Goal: Task Accomplishment & Management: Use online tool/utility

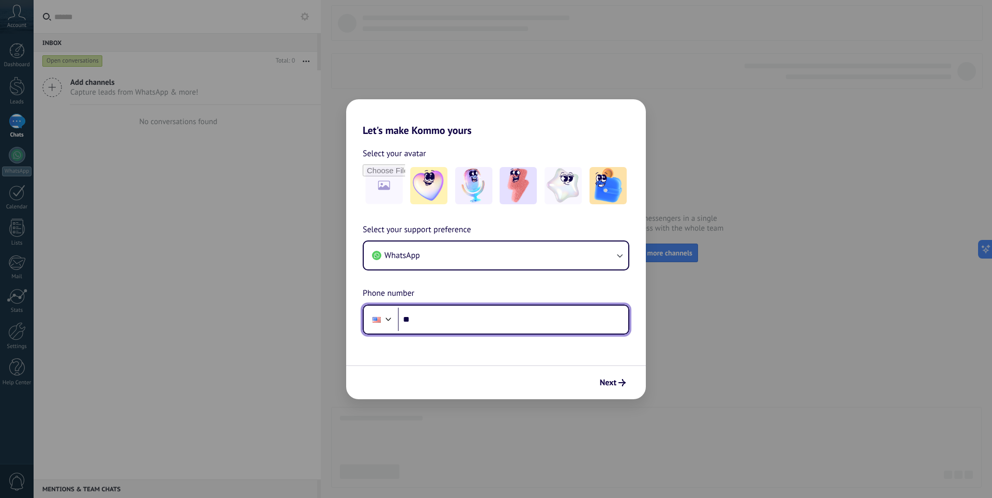
click at [387, 307] on div "Phone **" at bounding box center [496, 319] width 267 height 30
click at [424, 318] on input "**" at bounding box center [513, 319] width 230 height 24
drag, startPoint x: 419, startPoint y: 317, endPoint x: 397, endPoint y: 321, distance: 22.0
click at [397, 322] on div "Phone **" at bounding box center [496, 319] width 267 height 30
click at [384, 317] on div at bounding box center [388, 318] width 12 height 12
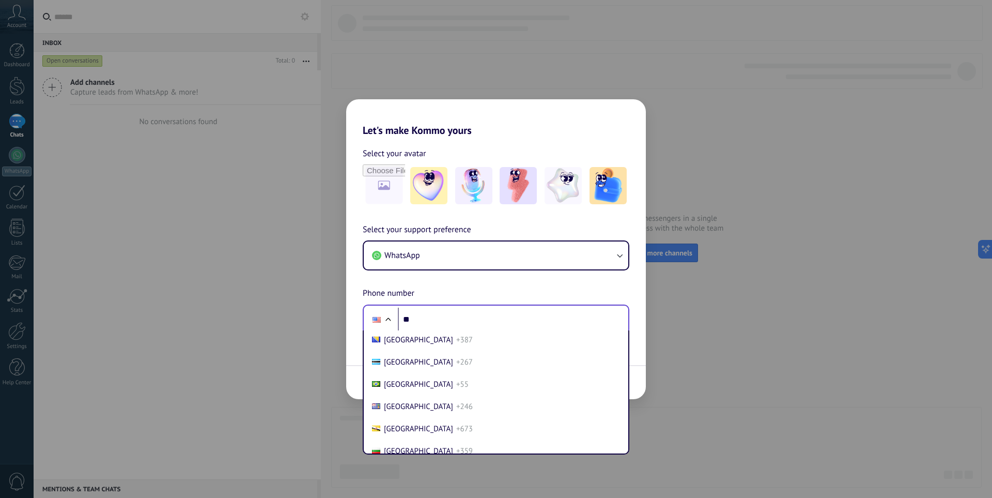
scroll to position [465, 0]
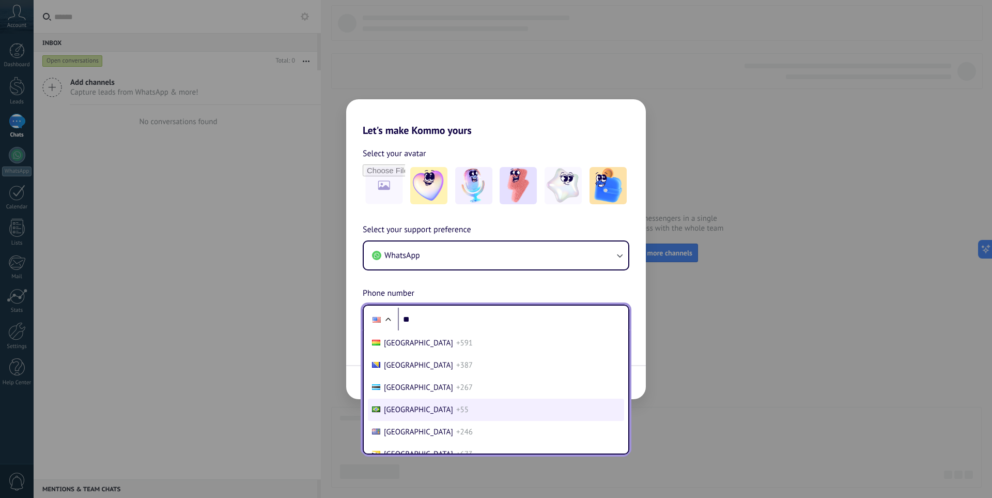
click at [399, 406] on span "Brazil" at bounding box center [418, 410] width 69 height 10
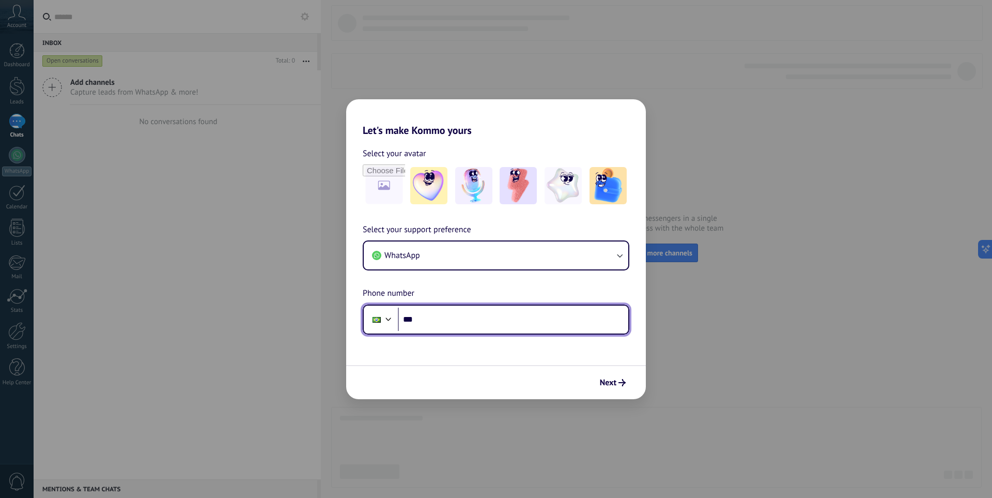
click at [452, 326] on input "**" at bounding box center [513, 319] width 230 height 24
type input "**********"
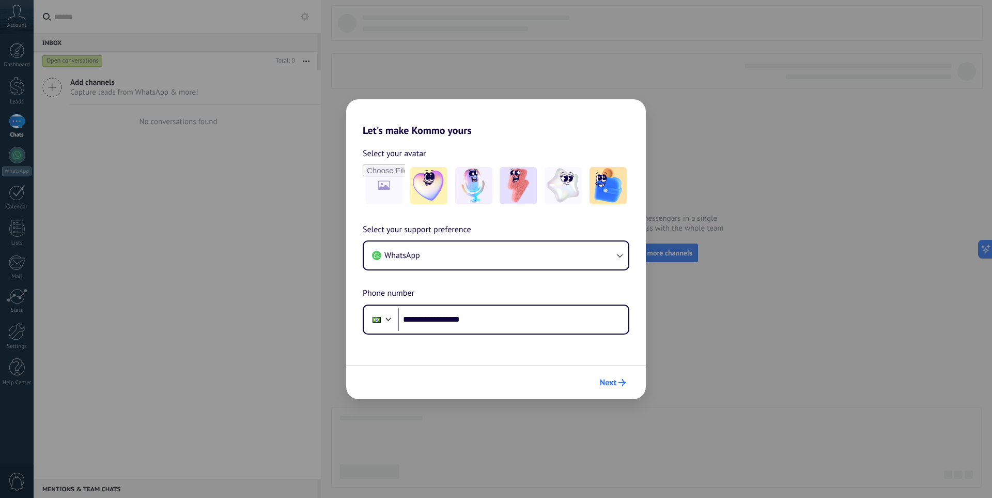
click at [619, 381] on icon "submit" at bounding box center [622, 382] width 7 height 7
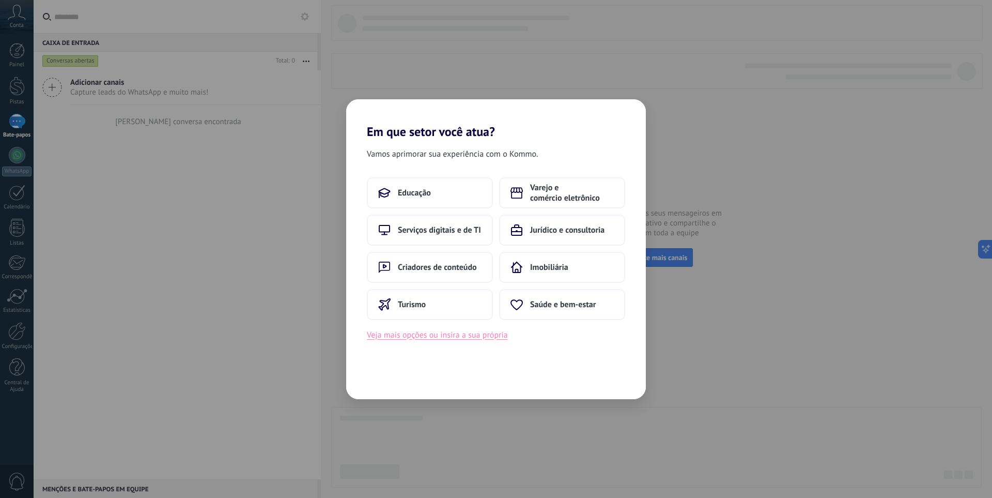
click at [486, 339] on font "Veja mais opções ou insira a sua própria" at bounding box center [437, 335] width 141 height 10
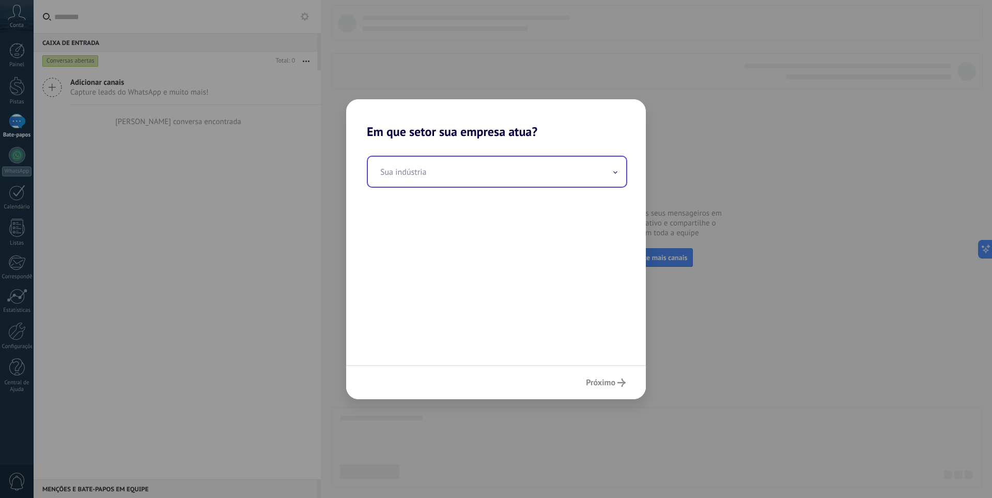
click at [541, 179] on input "text" at bounding box center [497, 172] width 258 height 30
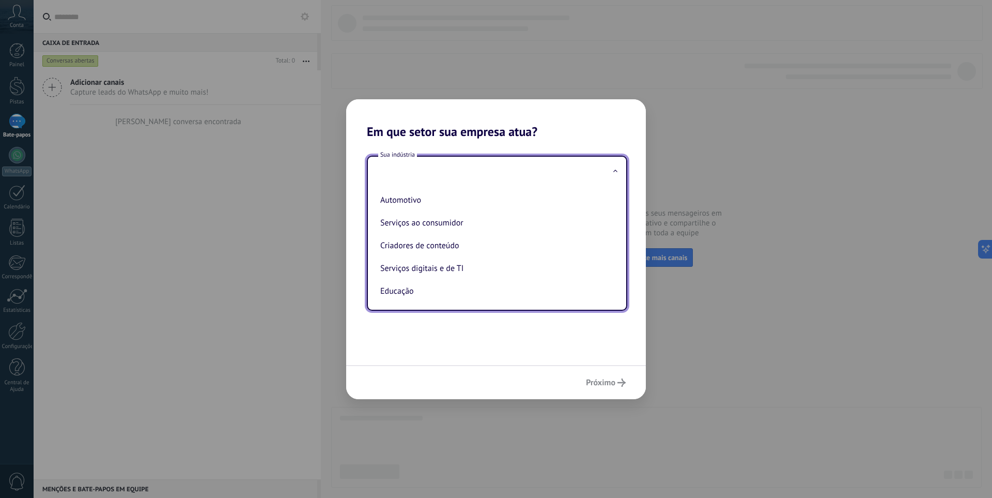
click at [403, 200] on font "Automotivo" at bounding box center [400, 200] width 41 height 10
type input "**********"
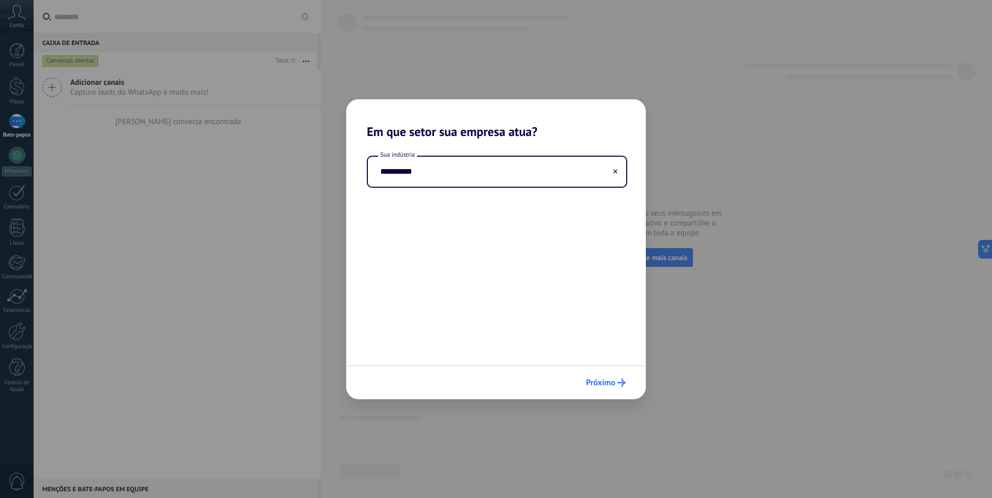
click at [615, 380] on span "Próximo" at bounding box center [606, 382] width 40 height 8
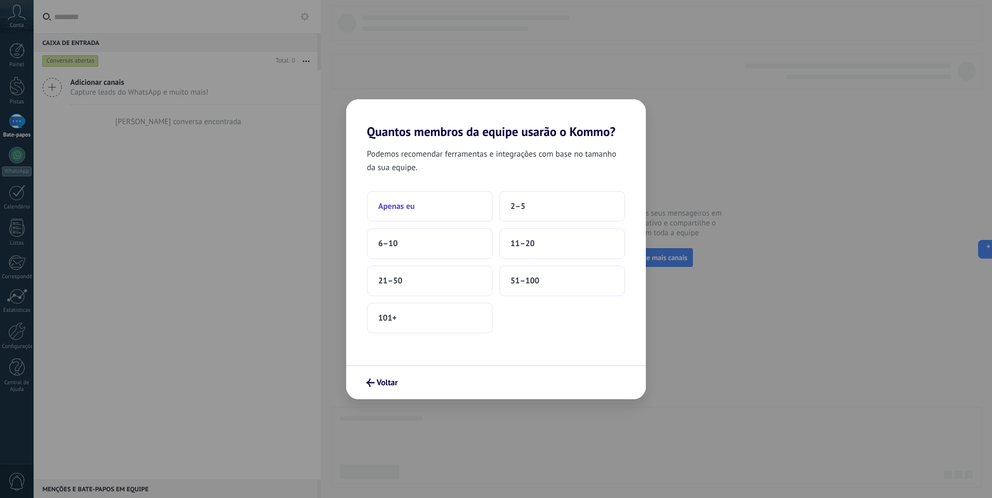
click at [384, 200] on button "Apenas eu" at bounding box center [430, 206] width 126 height 31
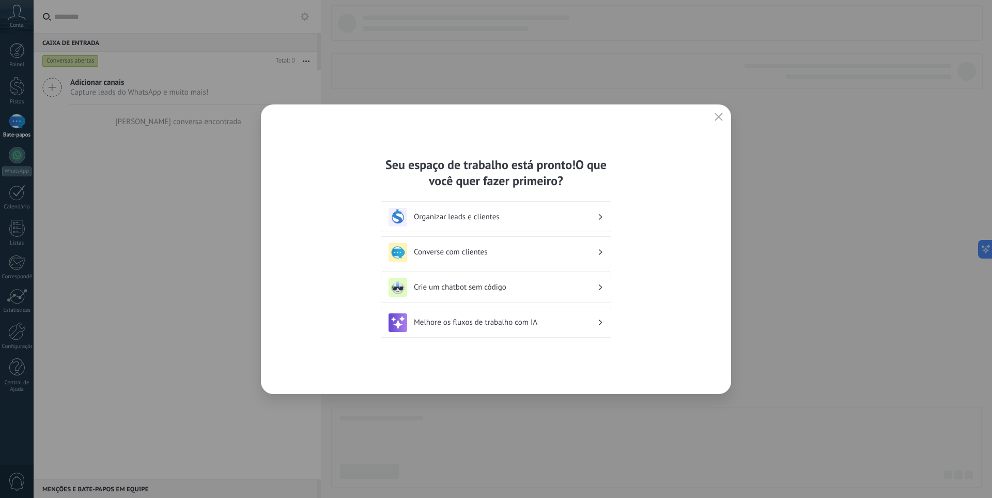
click at [544, 293] on div "Crie um chatbot sem código" at bounding box center [496, 287] width 215 height 19
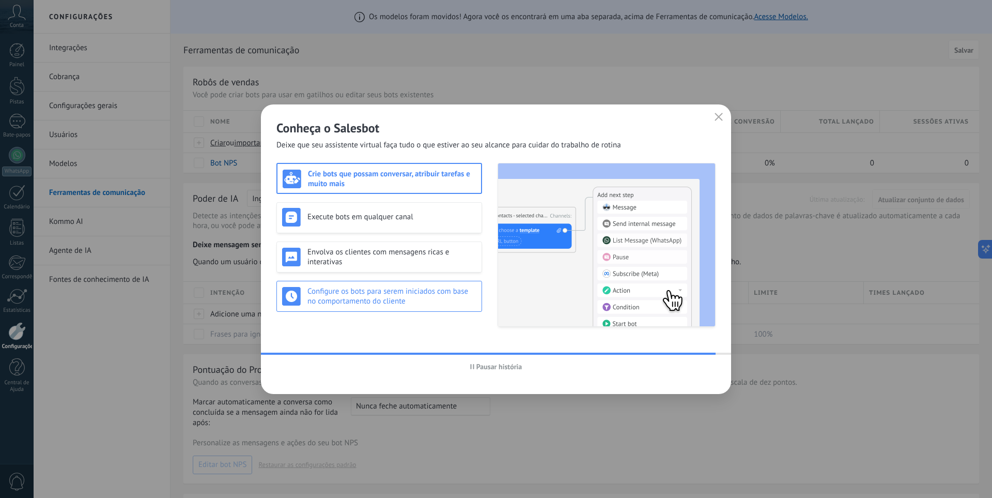
click at [421, 303] on h3 "Configure os bots para serem iniciados com base no comportamento do cliente" at bounding box center [391, 296] width 169 height 20
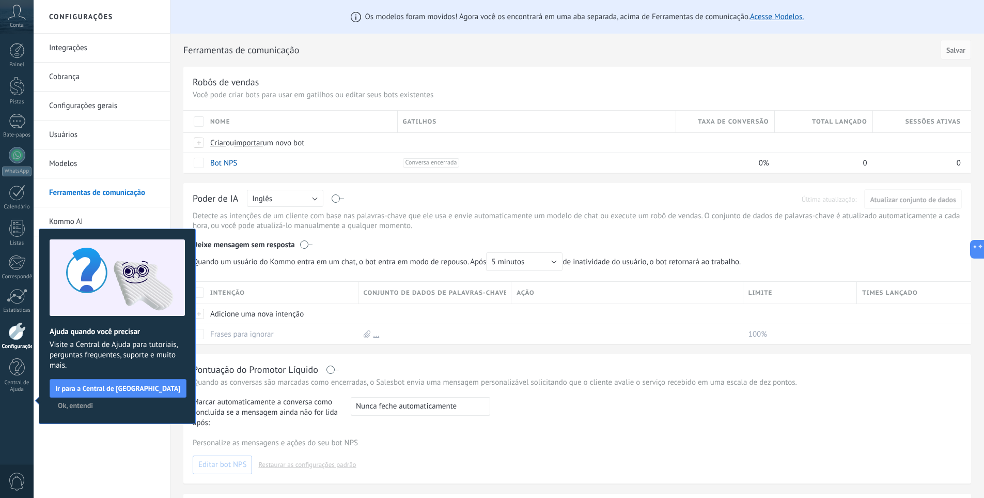
click at [78, 406] on font "Ok, entendi" at bounding box center [75, 404] width 35 height 9
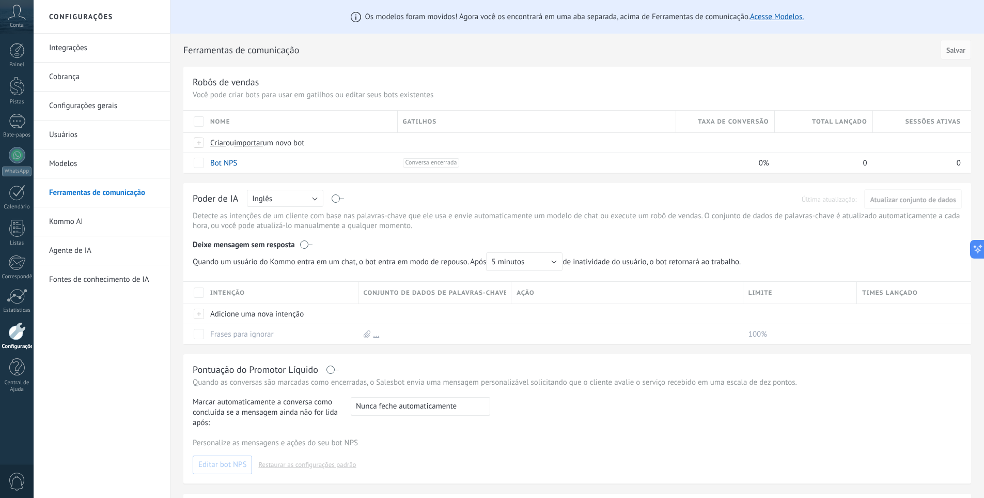
click at [279, 114] on div "Nome" at bounding box center [301, 122] width 192 height 22
click at [217, 145] on font "Criar" at bounding box center [218, 143] width 16 height 10
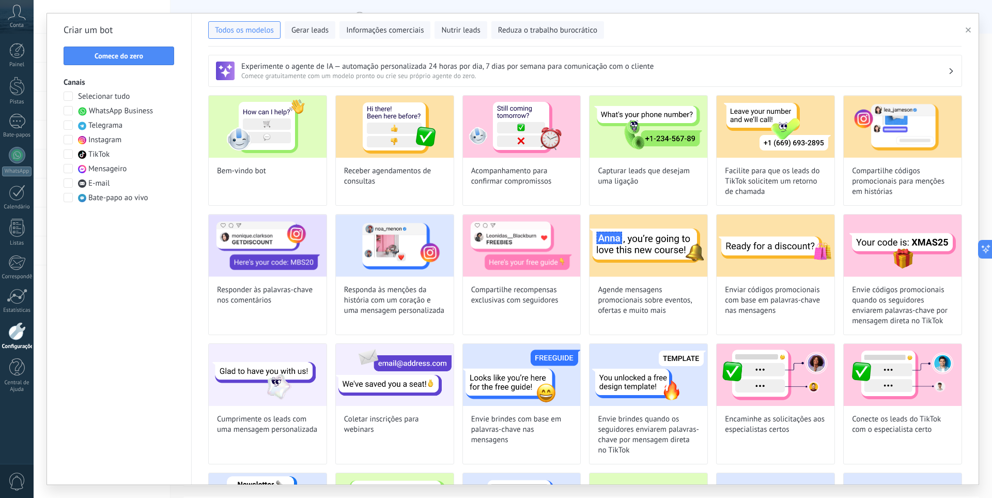
click at [68, 112] on span at bounding box center [68, 110] width 9 height 9
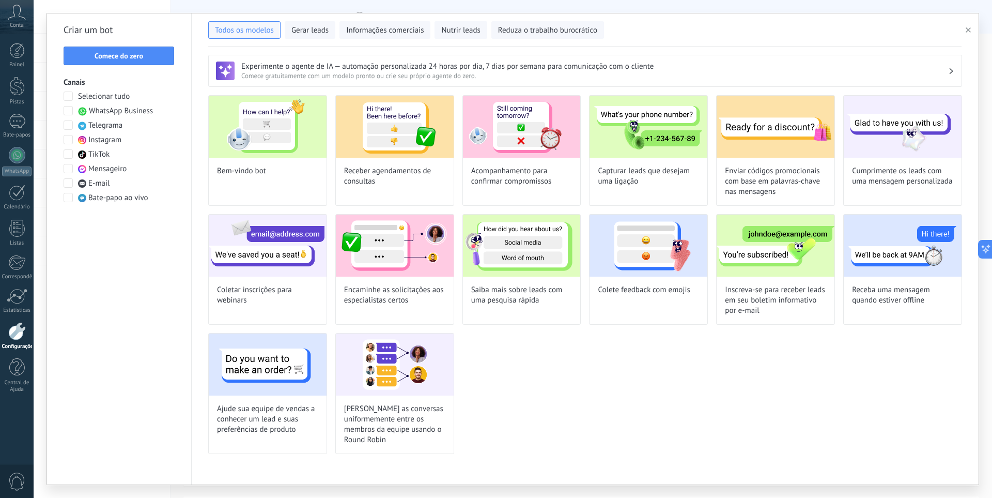
click at [68, 94] on span at bounding box center [68, 95] width 9 height 9
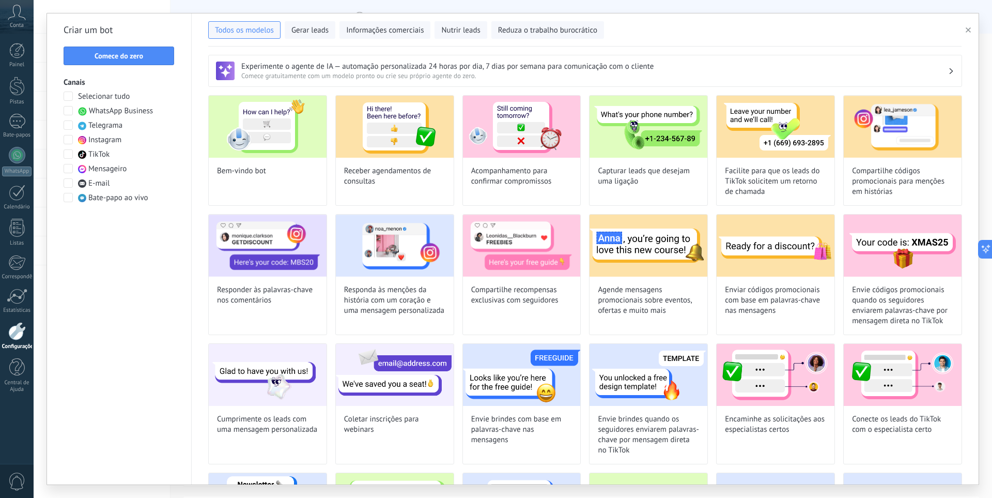
click at [69, 111] on span at bounding box center [68, 110] width 9 height 9
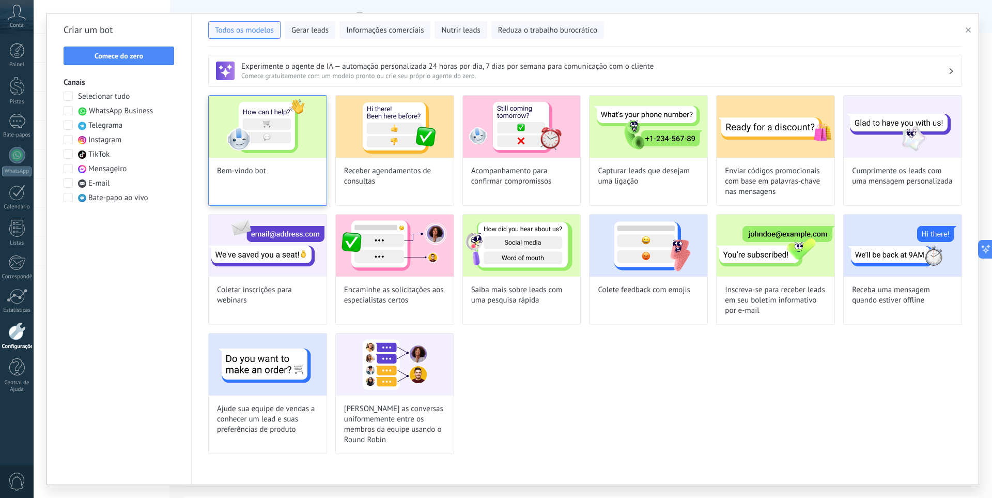
click at [259, 124] on img at bounding box center [268, 127] width 118 height 62
type input "**********"
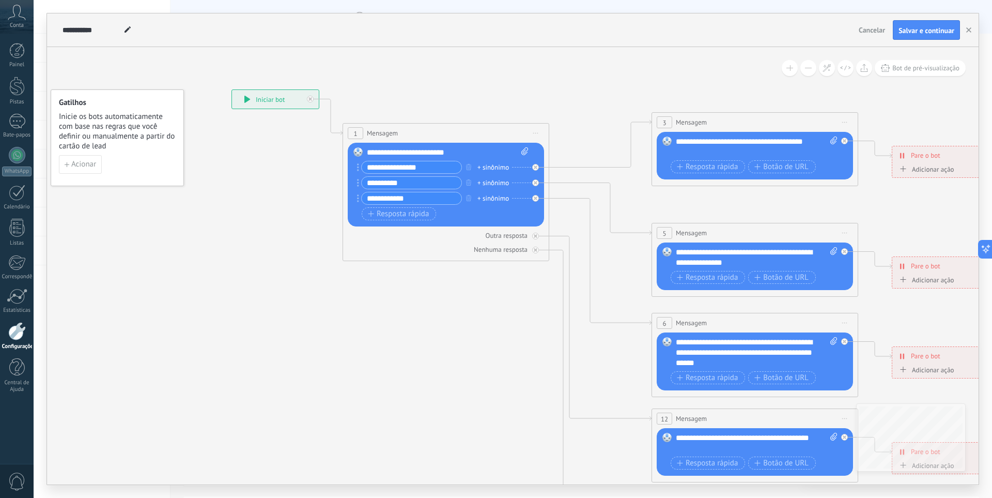
drag, startPoint x: 617, startPoint y: 119, endPoint x: 607, endPoint y: 90, distance: 30.1
click at [607, 90] on icon at bounding box center [778, 347] width 1611 height 1033
click at [448, 155] on div "Substituir Remover Converter em mensagem de voz Arraste a imagem aqui para anex…" at bounding box center [446, 185] width 196 height 84
click at [441, 168] on input "**********" at bounding box center [412, 167] width 100 height 12
click at [497, 168] on font "+ sinônimo" at bounding box center [493, 167] width 32 height 9
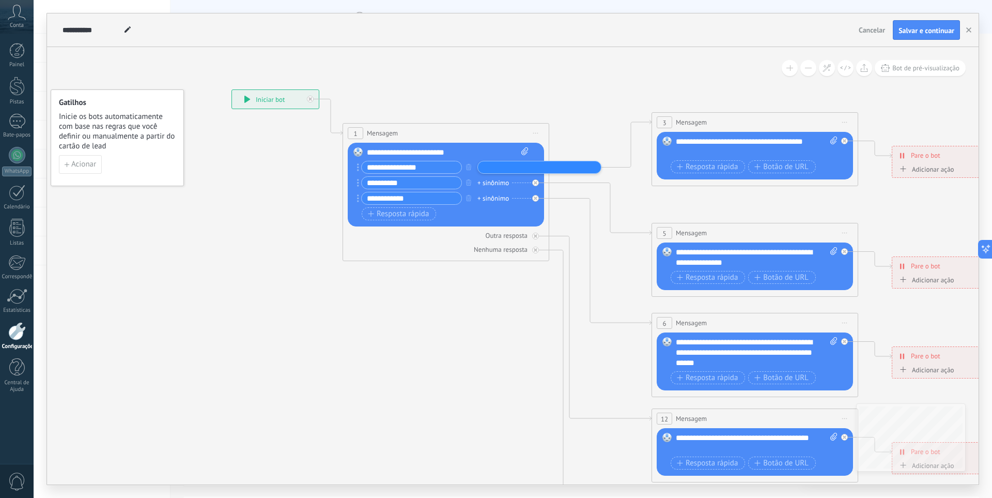
click at [481, 286] on icon at bounding box center [778, 347] width 1611 height 1033
drag, startPoint x: 469, startPoint y: 154, endPoint x: 368, endPoint y: 158, distance: 100.9
click at [368, 158] on div "**********" at bounding box center [447, 184] width 161 height 75
paste div
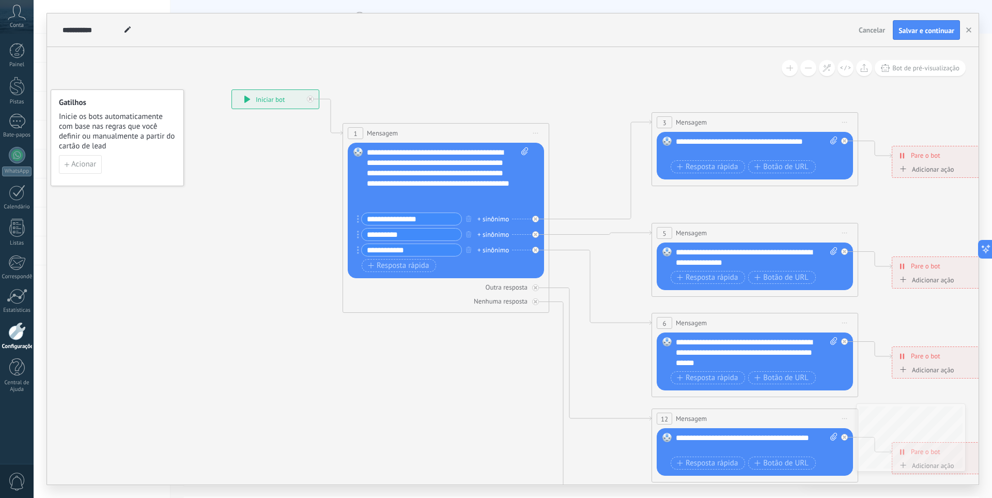
scroll to position [176, 0]
drag, startPoint x: 429, startPoint y: 220, endPoint x: 359, endPoint y: 227, distance: 70.7
click at [365, 225] on div "**********" at bounding box center [445, 235] width 166 height 47
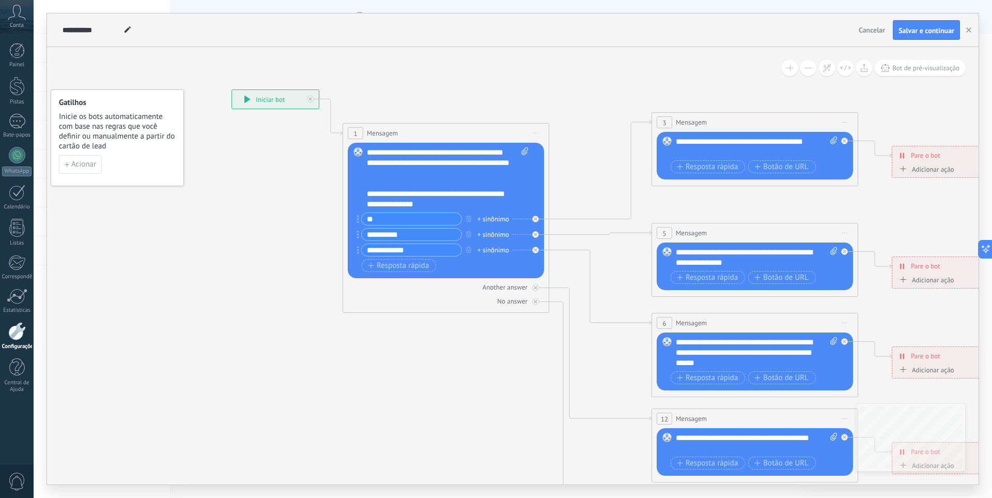
type input "*"
type input "**********"
drag, startPoint x: 408, startPoint y: 237, endPoint x: 297, endPoint y: 240, distance: 110.6
click at [232, 89] on div "**********" at bounding box center [232, 89] width 0 height 0
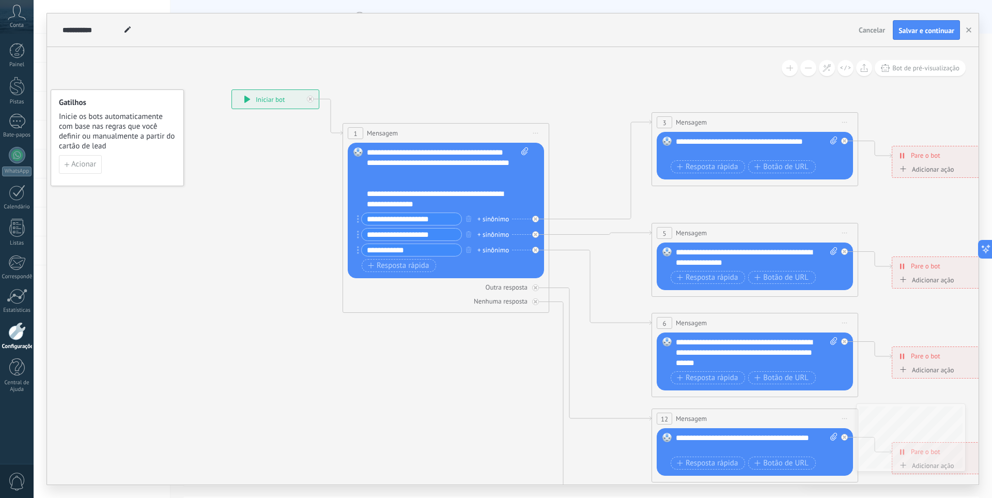
type input "**********"
drag, startPoint x: 450, startPoint y: 219, endPoint x: 299, endPoint y: 233, distance: 152.0
click at [232, 89] on div "**********" at bounding box center [232, 89] width 0 height 0
type input "*"
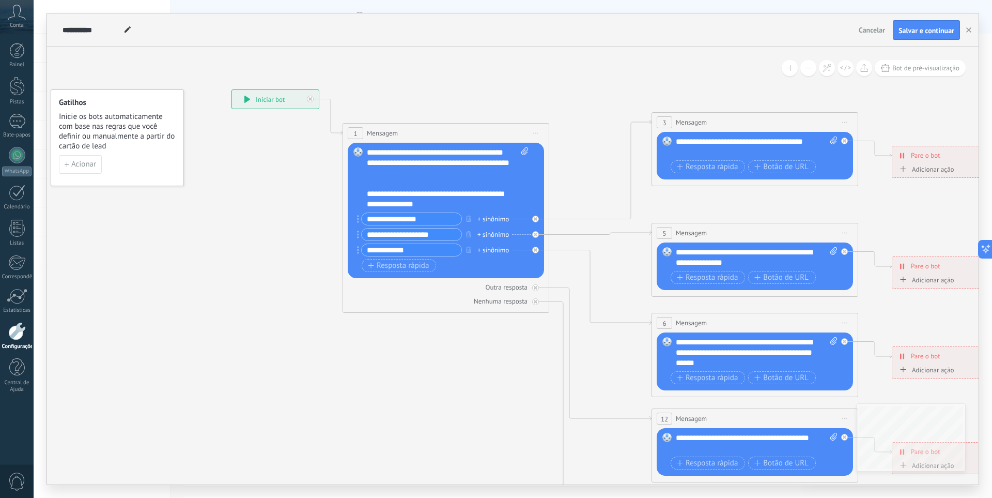
type input "**********"
drag, startPoint x: 449, startPoint y: 218, endPoint x: 306, endPoint y: 213, distance: 142.2
click at [232, 89] on div "**********" at bounding box center [232, 89] width 0 height 0
type input "**********"
drag, startPoint x: 435, startPoint y: 233, endPoint x: 336, endPoint y: 250, distance: 100.2
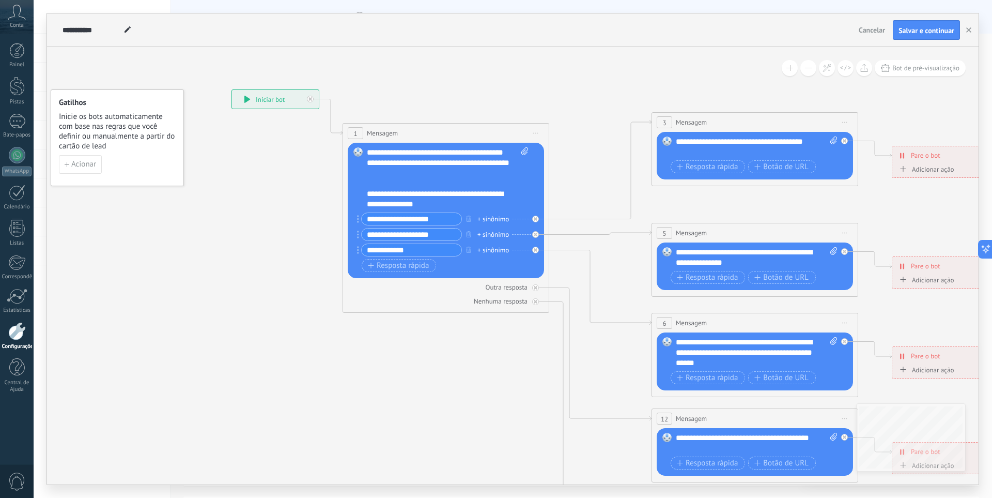
click at [232, 89] on div "**********" at bounding box center [232, 89] width 0 height 0
type input "*"
type input "**********"
drag, startPoint x: 400, startPoint y: 248, endPoint x: 290, endPoint y: 253, distance: 109.7
click at [232, 89] on div "**********" at bounding box center [232, 89] width 0 height 0
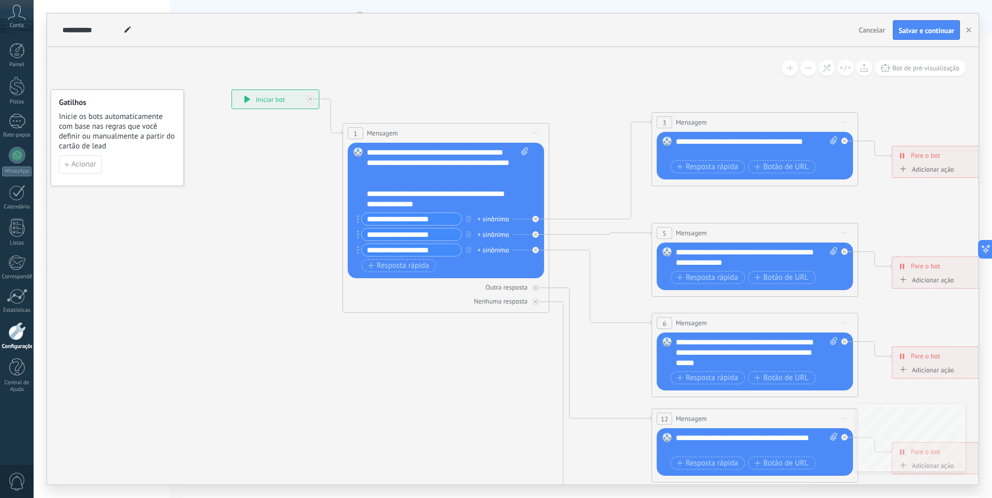
type input "**********"
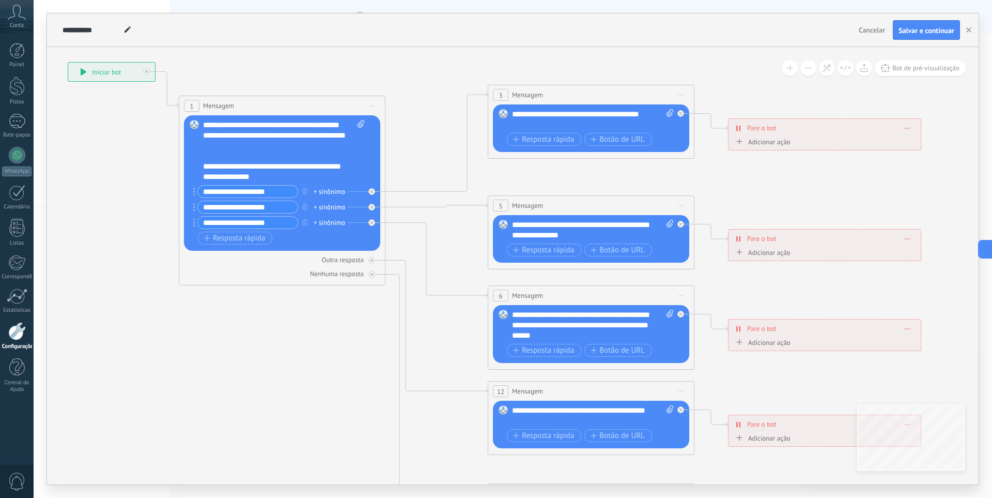
drag, startPoint x: 573, startPoint y: 121, endPoint x: 409, endPoint y: 94, distance: 166.1
click at [409, 94] on icon at bounding box center [614, 320] width 1611 height 1033
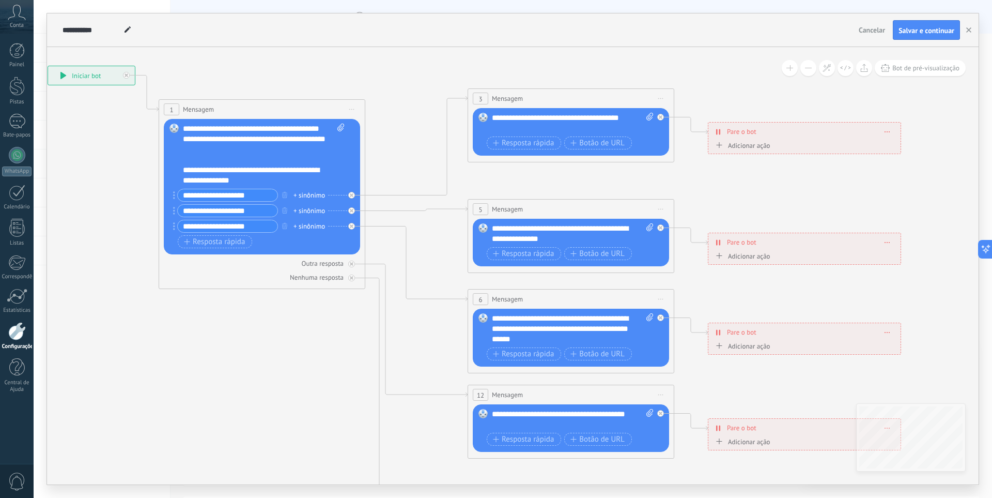
drag, startPoint x: 290, startPoint y: 374, endPoint x: 267, endPoint y: 377, distance: 24.0
click at [267, 377] on icon at bounding box center [594, 323] width 1611 height 1033
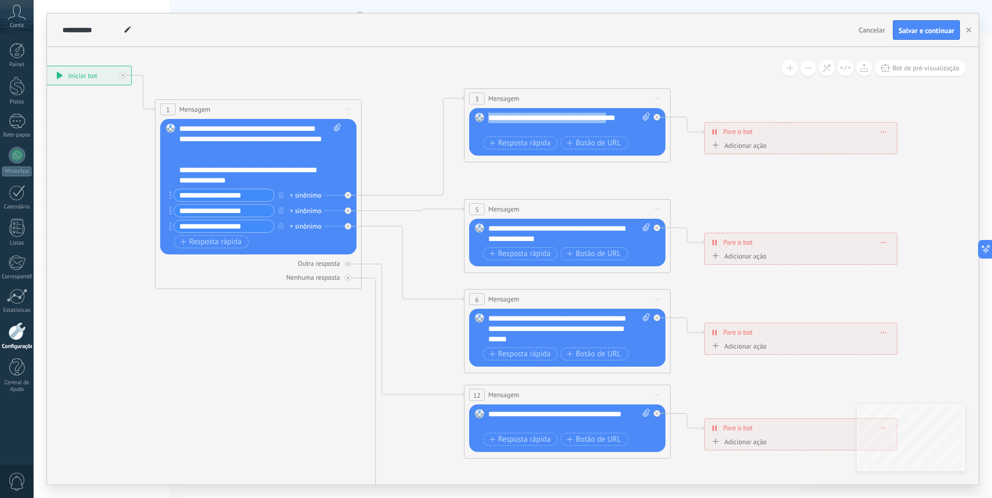
drag, startPoint x: 624, startPoint y: 117, endPoint x: 439, endPoint y: 117, distance: 185.0
click at [44, 66] on div "**********" at bounding box center [44, 66] width 0 height 0
drag, startPoint x: 504, startPoint y: 131, endPoint x: 486, endPoint y: 117, distance: 22.5
click at [486, 117] on div "Substituir Remover Converter em mensagem de voz Arraste a imagem aqui para anex…" at bounding box center [567, 132] width 196 height 48
click at [594, 145] on font "Botão de URL" at bounding box center [598, 143] width 45 height 10
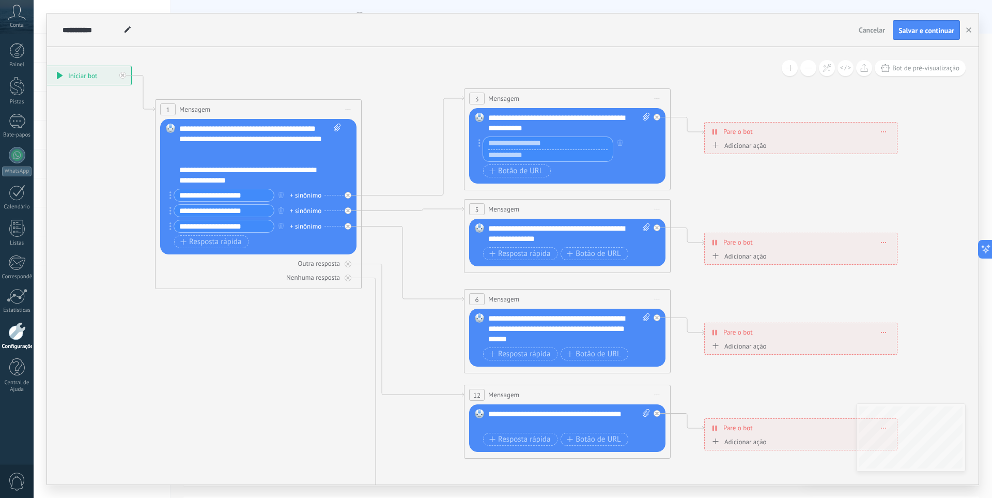
click at [550, 159] on input "text" at bounding box center [548, 155] width 130 height 12
click at [536, 157] on input "text" at bounding box center [548, 155] width 130 height 12
paste input "**********"
type input "**********"
click at [532, 145] on input "text" at bounding box center [548, 143] width 130 height 12
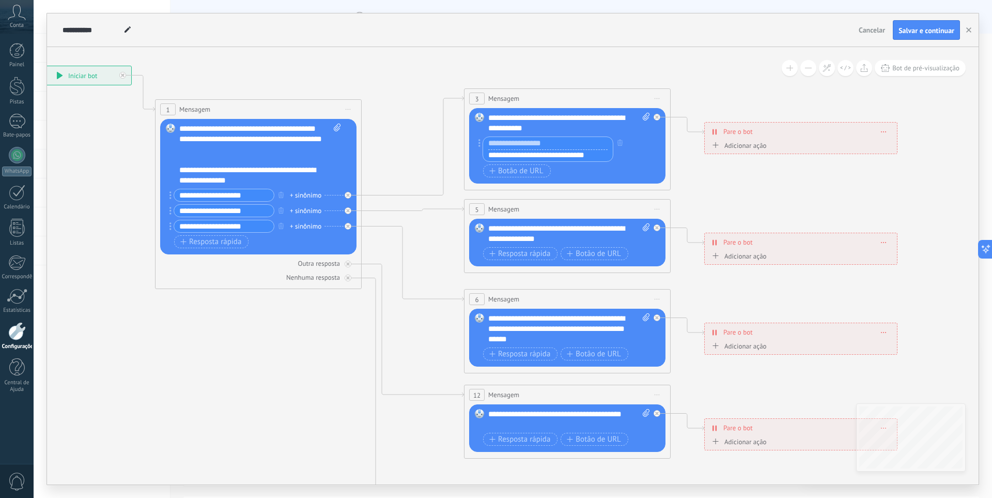
click at [645, 116] on icon at bounding box center [646, 117] width 7 height 8
click input "Carregar" at bounding box center [0, 0] width 0 height 0
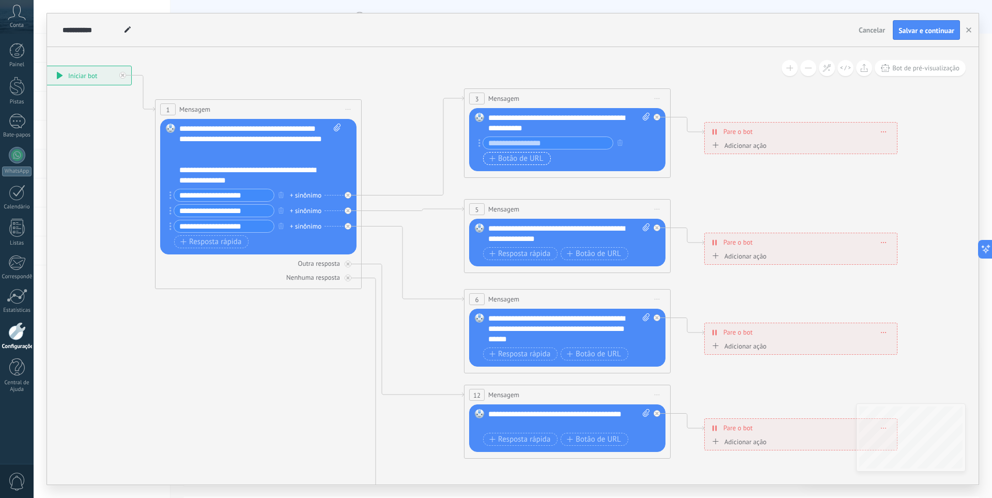
click at [508, 152] on button "Botão de URL" at bounding box center [517, 158] width 68 height 13
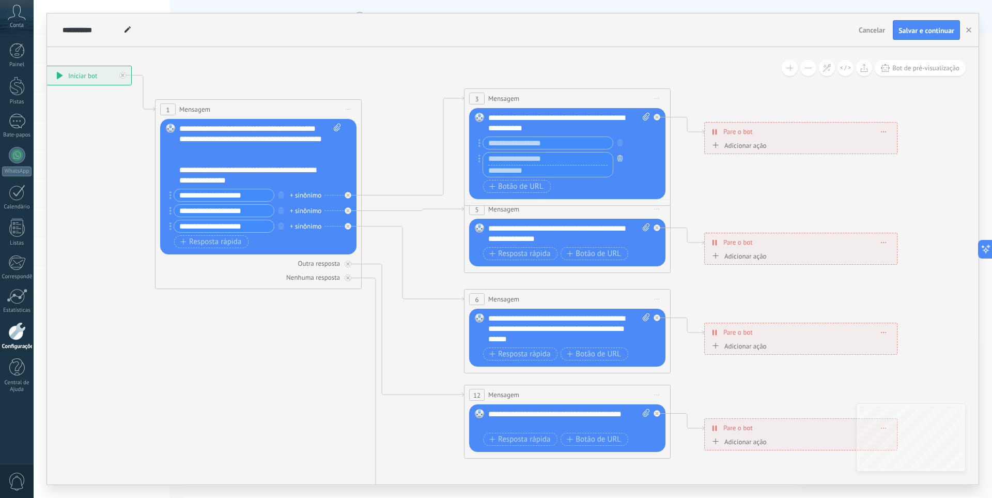
click at [620, 157] on icon "button" at bounding box center [620, 158] width 5 height 6
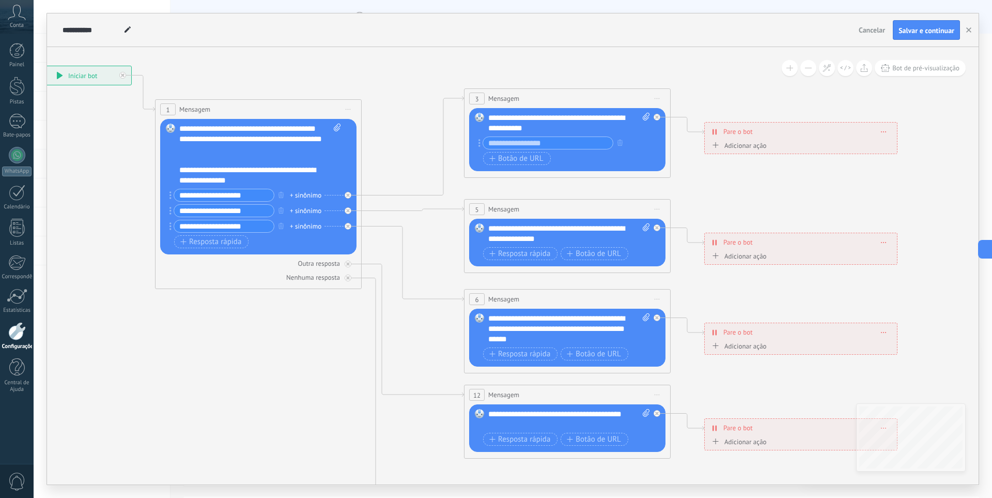
click at [532, 145] on input "text" at bounding box center [548, 143] width 130 height 12
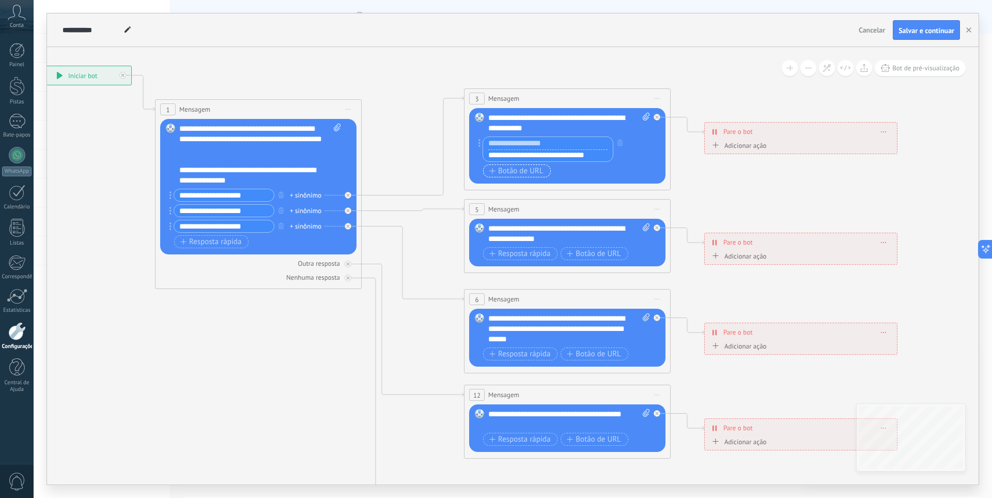
click at [489, 175] on span "Botão de URL" at bounding box center [516, 171] width 54 height 8
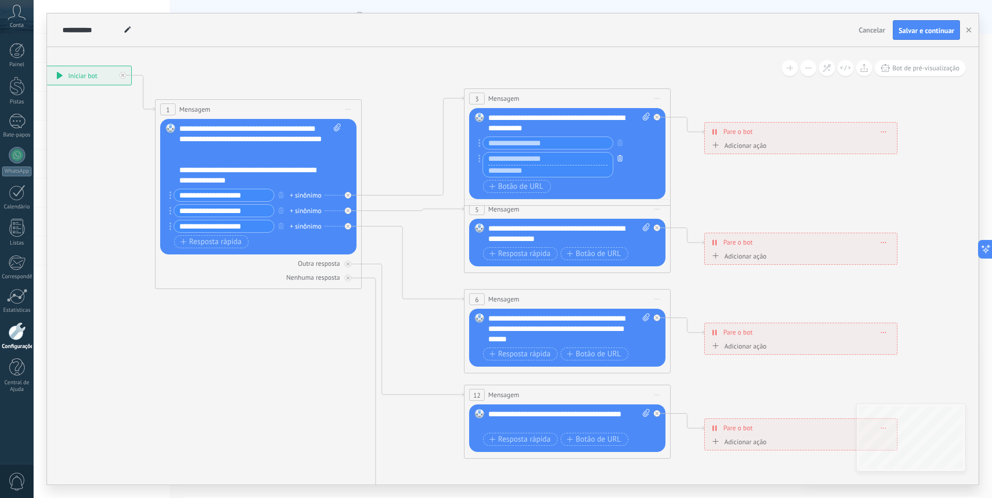
click at [618, 159] on icon "button" at bounding box center [620, 158] width 5 height 6
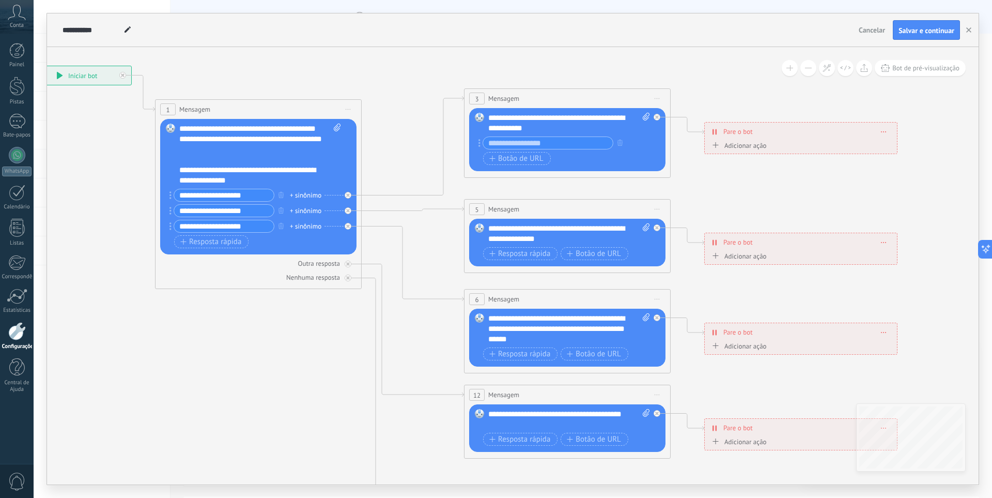
click at [479, 145] on circle at bounding box center [480, 146] width 2 height 2
click at [480, 143] on circle at bounding box center [480, 143] width 2 height 2
click at [546, 146] on input "text" at bounding box center [548, 143] width 130 height 12
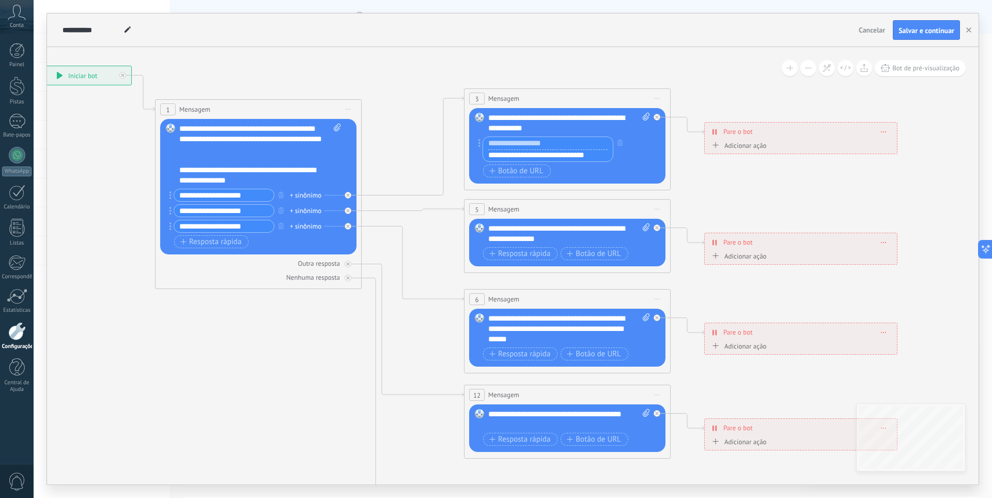
click at [724, 148] on div "Adicionar ação" at bounding box center [738, 146] width 57 height 8
click at [724, 148] on button "Marcar conversa como encerrada" at bounding box center [768, 145] width 129 height 19
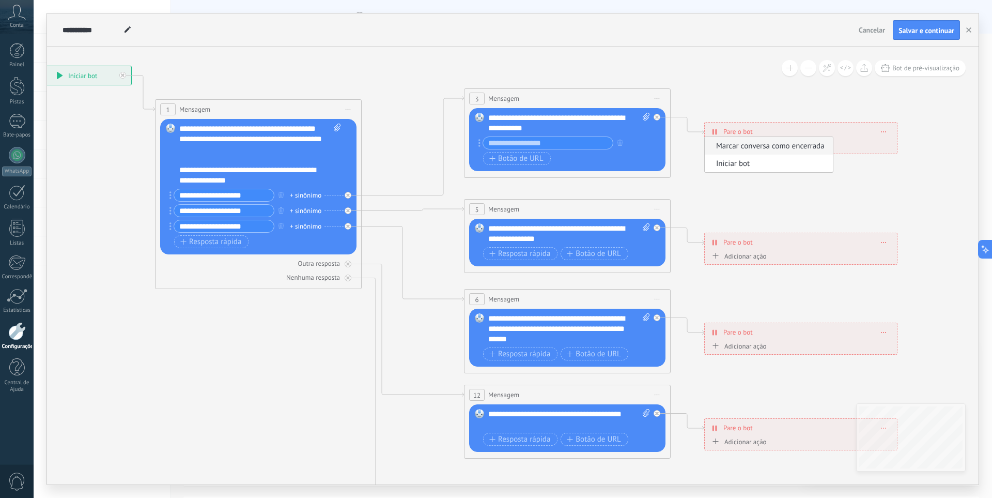
click at [727, 189] on icon at bounding box center [591, 323] width 1611 height 1033
drag, startPoint x: 570, startPoint y: 238, endPoint x: 480, endPoint y: 224, distance: 91.0
click at [480, 224] on div "Substituir Remover Converter em mensagem de voz Arraste a imagem aqui para anex…" at bounding box center [567, 243] width 196 height 48
click at [498, 252] on span "Resposta rápida" at bounding box center [519, 254] width 61 height 8
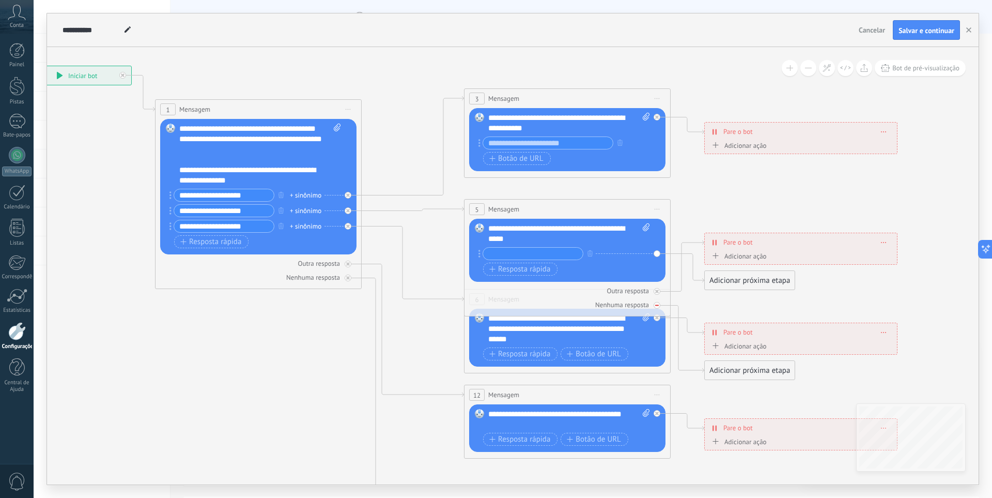
type input "*"
type input "**********"
click at [518, 274] on button "Resposta rápida" at bounding box center [520, 269] width 74 height 13
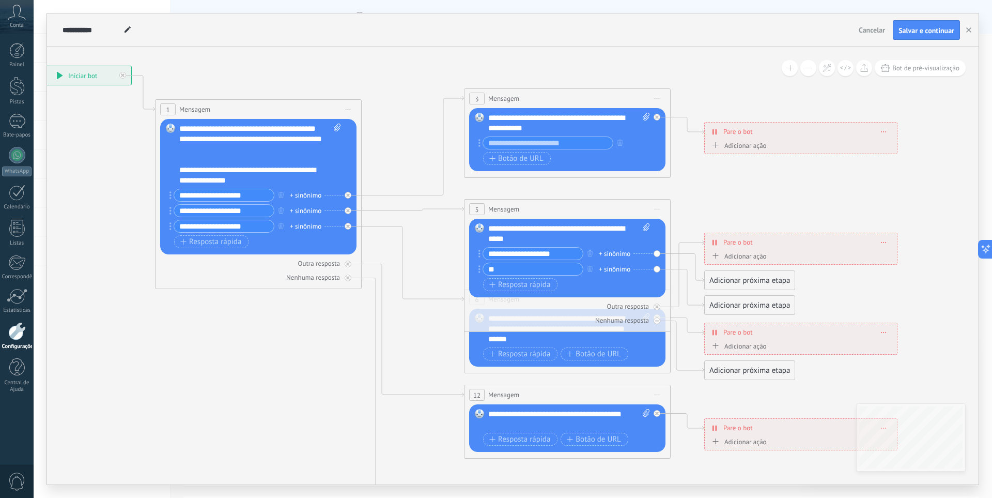
type input "*"
type input "**********"
click at [496, 281] on span "Resposta rápida" at bounding box center [519, 285] width 61 height 8
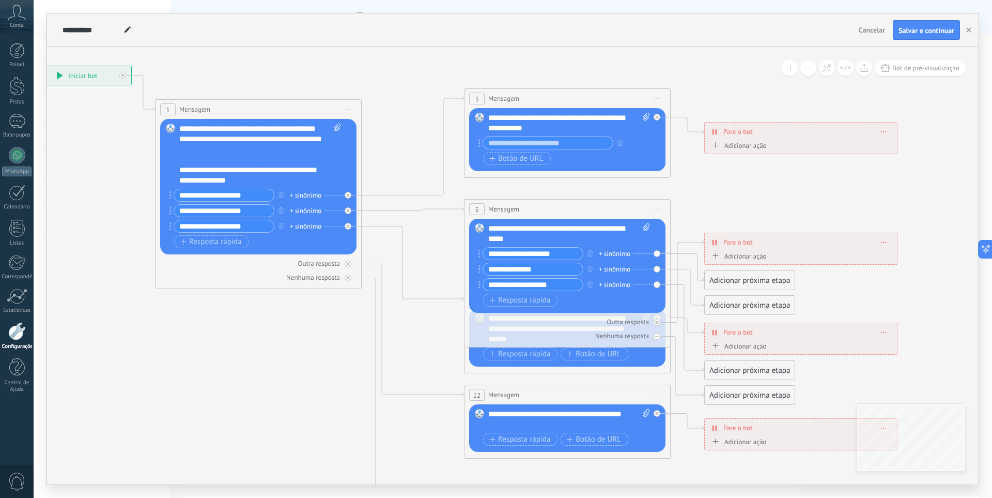
type input "**********"
click at [749, 282] on font "Adicionar próxima etapa" at bounding box center [750, 280] width 81 height 10
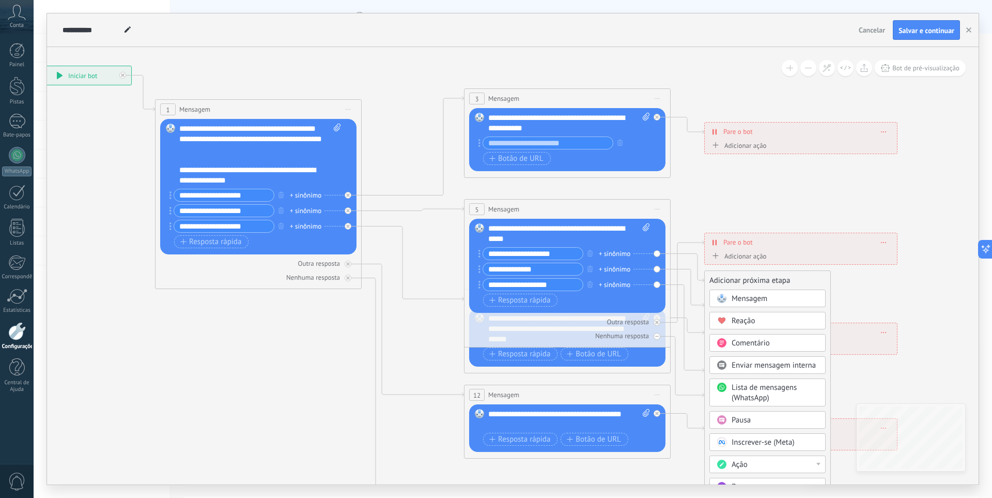
click at [869, 286] on icon at bounding box center [591, 323] width 1611 height 1033
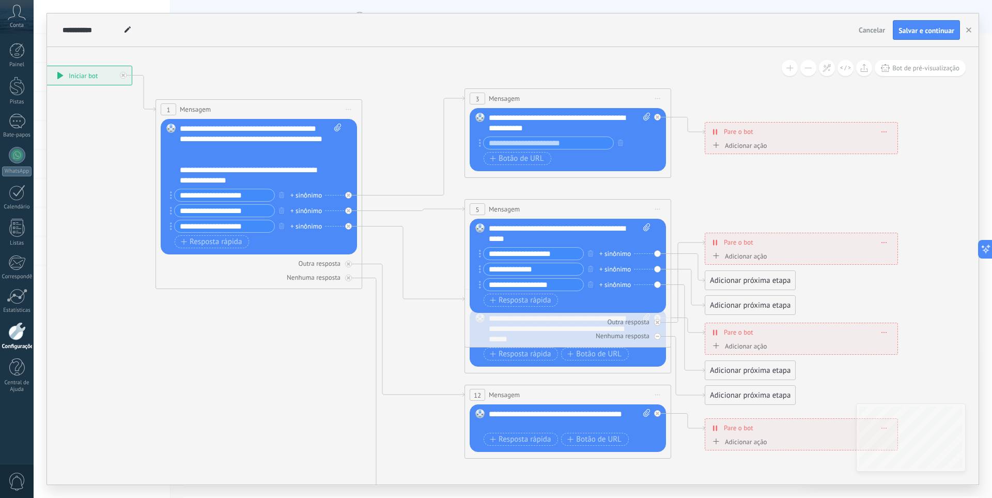
click at [742, 281] on font "Adicionar próxima etapa" at bounding box center [750, 280] width 81 height 10
click at [766, 280] on font "Adicionar próxima etapa" at bounding box center [750, 280] width 81 height 10
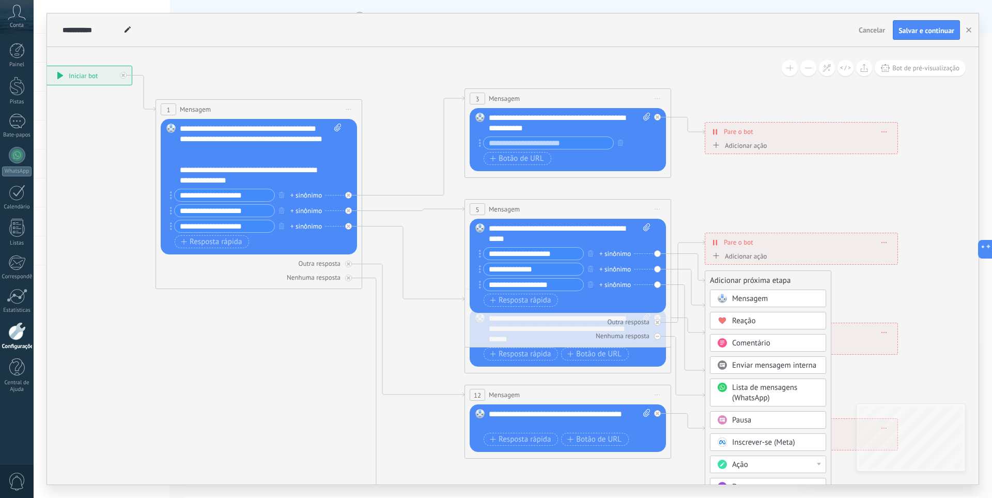
click at [793, 298] on div "Mensagem" at bounding box center [775, 299] width 87 height 10
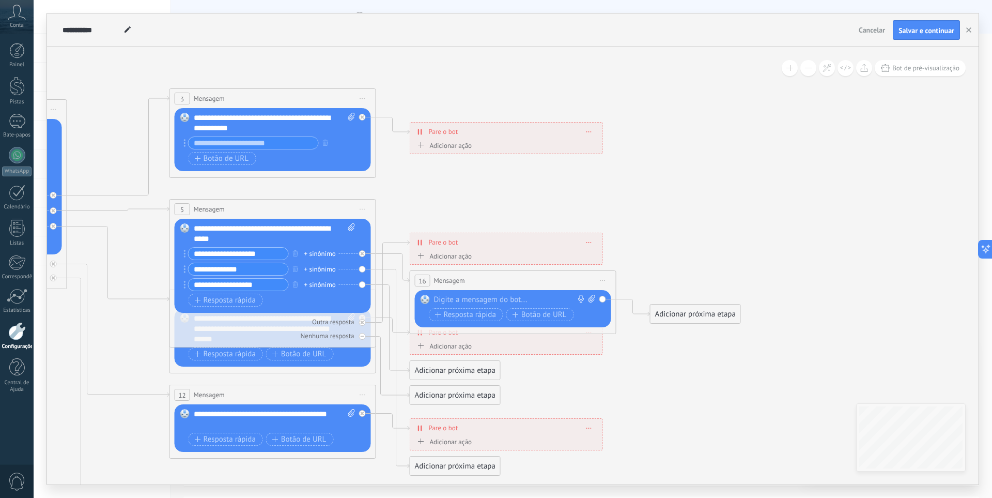
click at [466, 303] on div at bounding box center [510, 300] width 153 height 10
drag, startPoint x: 448, startPoint y: 300, endPoint x: 786, endPoint y: 161, distance: 365.6
click at [778, 160] on icon at bounding box center [296, 323] width 1611 height 1033
click at [530, 296] on div "********" at bounding box center [516, 300] width 162 height 10
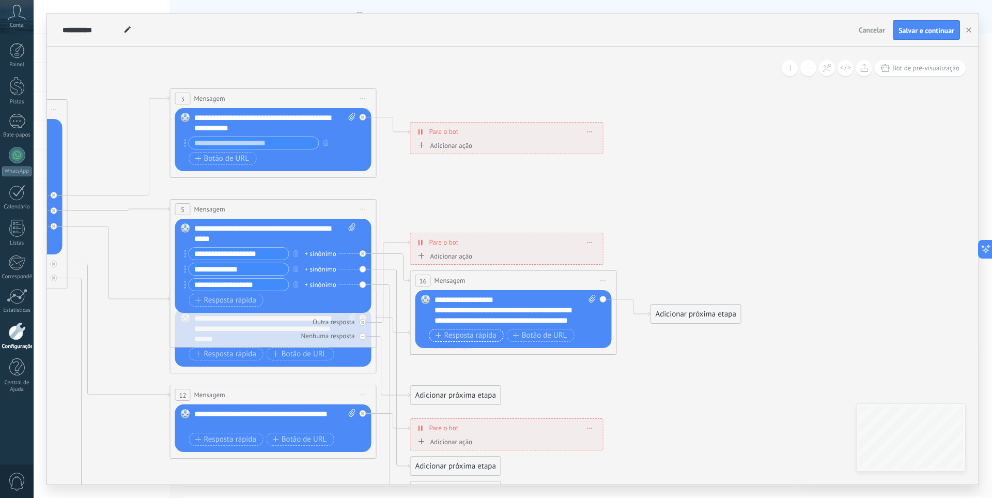
click at [475, 342] on button "Resposta rápida" at bounding box center [466, 335] width 74 height 13
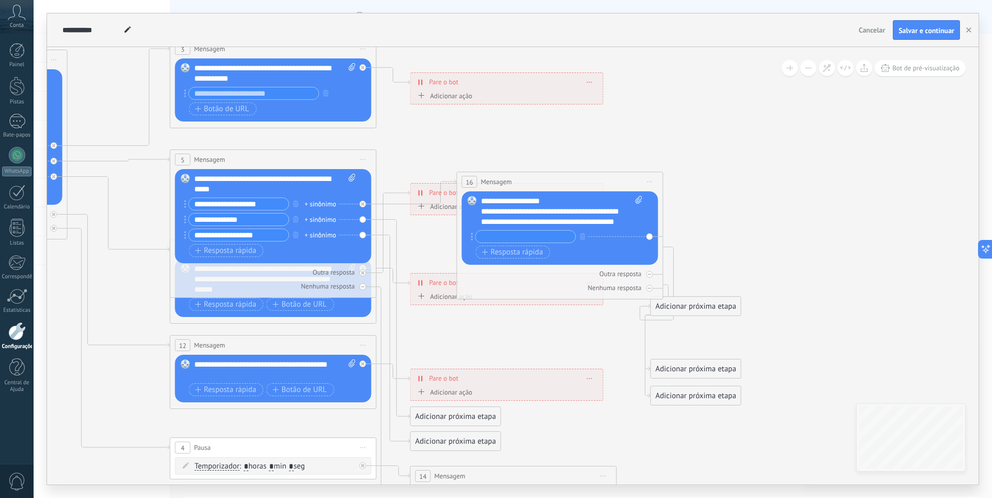
drag, startPoint x: 637, startPoint y: 204, endPoint x: 659, endPoint y: 180, distance: 32.5
click at [659, 180] on div "16 Mensagem ******* (para): Todos os contatos - canais selecionados Todos os co…" at bounding box center [560, 181] width 206 height 19
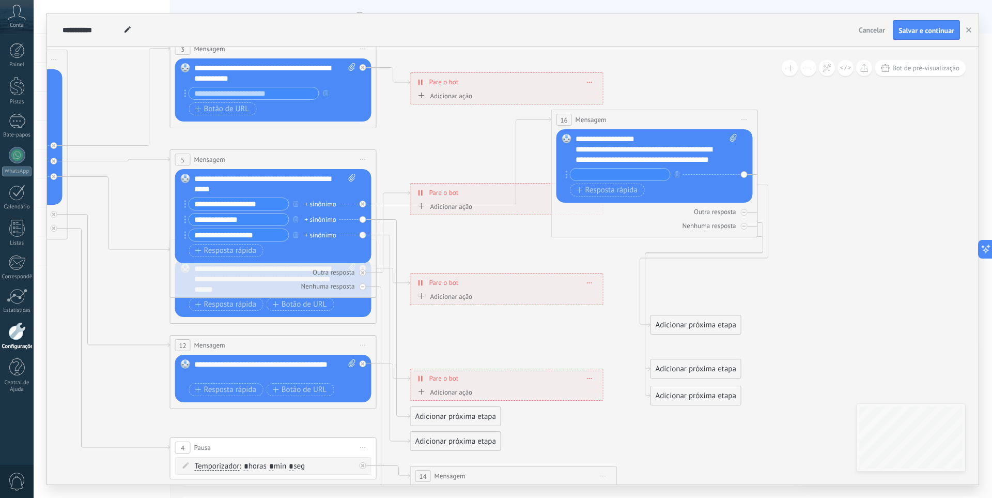
drag, startPoint x: 621, startPoint y: 179, endPoint x: 716, endPoint y: 117, distance: 113.1
click at [716, 117] on div "16 Mensagem ******* (para): Todos os contatos - canais selecionados Todos os co…" at bounding box center [655, 119] width 206 height 19
drag, startPoint x: 693, startPoint y: 322, endPoint x: 865, endPoint y: 152, distance: 241.9
click at [865, 152] on font "Adicionar próxima etapa" at bounding box center [868, 154] width 81 height 10
drag, startPoint x: 728, startPoint y: 366, endPoint x: 901, endPoint y: 198, distance: 241.6
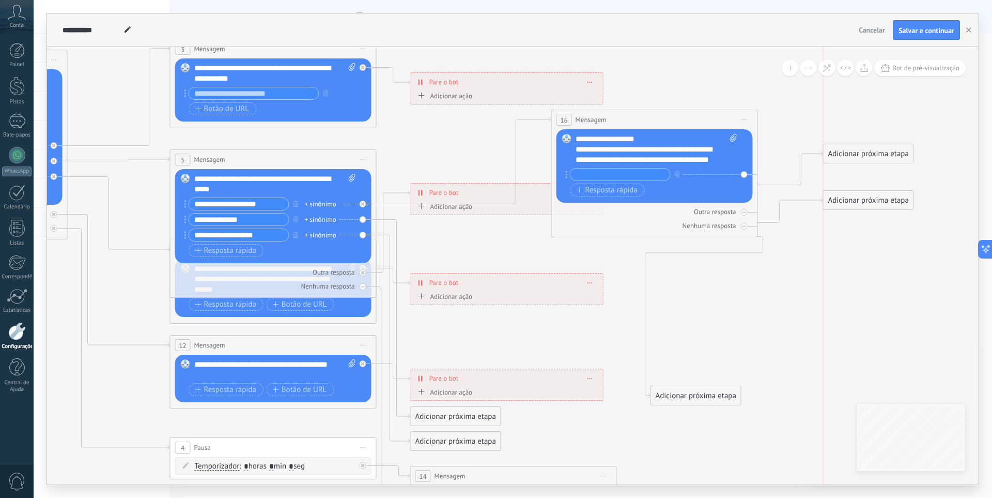
click at [901, 198] on font "Adicionar próxima etapa" at bounding box center [868, 200] width 81 height 10
drag, startPoint x: 735, startPoint y: 361, endPoint x: 894, endPoint y: 243, distance: 198.0
click at [894, 243] on div "Adicionar próxima etapa" at bounding box center [889, 241] width 90 height 17
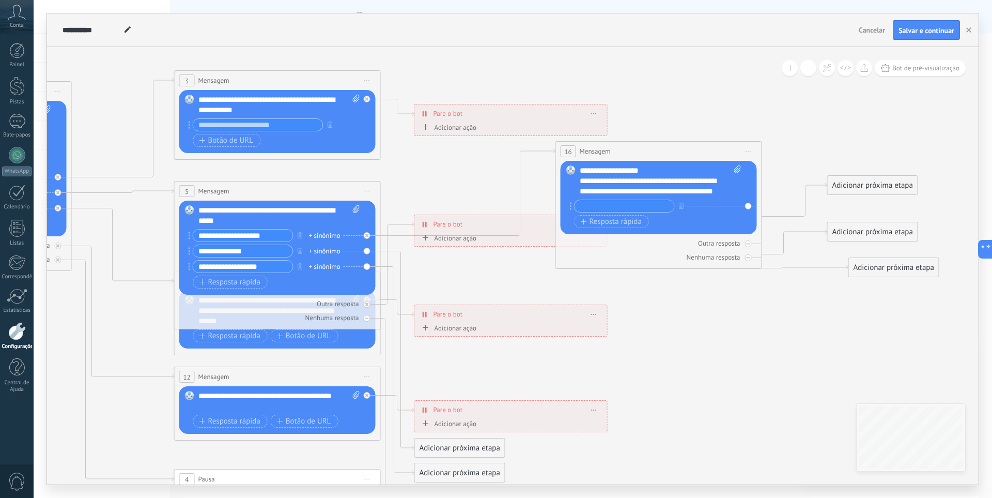
drag, startPoint x: 775, startPoint y: 338, endPoint x: 779, endPoint y: 369, distance: 31.8
click at [779, 369] on icon at bounding box center [329, 321] width 1667 height 1065
drag, startPoint x: 475, startPoint y: 125, endPoint x: 520, endPoint y: 47, distance: 89.9
drag, startPoint x: 520, startPoint y: 323, endPoint x: 607, endPoint y: 290, distance: 92.4
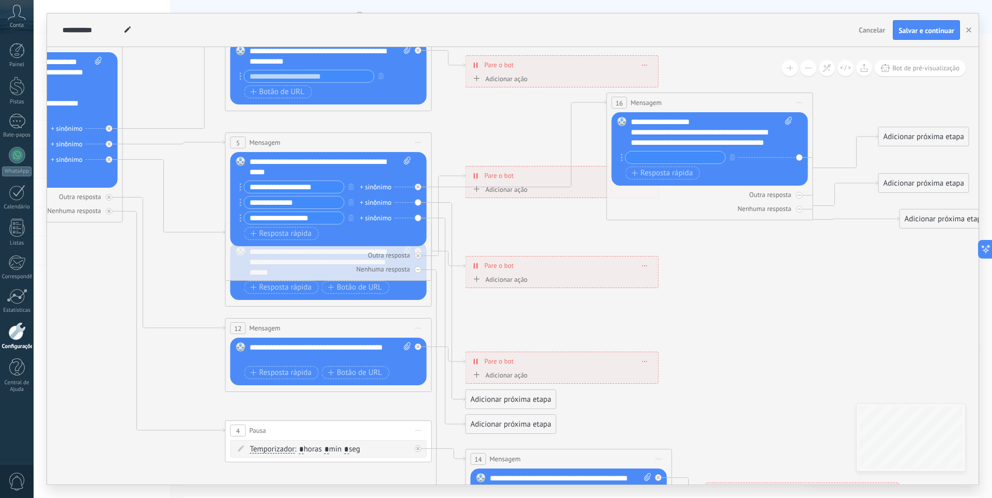
drag, startPoint x: 621, startPoint y: 362, endPoint x: 672, endPoint y: 315, distance: 69.9
click at [672, 314] on icon at bounding box center [380, 273] width 1667 height 1065
drag, startPoint x: 556, startPoint y: 378, endPoint x: 758, endPoint y: 300, distance: 217.3
click at [762, 293] on font "Adicionar próxima etapa" at bounding box center [730, 290] width 81 height 10
drag, startPoint x: 613, startPoint y: 390, endPoint x: 796, endPoint y: 381, distance: 183.7
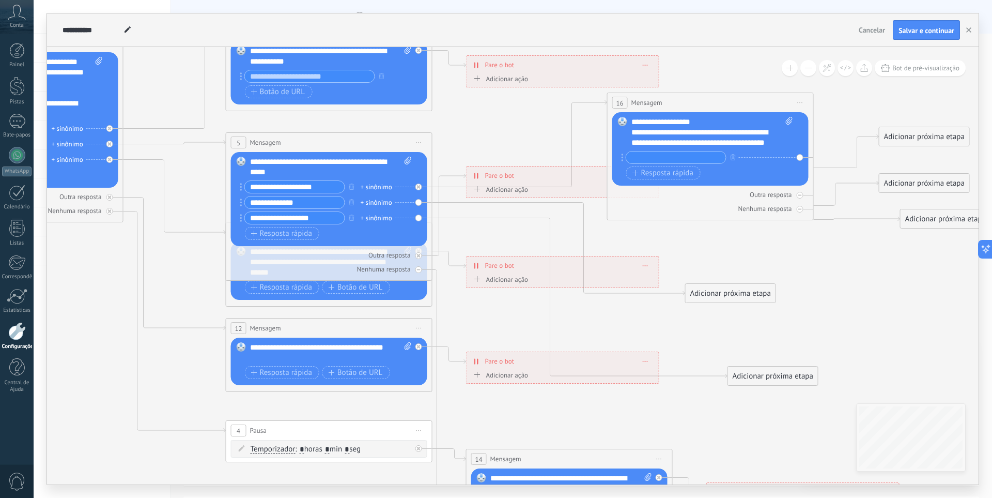
click at [796, 381] on div "Adicionar próxima etapa" at bounding box center [773, 375] width 90 height 17
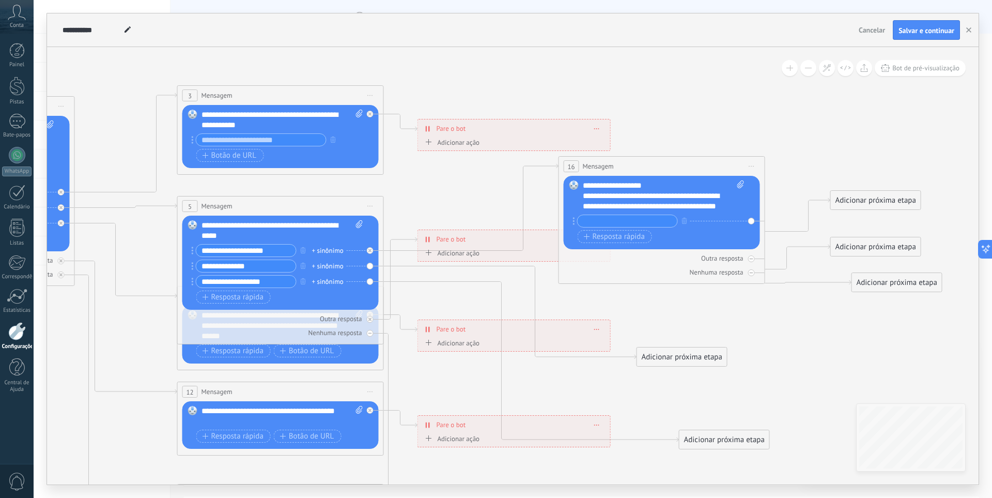
drag, startPoint x: 841, startPoint y: 301, endPoint x: 801, endPoint y: 351, distance: 64.0
click at [801, 351] on icon at bounding box center [333, 336] width 1668 height 1065
click at [706, 362] on div "Adicionar próxima etapa" at bounding box center [682, 356] width 90 height 17
click at [695, 400] on div "Reação" at bounding box center [707, 397] width 87 height 10
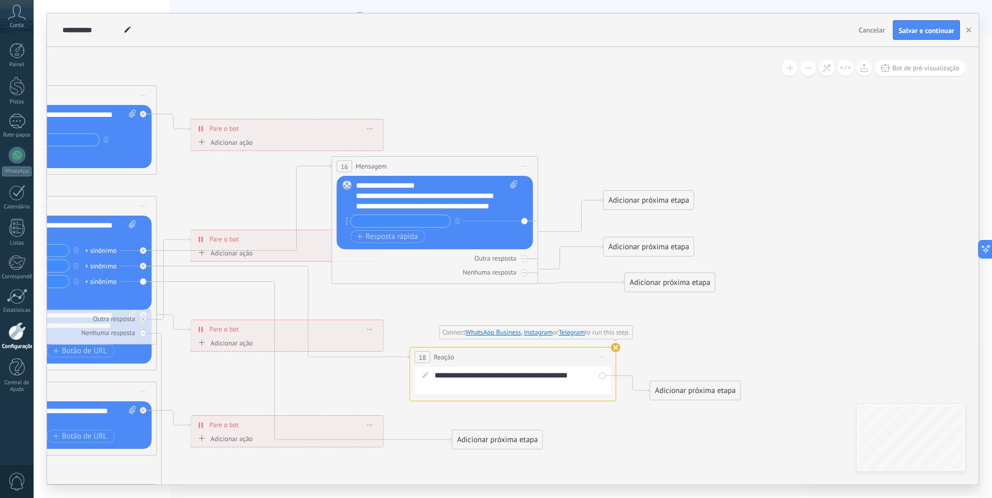
click at [610, 349] on span "Comece a pré-visualização aqui Renomear Duplicado Excluir" at bounding box center [603, 356] width 17 height 15
click at [617, 424] on font "Excluir" at bounding box center [628, 425] width 23 height 10
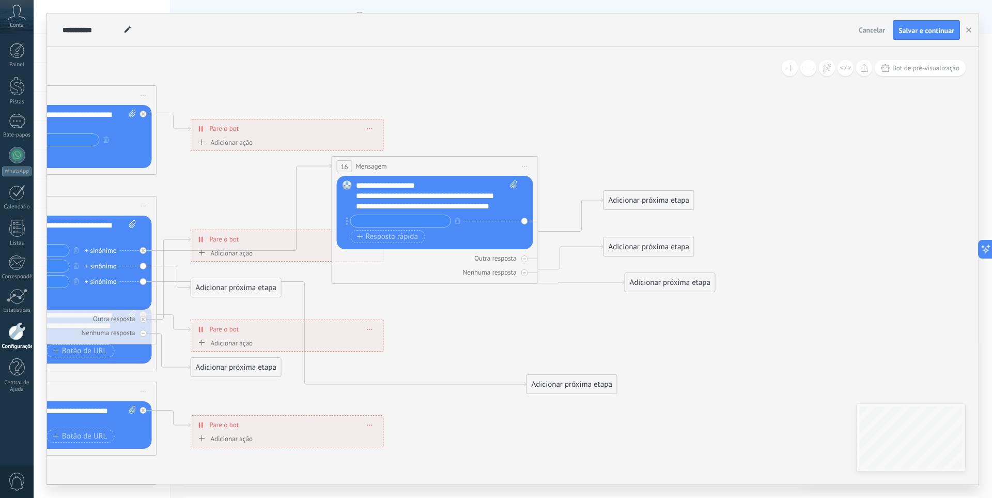
drag, startPoint x: 471, startPoint y: 316, endPoint x: 546, endPoint y: 391, distance: 105.6
click at [546, 391] on div "Adicionar próxima etapa" at bounding box center [572, 384] width 90 height 17
drag, startPoint x: 266, startPoint y: 287, endPoint x: 627, endPoint y: 340, distance: 365.0
click at [627, 340] on font "Adicionar próxima etapa" at bounding box center [605, 339] width 81 height 10
click at [626, 342] on font "Adicionar próxima etapa" at bounding box center [605, 339] width 81 height 10
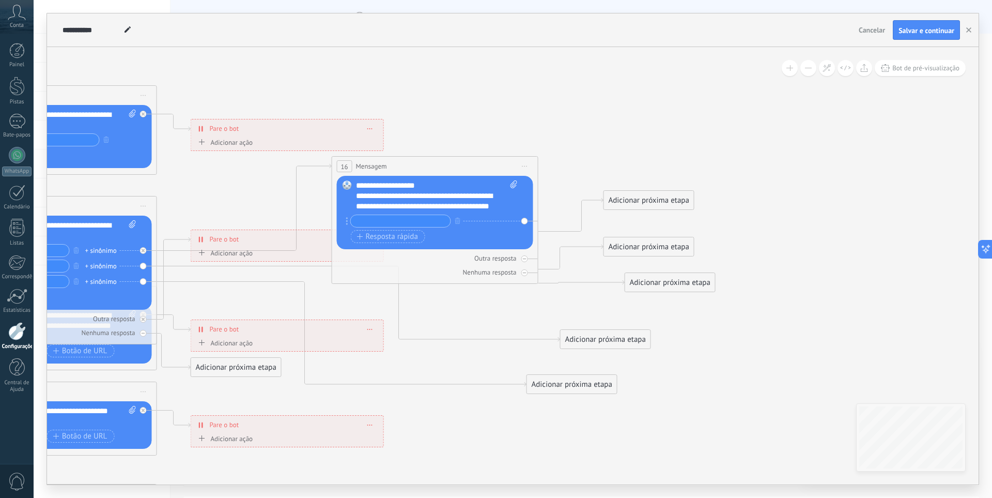
click at [595, 336] on font "Adicionar próxima etapa" at bounding box center [605, 339] width 81 height 10
click at [608, 355] on font "Mensagem" at bounding box center [606, 357] width 36 height 10
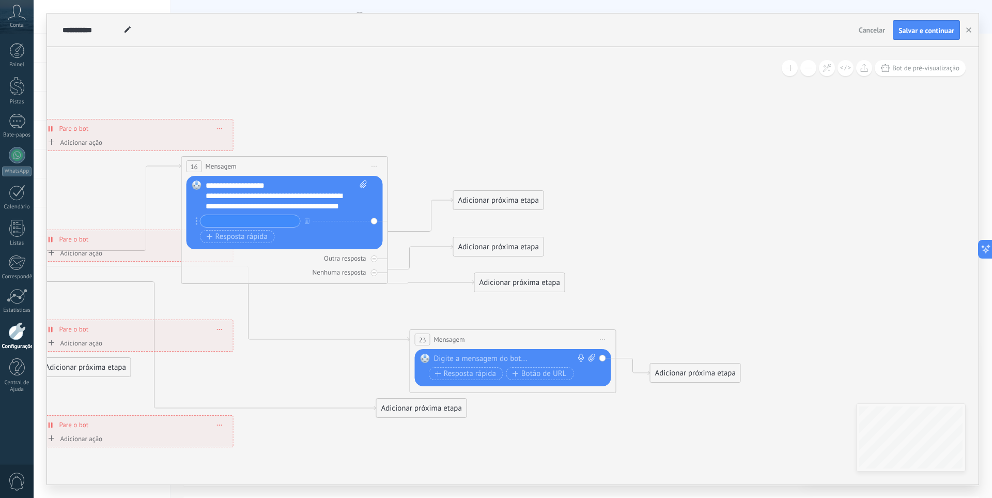
click at [499, 344] on div "23 Mensagem ******* (para): Todos os contatos - canais selecionados Todos os co…" at bounding box center [513, 339] width 206 height 19
click at [500, 354] on div at bounding box center [510, 358] width 153 height 10
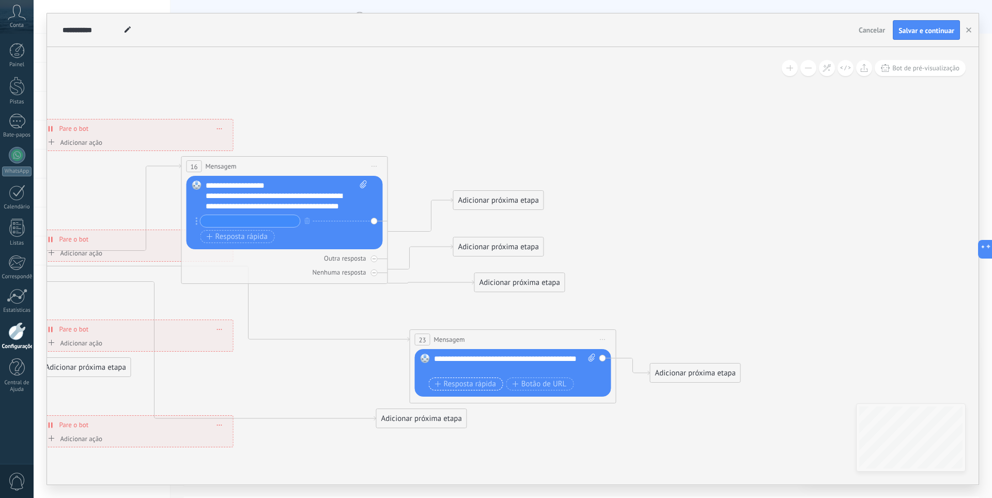
click at [472, 386] on font "Resposta rápida" at bounding box center [470, 384] width 52 height 10
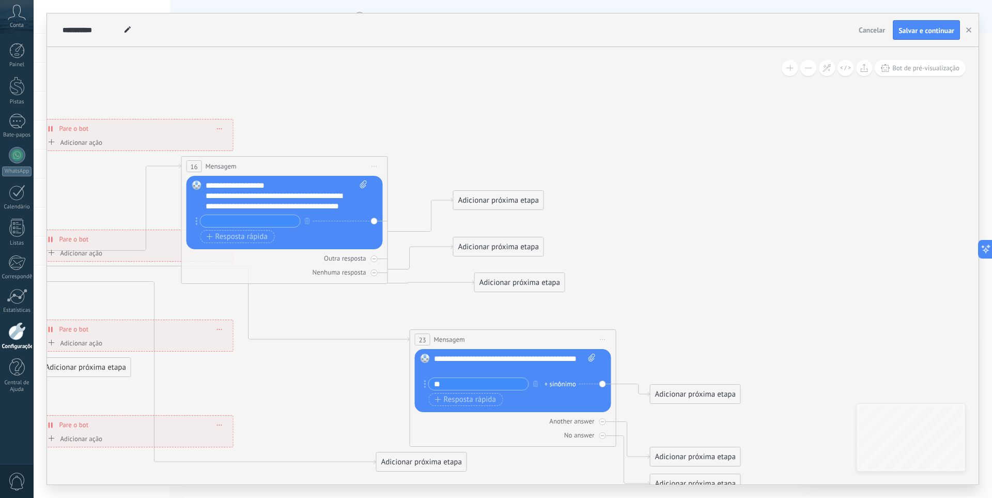
type input "*"
click at [517, 370] on div "**********" at bounding box center [515, 363] width 162 height 21
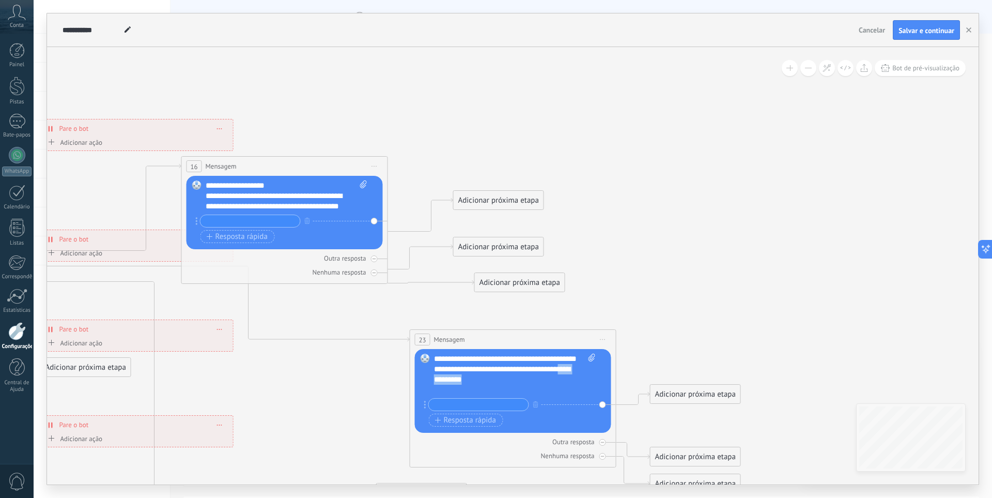
drag, startPoint x: 454, startPoint y: 387, endPoint x: 502, endPoint y: 190, distance: 203.2
click at [500, 186] on icon at bounding box center [42, 324] width 1843 height 1040
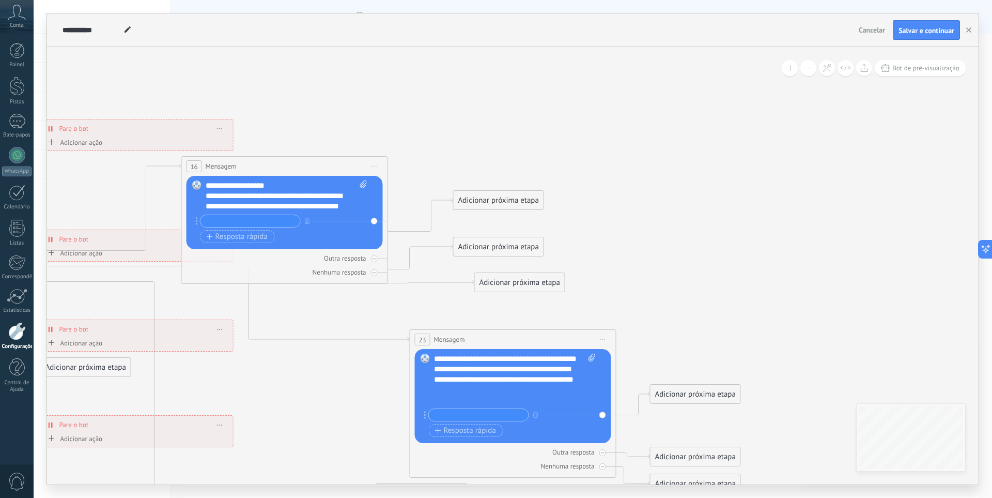
click at [469, 411] on input "text" at bounding box center [479, 415] width 100 height 12
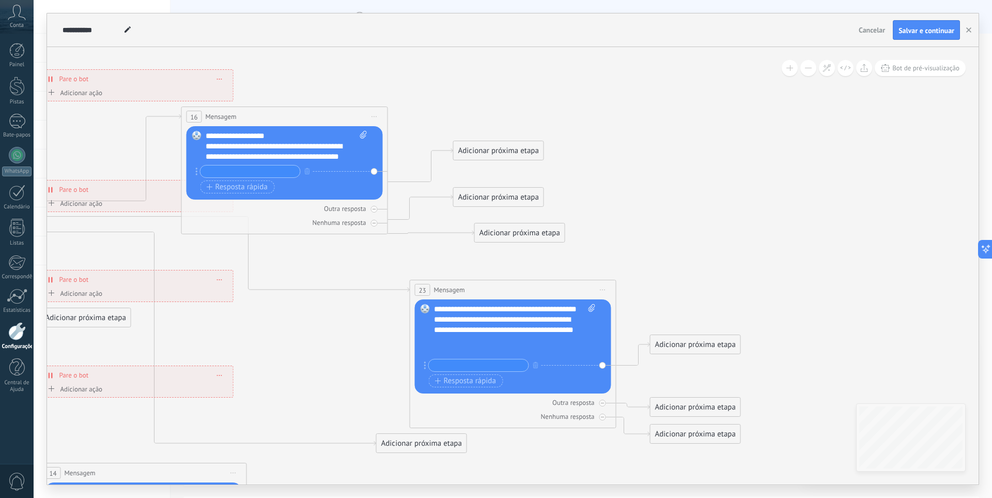
type input "*"
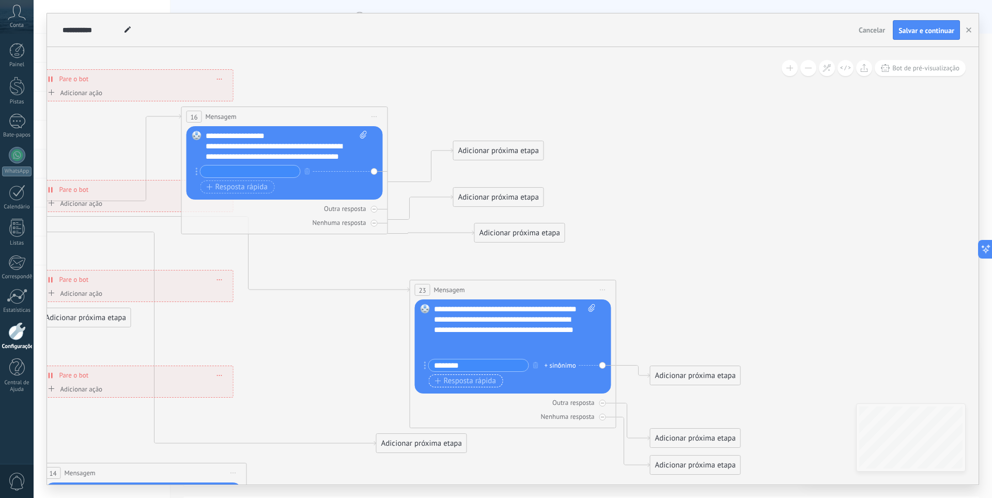
type input "********"
click at [449, 381] on font "Resposta rápida" at bounding box center [470, 381] width 52 height 10
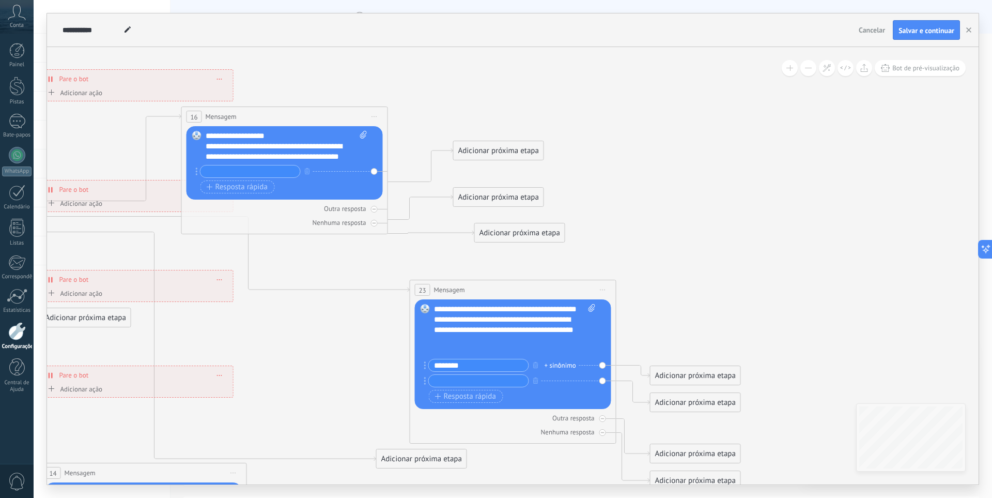
type input "*"
type input "********"
click at [439, 402] on button "Resposta rápida" at bounding box center [466, 396] width 74 height 13
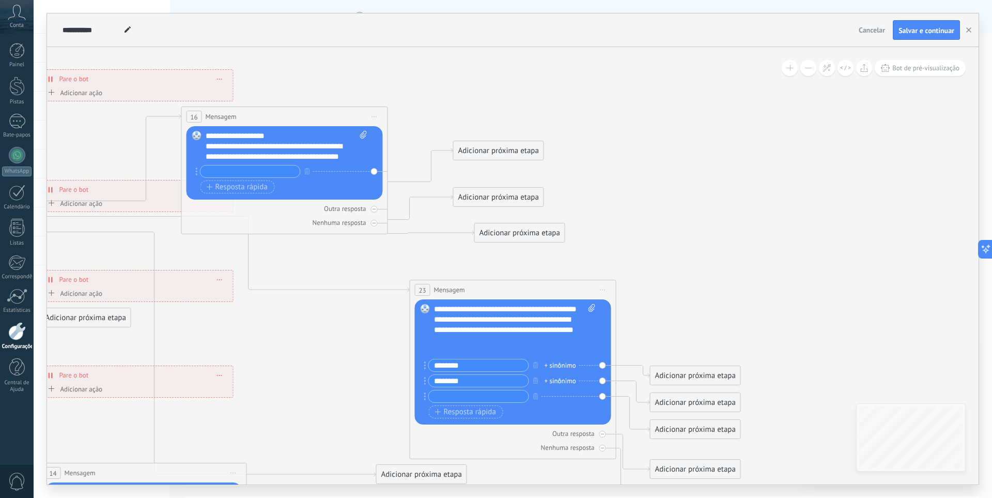
type input "*"
type input "**********"
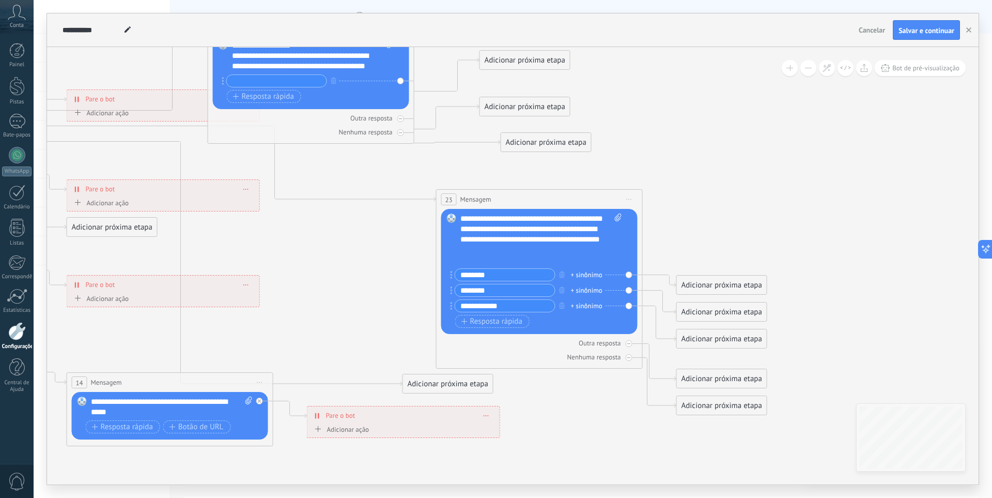
drag, startPoint x: 735, startPoint y: 272, endPoint x: 759, endPoint y: 191, distance: 85.0
click at [759, 191] on icon at bounding box center [69, 184] width 1843 height 1040
click at [742, 285] on font "Adicionar próxima etapa" at bounding box center [722, 285] width 81 height 10
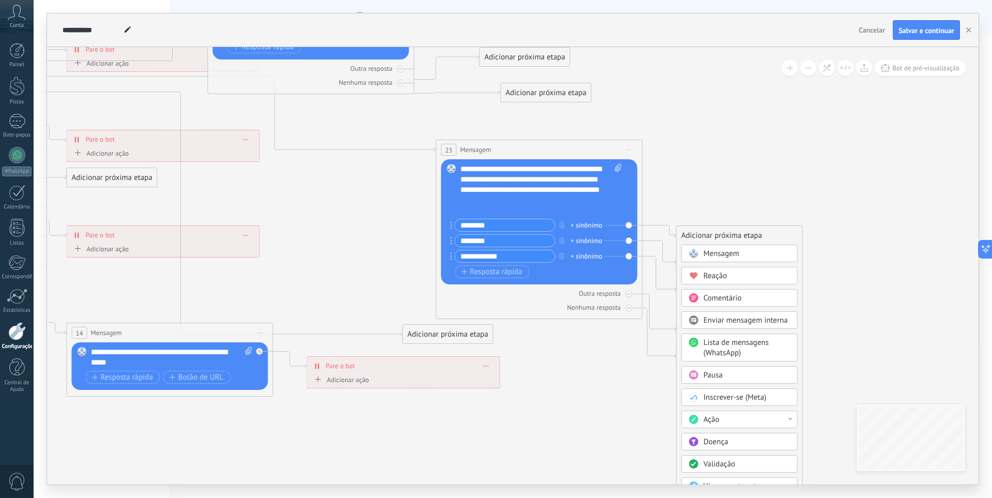
click at [748, 422] on div "Ação" at bounding box center [747, 419] width 87 height 10
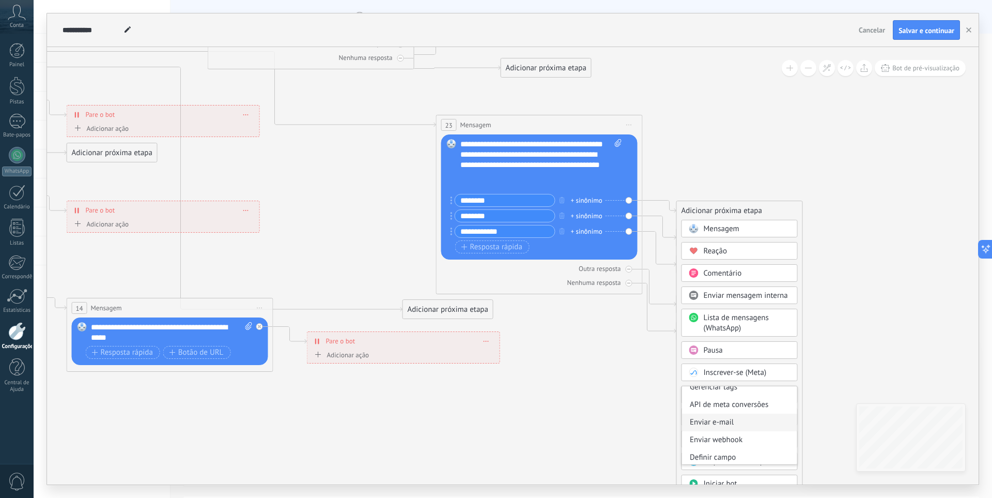
scroll to position [168, 0]
drag, startPoint x: 610, startPoint y: 442, endPoint x: 619, endPoint y: 441, distance: 9.3
click at [611, 442] on icon at bounding box center [69, 110] width 1843 height 1040
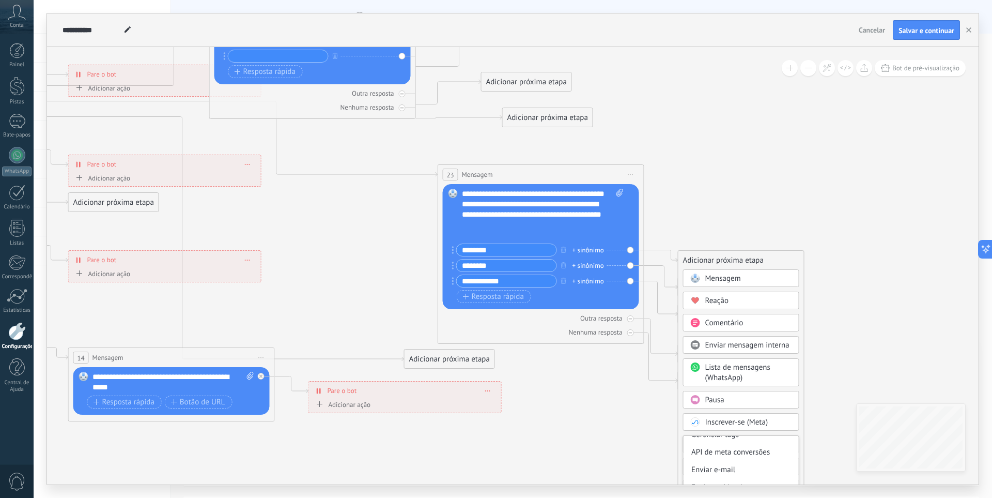
click at [813, 153] on icon at bounding box center [70, 159] width 1843 height 1040
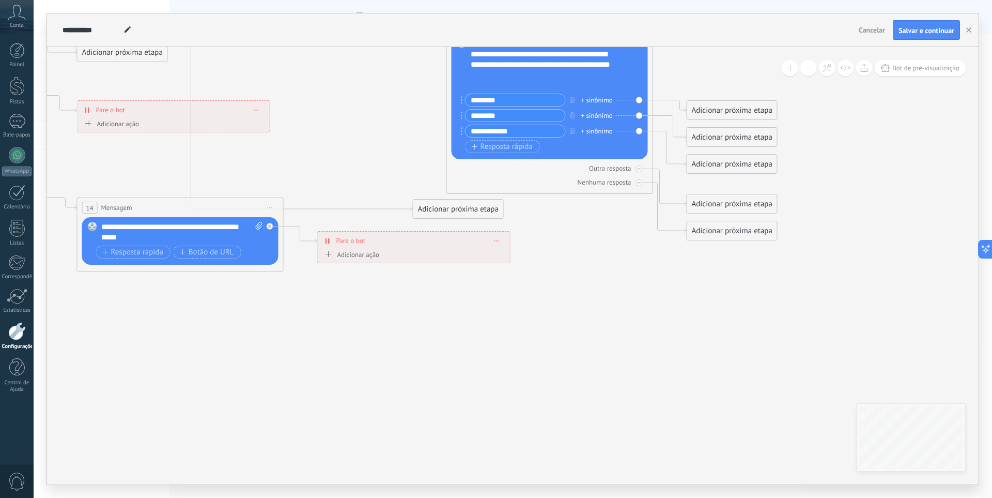
drag, startPoint x: 356, startPoint y: 127, endPoint x: 425, endPoint y: 207, distance: 105.9
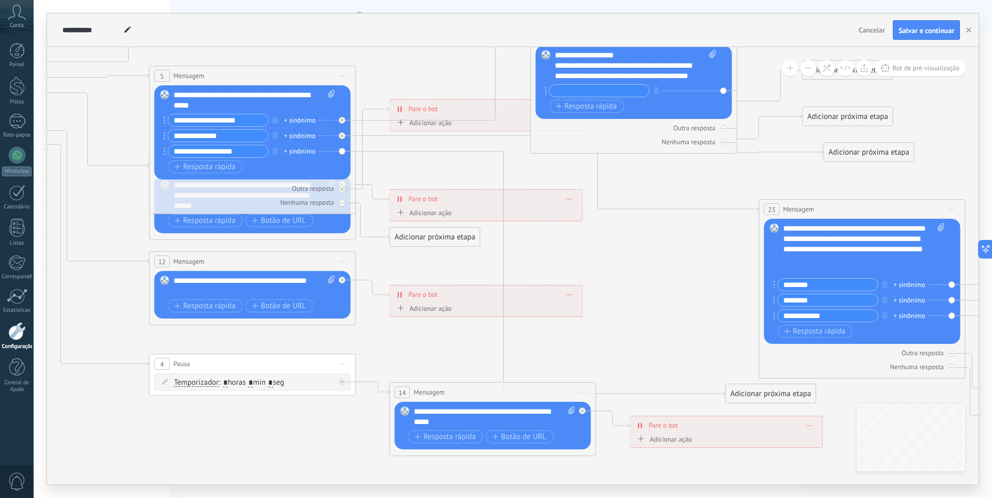
drag, startPoint x: 411, startPoint y: 199, endPoint x: 648, endPoint y: 298, distance: 256.4
click at [648, 298] on icon at bounding box center [392, 194] width 1843 height 1040
click at [641, 294] on icon at bounding box center [392, 194] width 1843 height 1040
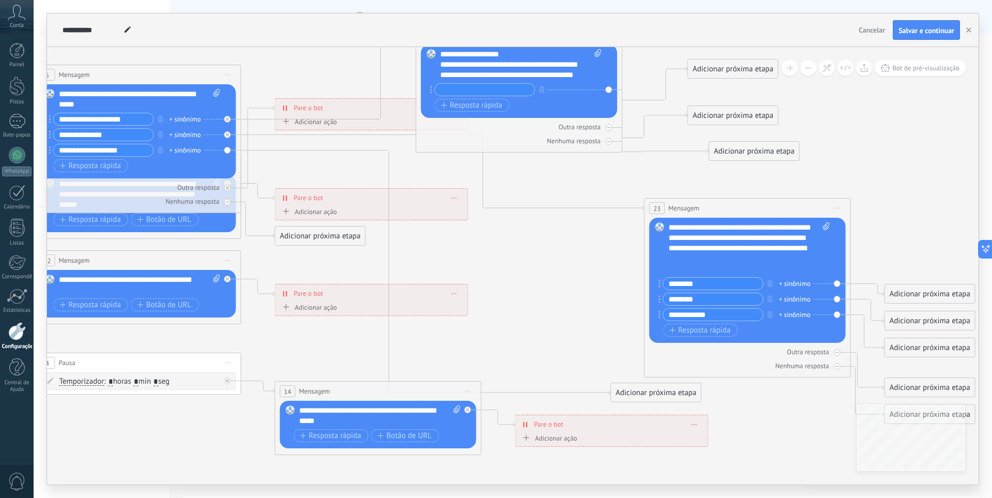
drag, startPoint x: 673, startPoint y: 297, endPoint x: 562, endPoint y: 289, distance: 111.4
click at [559, 295] on icon at bounding box center [277, 193] width 1843 height 1040
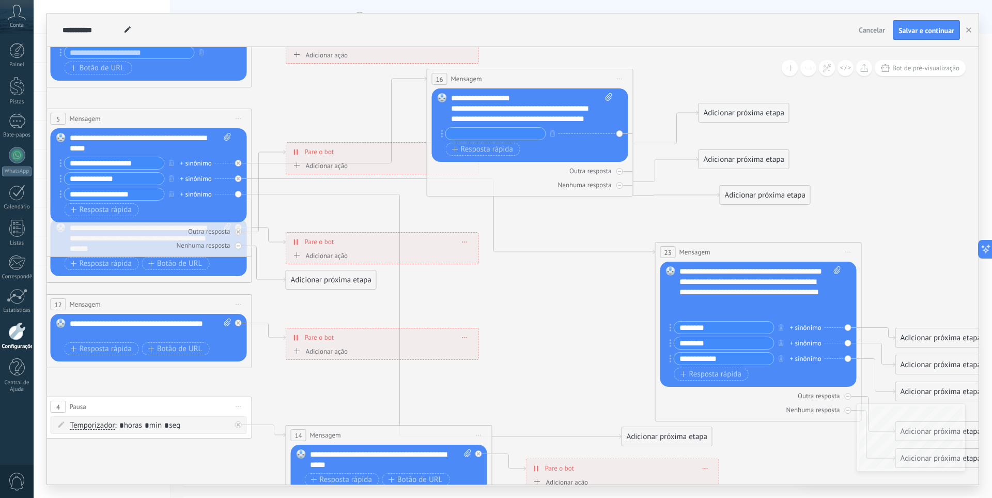
drag, startPoint x: 562, startPoint y: 275, endPoint x: 619, endPoint y: 312, distance: 67.9
click at [573, 320] on icon at bounding box center [288, 237] width 1843 height 1040
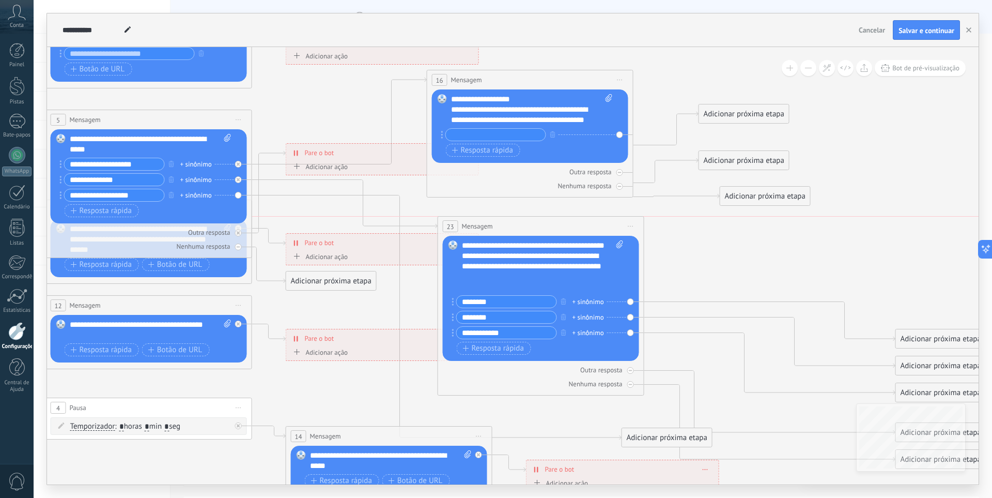
drag, startPoint x: 731, startPoint y: 257, endPoint x: 553, endPoint y: 235, distance: 178.6
click at [516, 230] on div "23 Mensagem ******* (para): Todos os contatos - canais selecionados Todos os co…" at bounding box center [541, 226] width 206 height 19
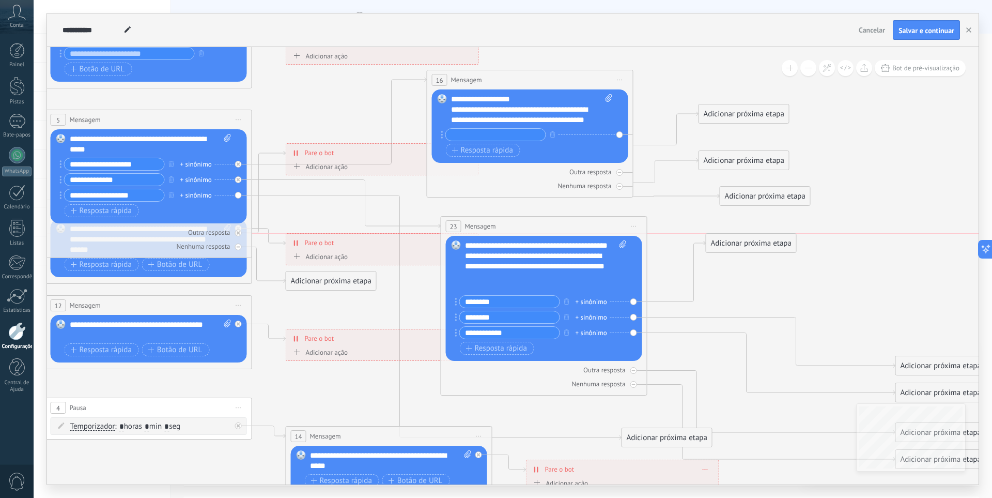
drag, startPoint x: 924, startPoint y: 336, endPoint x: 871, endPoint y: 340, distance: 52.8
click at [737, 242] on font "Adicionar próxima etapa" at bounding box center [751, 243] width 81 height 10
drag, startPoint x: 888, startPoint y: 354, endPoint x: 754, endPoint y: 273, distance: 156.1
click at [754, 273] on font "Adicionar próxima etapa" at bounding box center [765, 273] width 81 height 10
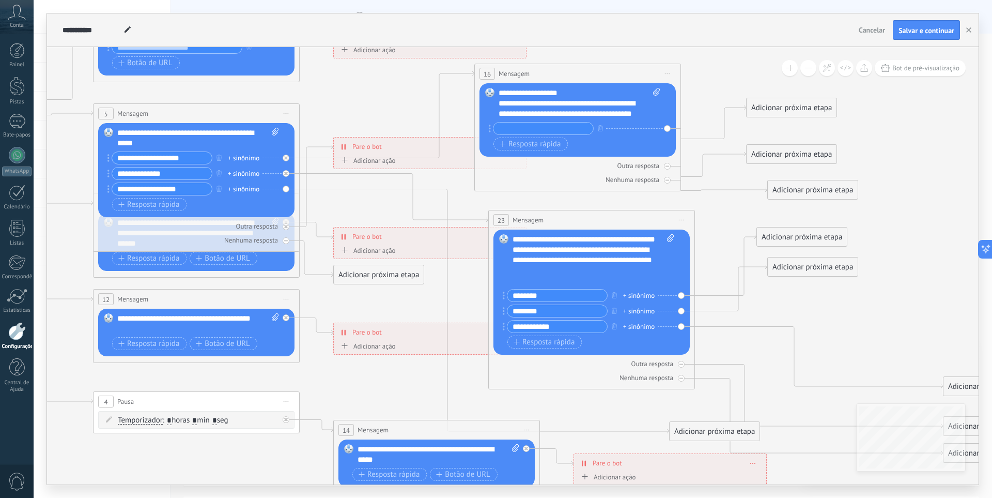
drag, startPoint x: 926, startPoint y: 341, endPoint x: 889, endPoint y: 265, distance: 84.4
click at [889, 265] on icon at bounding box center [336, 232] width 1843 height 1040
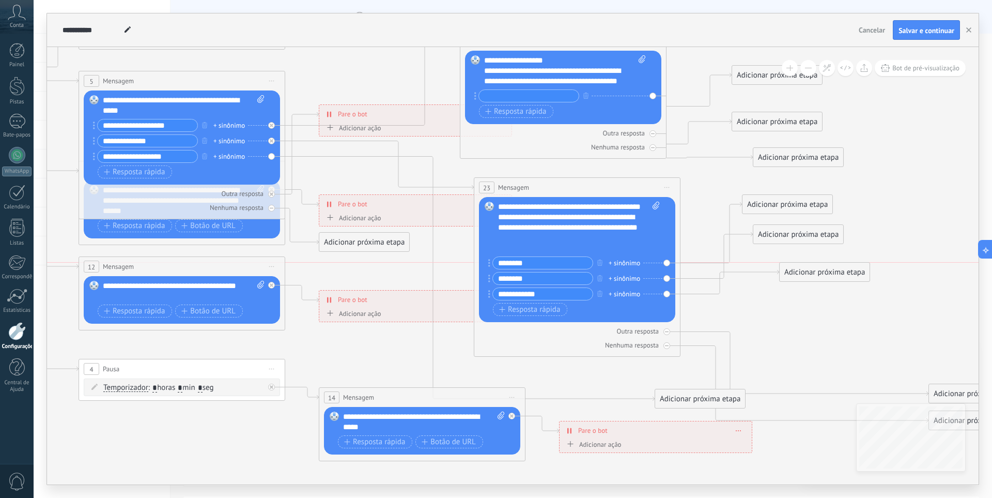
drag, startPoint x: 934, startPoint y: 346, endPoint x: 805, endPoint y: 267, distance: 151.5
click at [805, 267] on div "Adicionar próxima etapa" at bounding box center [825, 272] width 90 height 17
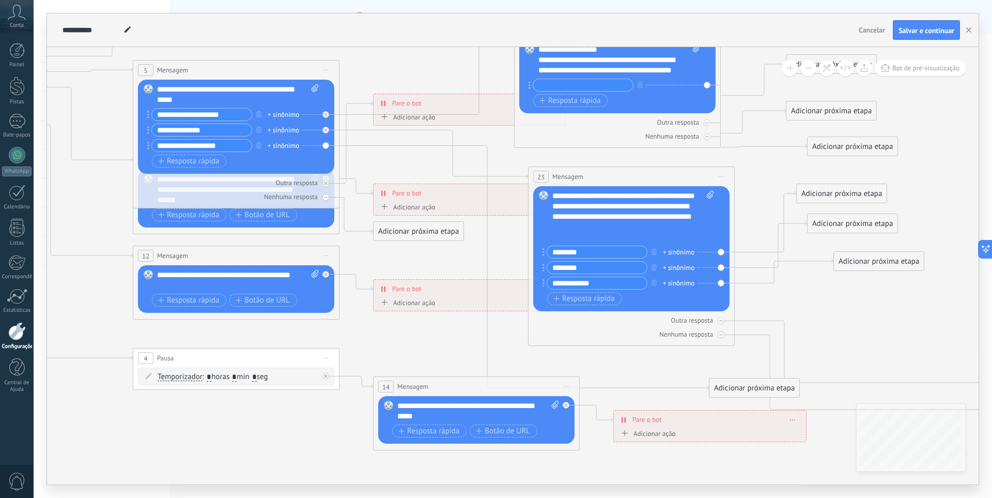
drag, startPoint x: 366, startPoint y: 348, endPoint x: 421, endPoint y: 337, distance: 55.3
click at [421, 337] on icon at bounding box center [375, 188] width 1843 height 1040
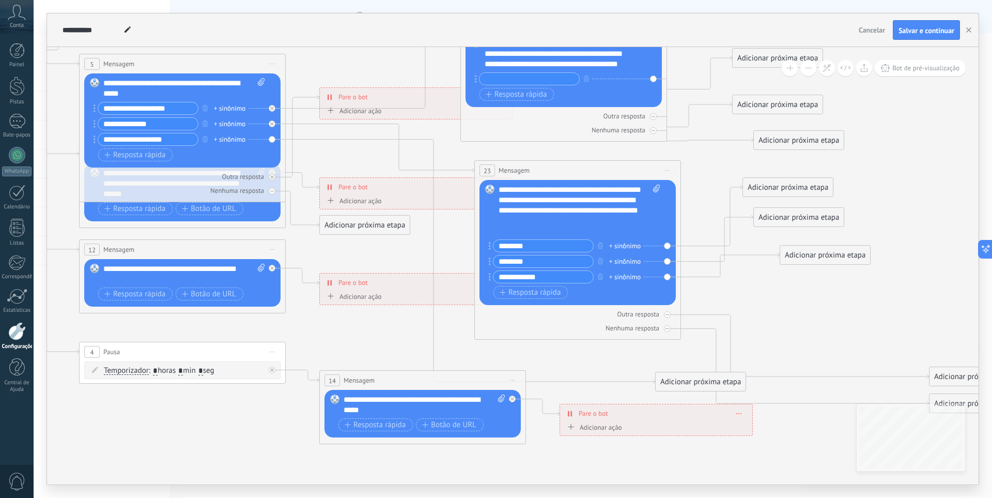
drag, startPoint x: 442, startPoint y: 347, endPoint x: 418, endPoint y: 350, distance: 23.9
click at [418, 350] on icon at bounding box center [322, 182] width 1843 height 1040
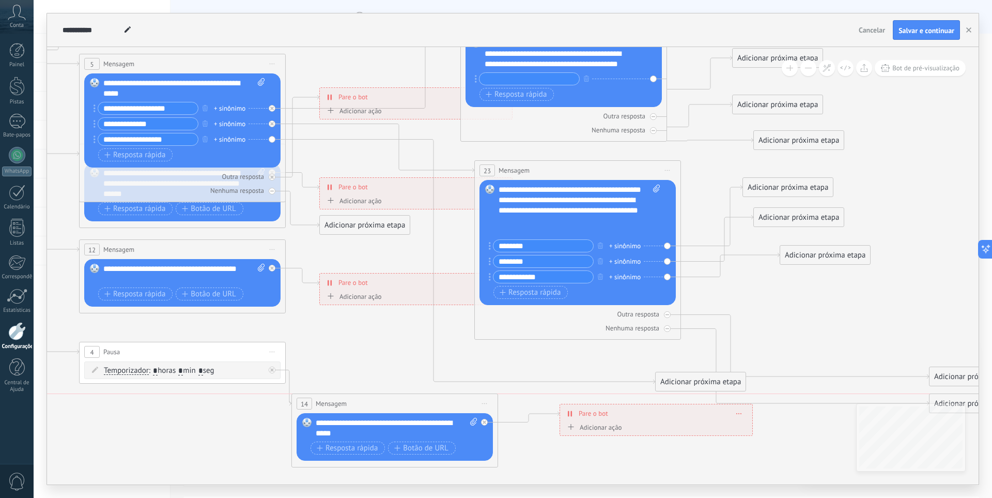
drag, startPoint x: 474, startPoint y: 378, endPoint x: 415, endPoint y: 394, distance: 61.1
click at [423, 404] on div "14 Mensagem ******* (para): Todos os contatos - canais selecionados Todos os co…" at bounding box center [395, 403] width 206 height 19
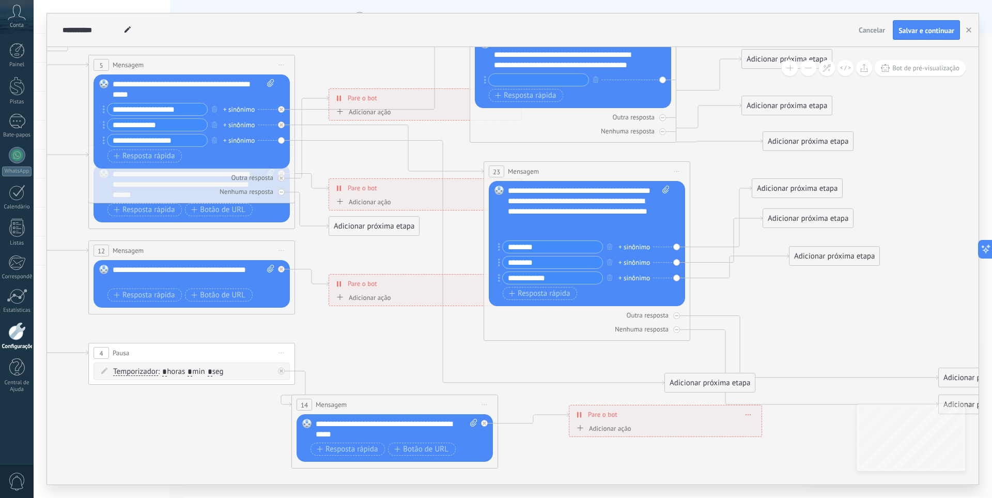
drag, startPoint x: 484, startPoint y: 364, endPoint x: 536, endPoint y: 355, distance: 53.0
click at [531, 377] on icon at bounding box center [331, 195] width 1843 height 1064
drag, startPoint x: 680, startPoint y: 381, endPoint x: 564, endPoint y: 366, distance: 117.2
click at [564, 366] on font "Adicionar próxima etapa" at bounding box center [592, 369] width 81 height 10
click at [590, 372] on font "Adicionar próxima etapa" at bounding box center [594, 368] width 81 height 10
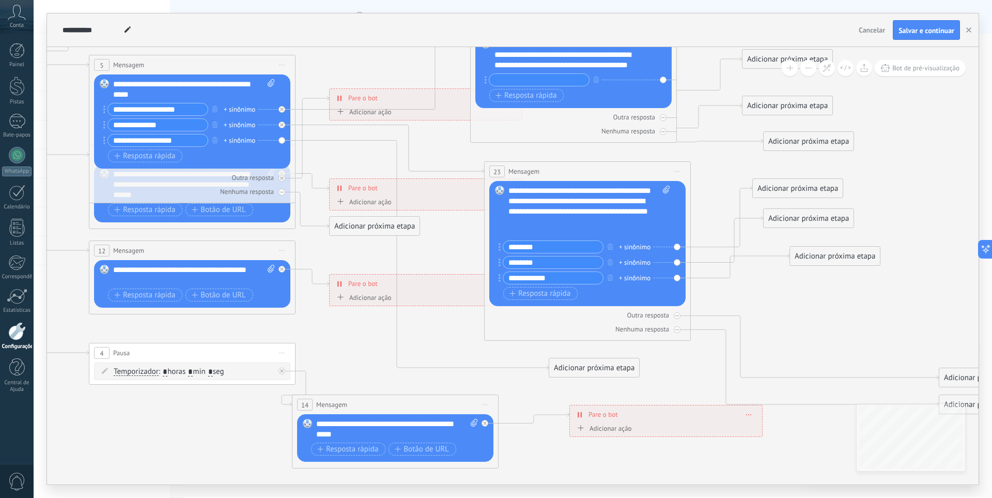
click at [597, 364] on font "Adicionar próxima etapa" at bounding box center [594, 368] width 81 height 10
click at [613, 387] on div "Mensagem" at bounding box center [619, 386] width 87 height 10
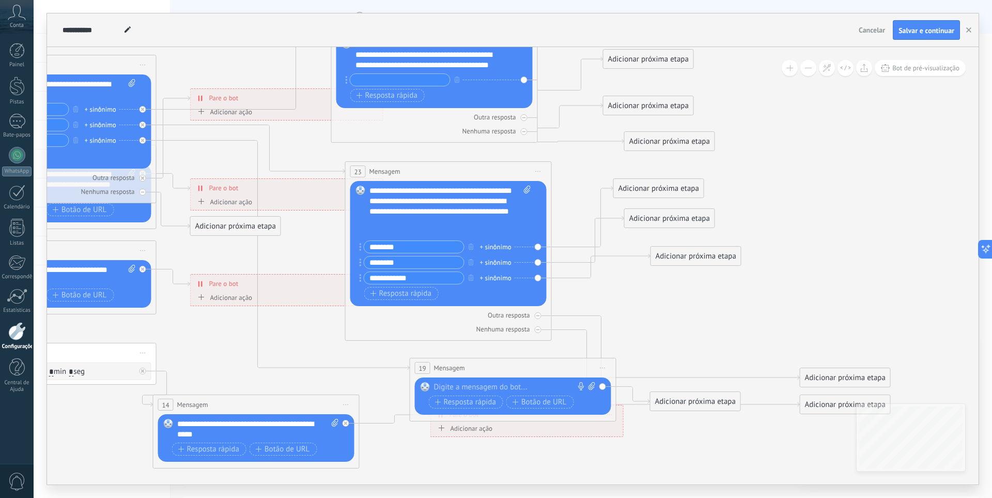
click at [528, 366] on div "19 Mensagem ******* (para): Todos os contatos - canais selecionados Todos os co…" at bounding box center [513, 367] width 206 height 19
click at [477, 388] on div at bounding box center [510, 387] width 153 height 10
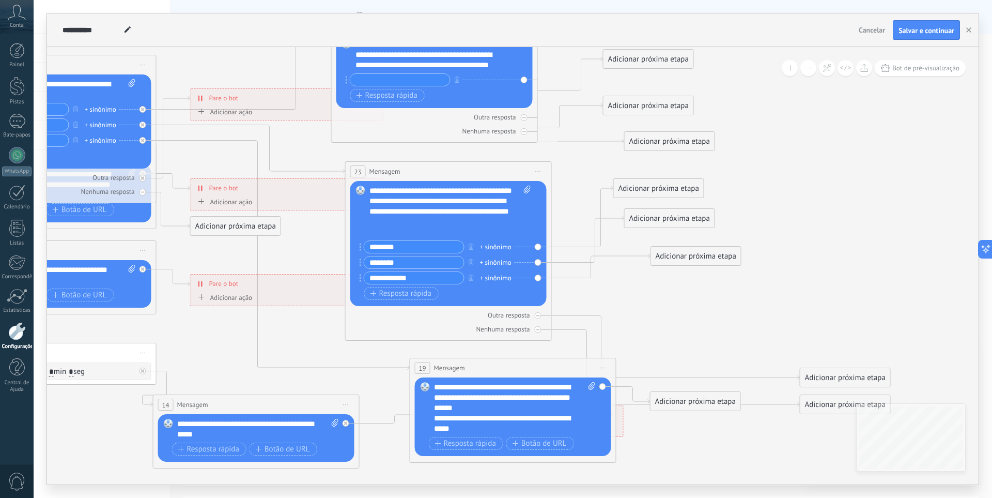
click at [506, 435] on div "**********" at bounding box center [514, 417] width 161 height 70
click at [484, 444] on font "Resposta rápida" at bounding box center [470, 443] width 52 height 10
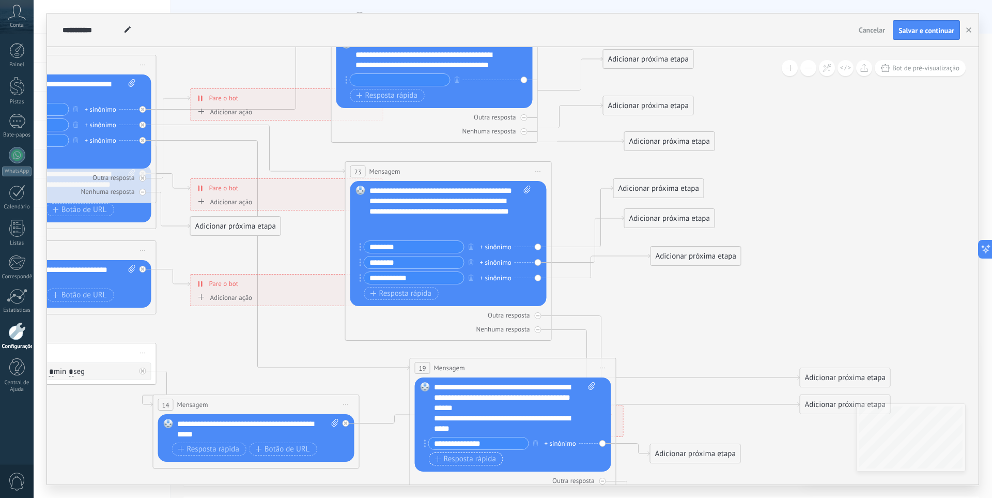
type input "**********"
click at [437, 462] on span "Resposta rápida" at bounding box center [465, 459] width 61 height 8
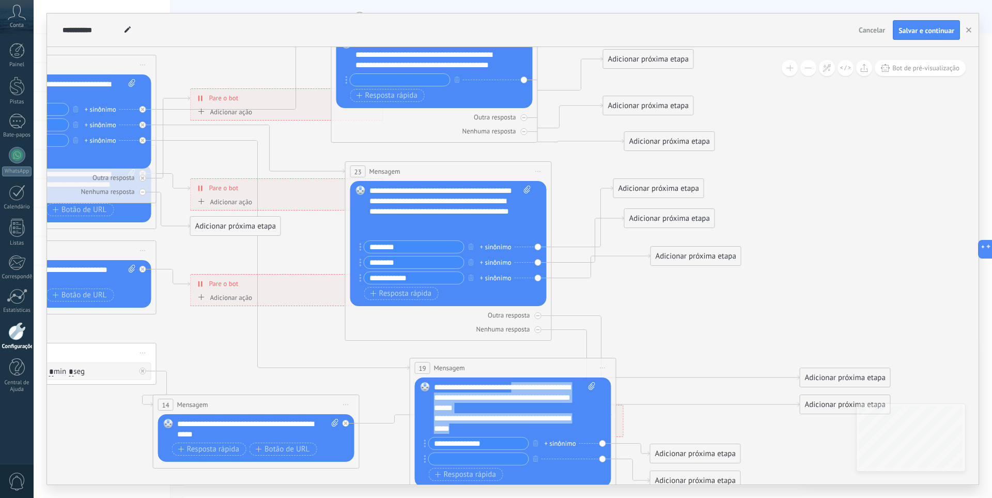
drag, startPoint x: 529, startPoint y: 420, endPoint x: 525, endPoint y: 360, distance: 59.6
click at [525, 360] on div "19 Mensagem ******* (para): Todos os contatos - canais selecionados Todos os co…" at bounding box center [513, 440] width 207 height 164
click at [606, 319] on icon at bounding box center [192, 244] width 1843 height 1163
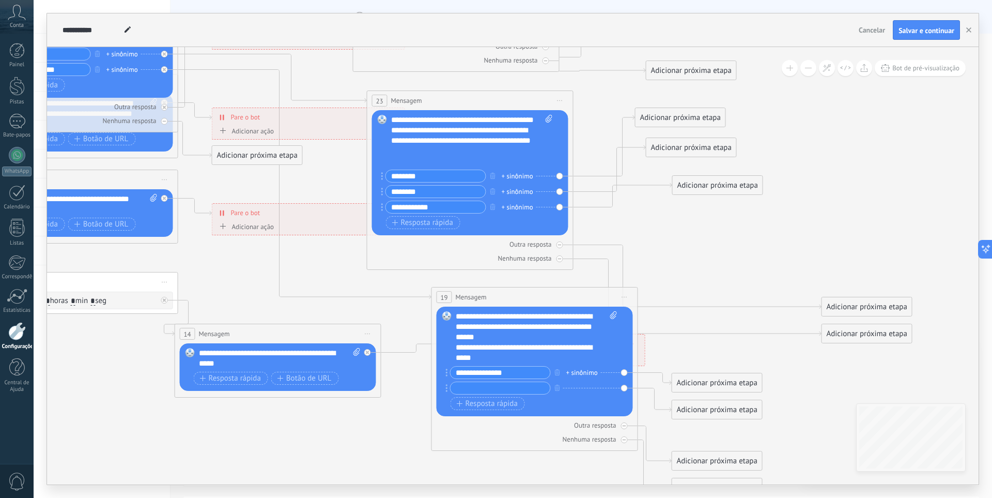
drag, startPoint x: 655, startPoint y: 319, endPoint x: 634, endPoint y: 307, distance: 24.3
click at [662, 274] on icon at bounding box center [214, 173] width 1843 height 1163
click at [469, 375] on input "**********" at bounding box center [501, 372] width 100 height 12
click at [469, 382] on input "text" at bounding box center [501, 387] width 100 height 12
type input "**********"
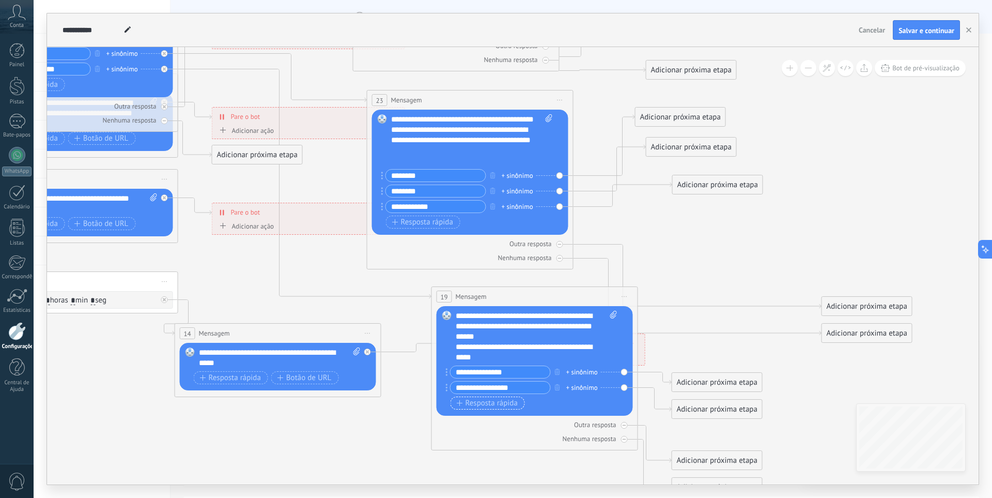
click at [463, 406] on span "Resposta rápida" at bounding box center [487, 403] width 61 height 8
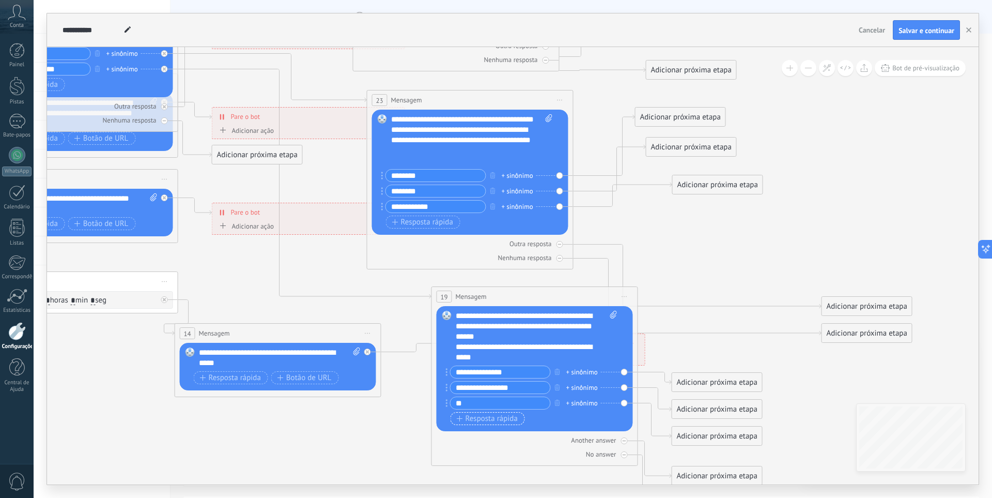
type input "*"
type input "**********"
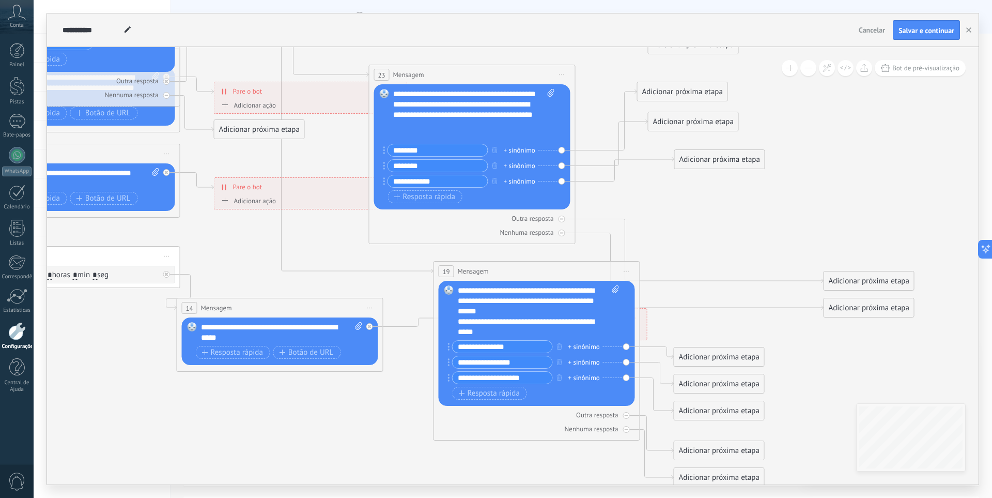
drag, startPoint x: 710, startPoint y: 351, endPoint x: 712, endPoint y: 326, distance: 25.4
click at [712, 326] on icon at bounding box center [216, 155] width 1843 height 1179
click at [717, 363] on div "Adicionar próxima etapa" at bounding box center [719, 356] width 90 height 17
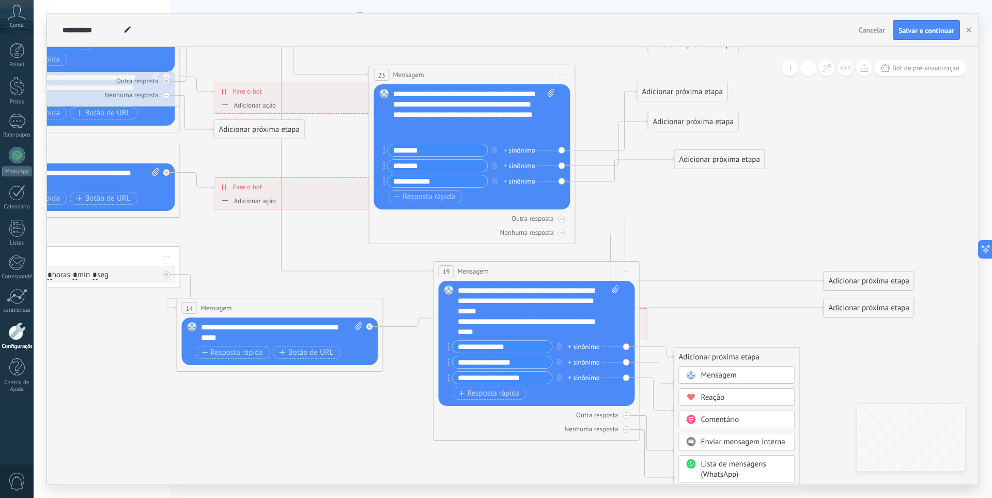
drag, startPoint x: 748, startPoint y: 391, endPoint x: 757, endPoint y: 395, distance: 9.9
click at [750, 391] on div "Reação" at bounding box center [737, 397] width 116 height 18
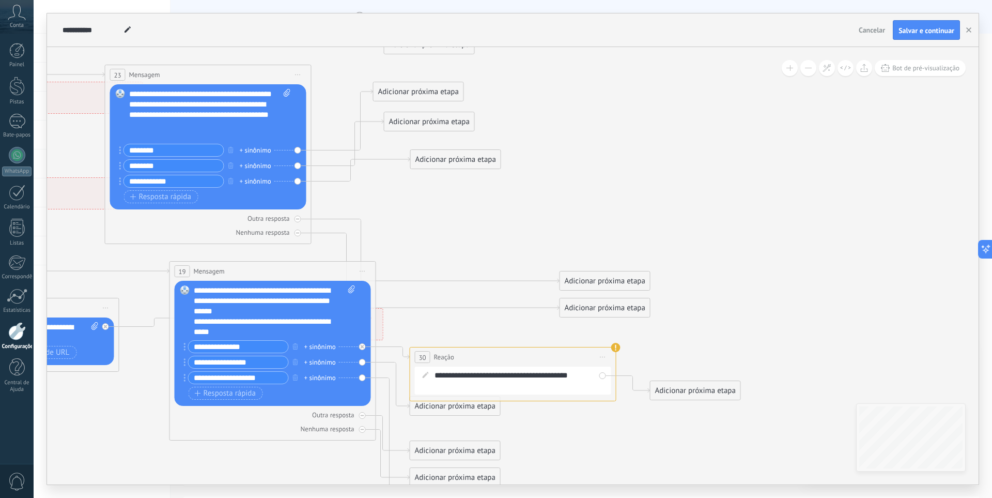
click at [563, 380] on div "**********" at bounding box center [520, 380] width 171 height 21
drag, startPoint x: 480, startPoint y: 388, endPoint x: 443, endPoint y: 374, distance: 38.8
click at [443, 374] on div "**********" at bounding box center [520, 380] width 171 height 21
click at [469, 388] on div "**********" at bounding box center [520, 380] width 171 height 21
drag, startPoint x: 481, startPoint y: 388, endPoint x: 436, endPoint y: 378, distance: 46.1
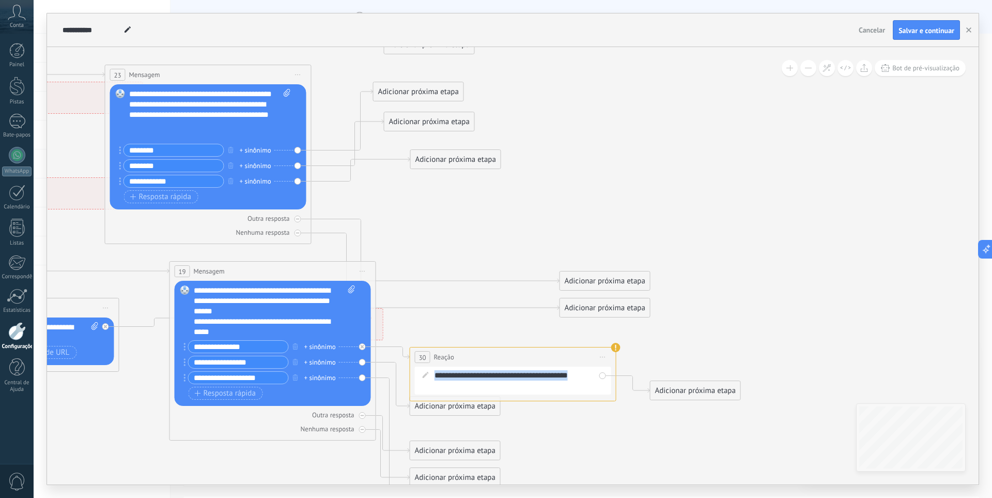
click at [436, 378] on div "**********" at bounding box center [520, 380] width 171 height 21
click at [620, 345] on icon at bounding box center [615, 347] width 9 height 9
click at [617, 347] on use at bounding box center [615, 347] width 9 height 9
click at [614, 351] on use at bounding box center [615, 347] width 9 height 9
click at [616, 349] on use at bounding box center [615, 347] width 9 height 9
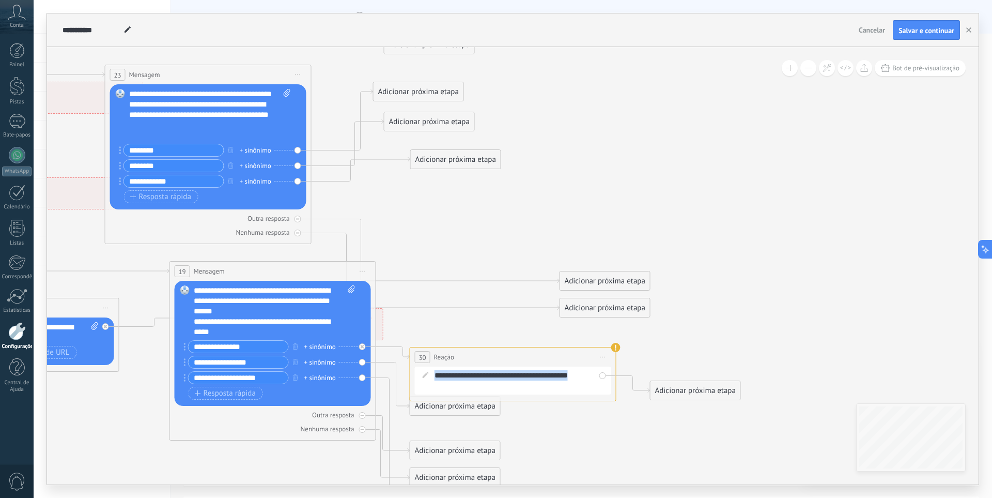
click at [606, 357] on span "Comece a pré-visualização aqui Renomear Duplicado Excluir" at bounding box center [603, 356] width 17 height 15
click at [624, 427] on font "Excluir" at bounding box center [628, 425] width 23 height 10
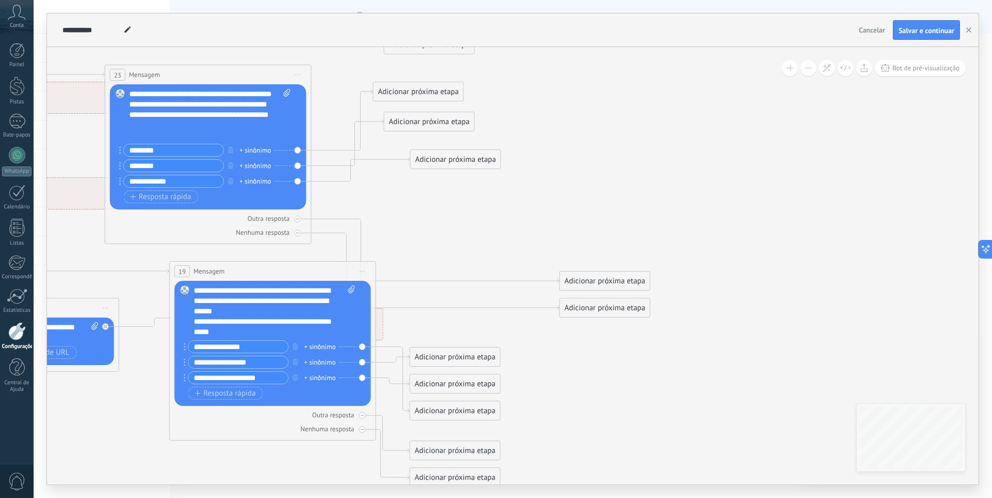
drag, startPoint x: 557, startPoint y: 363, endPoint x: 530, endPoint y: 366, distance: 27.1
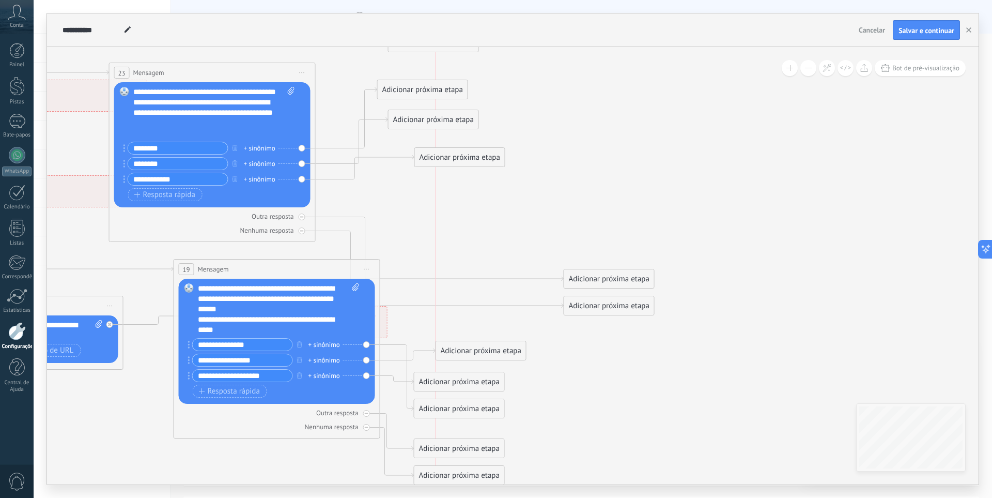
drag, startPoint x: 490, startPoint y: 332, endPoint x: 507, endPoint y: 346, distance: 22.0
click at [507, 346] on font "Adicionar próxima etapa" at bounding box center [481, 351] width 81 height 10
drag, startPoint x: 544, startPoint y: 347, endPoint x: 644, endPoint y: 380, distance: 105.9
click at [644, 380] on div "Adicionar próxima etapa" at bounding box center [620, 374] width 90 height 17
drag, startPoint x: 491, startPoint y: 357, endPoint x: 499, endPoint y: 366, distance: 11.7
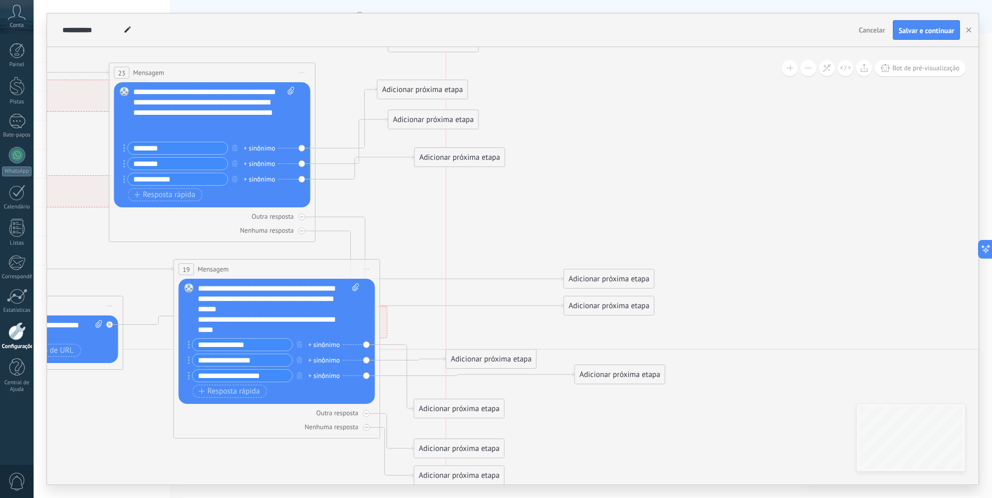
click at [499, 366] on div "Adicionar próxima etapa" at bounding box center [491, 358] width 90 height 17
drag, startPoint x: 475, startPoint y: 406, endPoint x: 655, endPoint y: 335, distance: 193.3
click at [655, 335] on font "Adicionar próxima etapa" at bounding box center [640, 336] width 81 height 10
click at [655, 338] on font "Adicionar próxima etapa" at bounding box center [640, 336] width 81 height 10
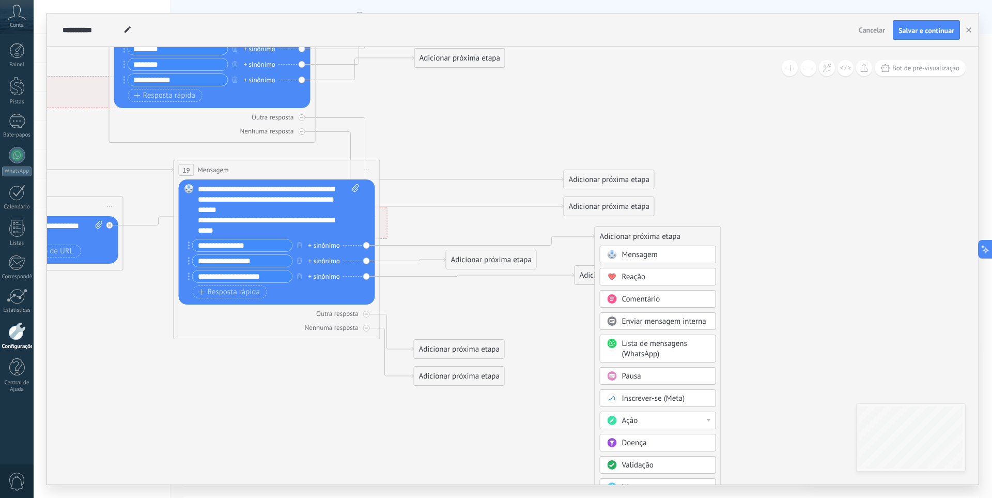
click at [677, 419] on div "Ação" at bounding box center [665, 420] width 87 height 10
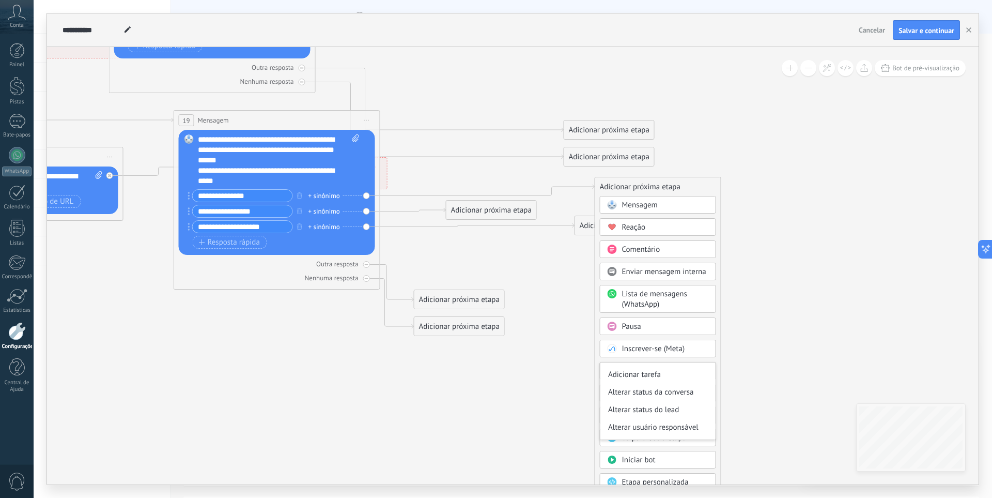
scroll to position [0, 0]
click at [645, 374] on font "Adicionar nota" at bounding box center [632, 371] width 48 height 10
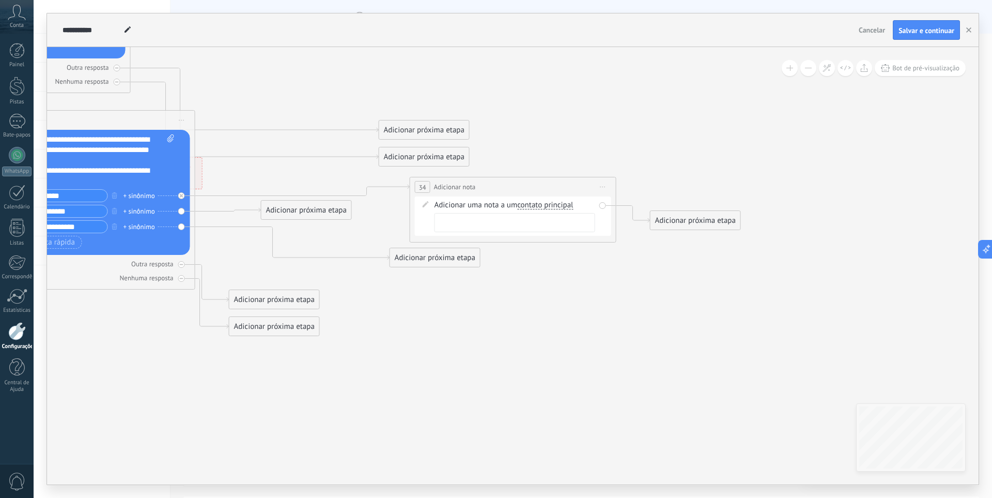
click at [590, 181] on div "34 Adicionar nota ******** Comece a pré-visualização aqui Renomear Duplicado Ex…" at bounding box center [513, 186] width 206 height 19
click at [612, 187] on div "34 Adicionar nota ******** Comece a pré-visualização aqui Renomear Duplicado Ex…" at bounding box center [513, 186] width 206 height 19
click at [608, 186] on span "Comece a pré-visualização aqui Renomear Duplicado Excluir" at bounding box center [603, 186] width 17 height 15
click at [614, 258] on div "Excluir" at bounding box center [663, 254] width 129 height 18
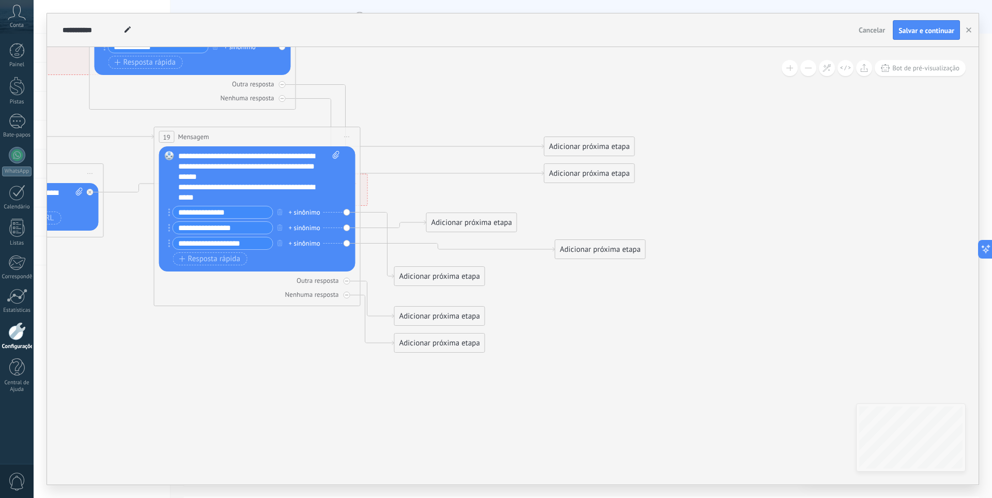
drag, startPoint x: 466, startPoint y: 312, endPoint x: 577, endPoint y: 321, distance: 111.5
drag, startPoint x: 454, startPoint y: 276, endPoint x: 670, endPoint y: 215, distance: 224.5
click at [670, 215] on font "Adicionar próxima etapa" at bounding box center [658, 211] width 81 height 10
click at [672, 214] on font "Adicionar próxima etapa" at bounding box center [658, 211] width 81 height 10
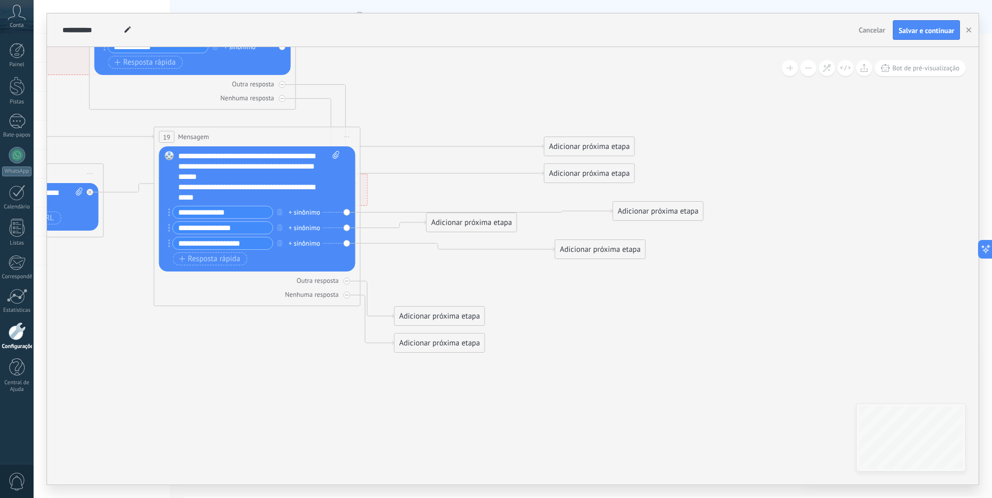
click at [679, 213] on font "Adicionar próxima etapa" at bounding box center [658, 211] width 81 height 10
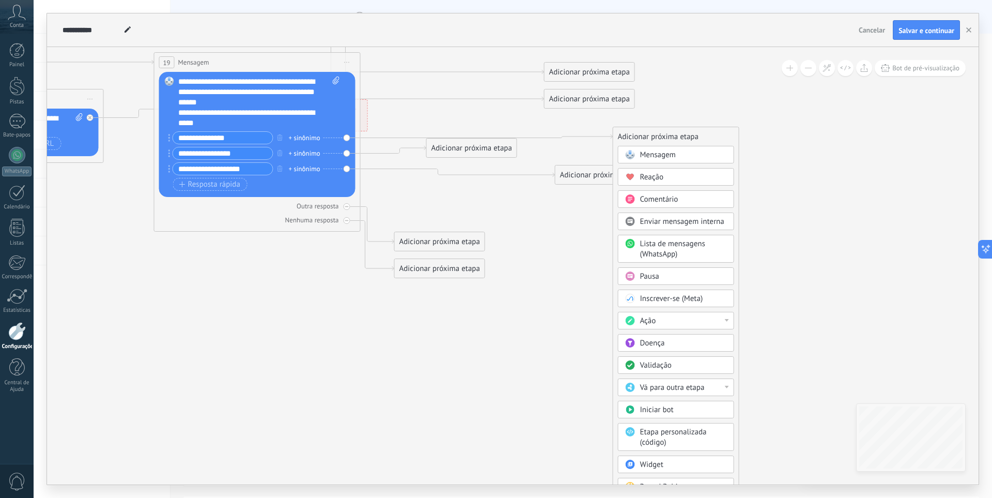
click at [673, 161] on div "Mensagem" at bounding box center [676, 155] width 116 height 18
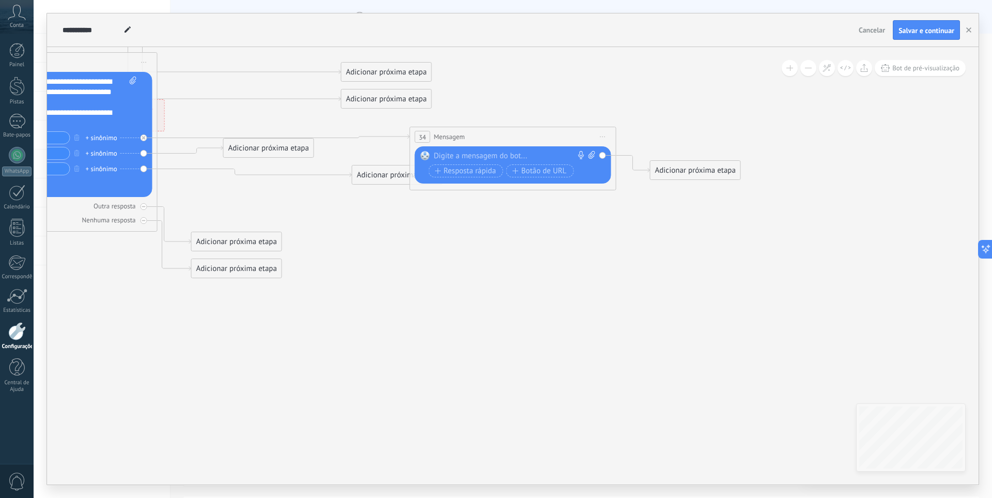
click at [506, 157] on div at bounding box center [510, 156] width 153 height 10
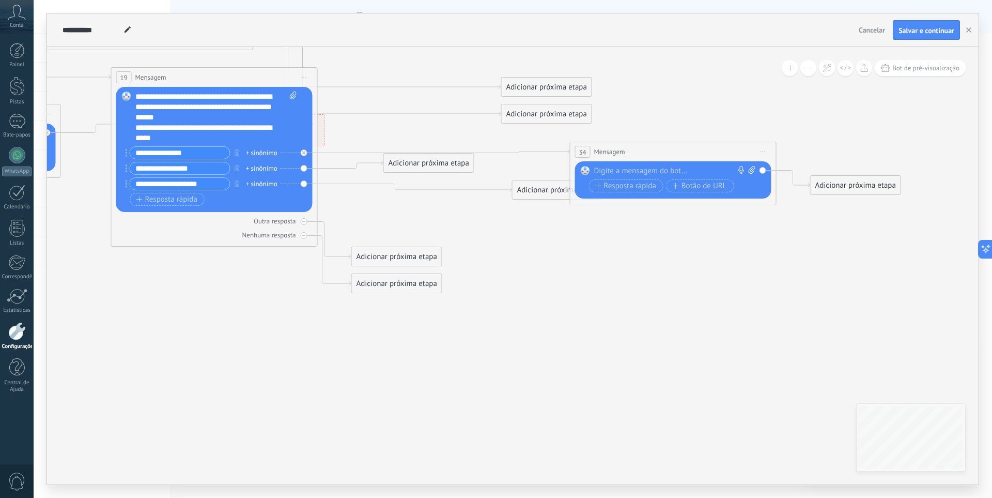
drag, startPoint x: 572, startPoint y: 268, endPoint x: 611, endPoint y: 291, distance: 45.2
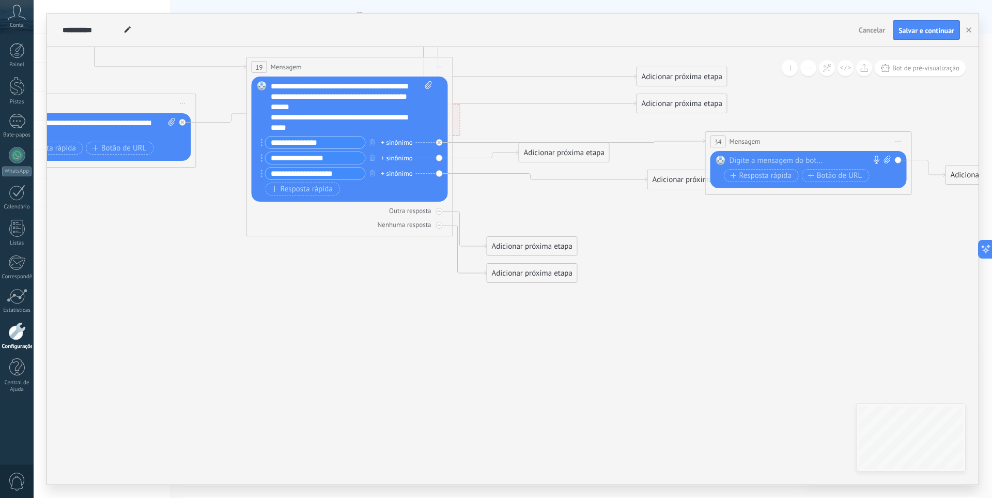
drag, startPoint x: 534, startPoint y: 341, endPoint x: 654, endPoint y: 331, distance: 120.8
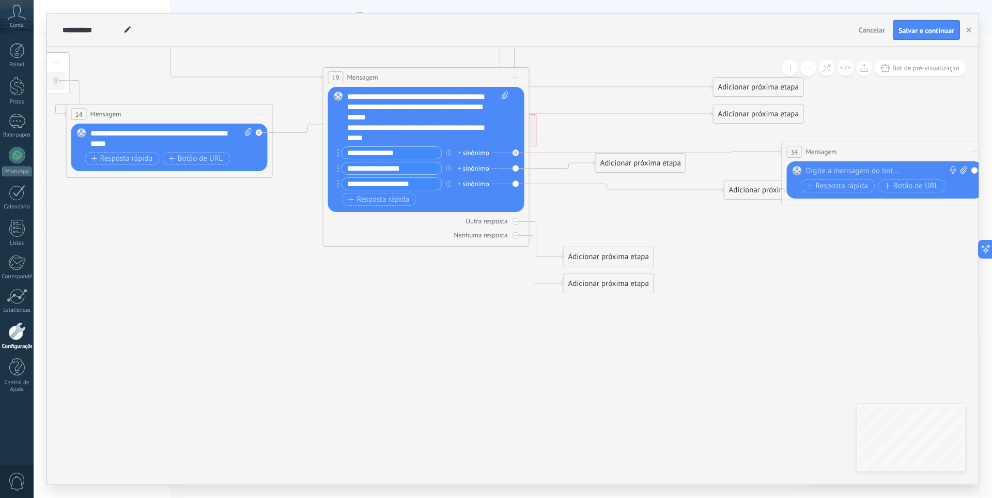
drag, startPoint x: 317, startPoint y: 361, endPoint x: 456, endPoint y: 381, distance: 140.5
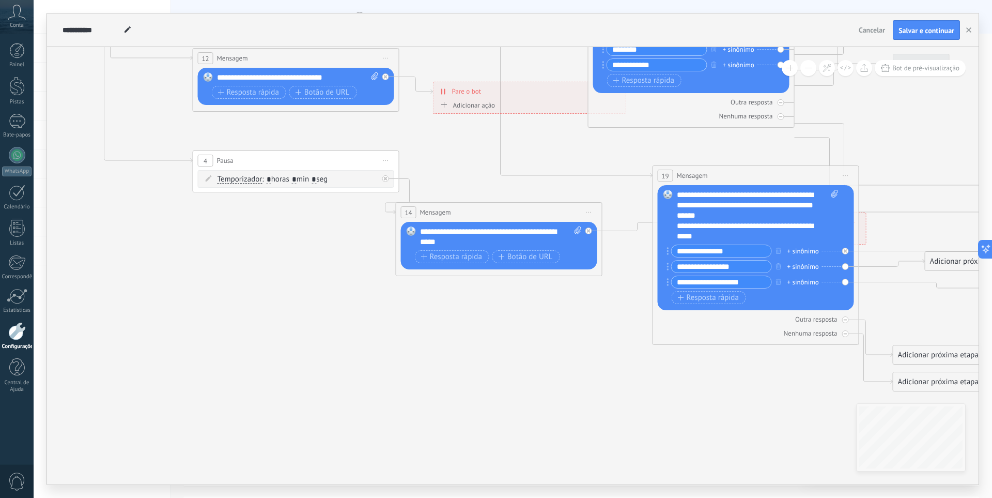
drag, startPoint x: 240, startPoint y: 348, endPoint x: 430, endPoint y: 371, distance: 191.0
click at [577, 428] on icon at bounding box center [590, 60] width 2152 height 1179
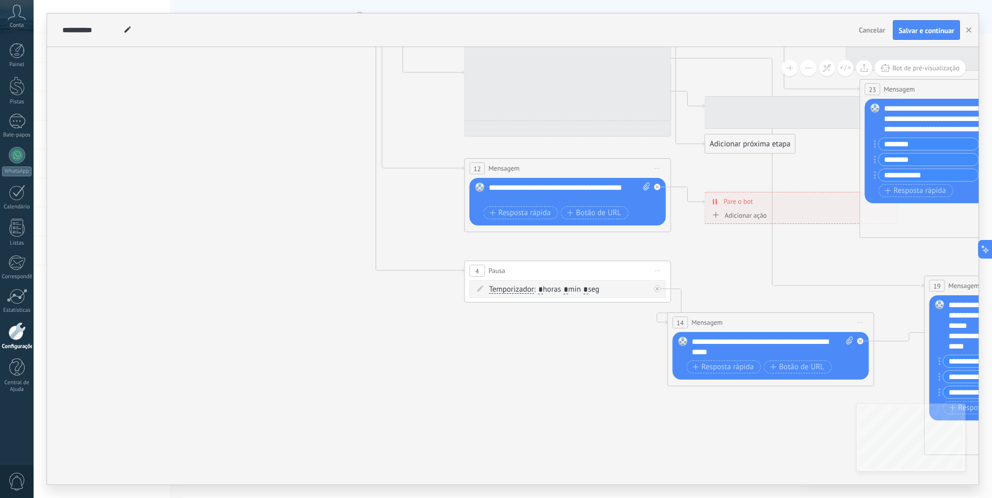
drag, startPoint x: 362, startPoint y: 355, endPoint x: 285, endPoint y: 316, distance: 86.4
click at [487, 463] on icon at bounding box center [862, 170] width 2152 height 1179
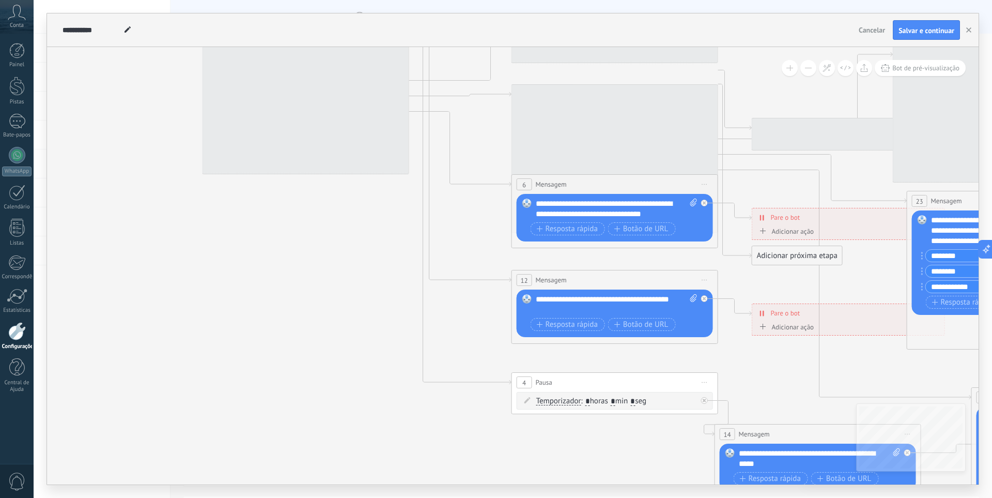
drag, startPoint x: 266, startPoint y: 319, endPoint x: 341, endPoint y: 453, distance: 154.1
click at [338, 466] on icon at bounding box center [909, 282] width 2152 height 1179
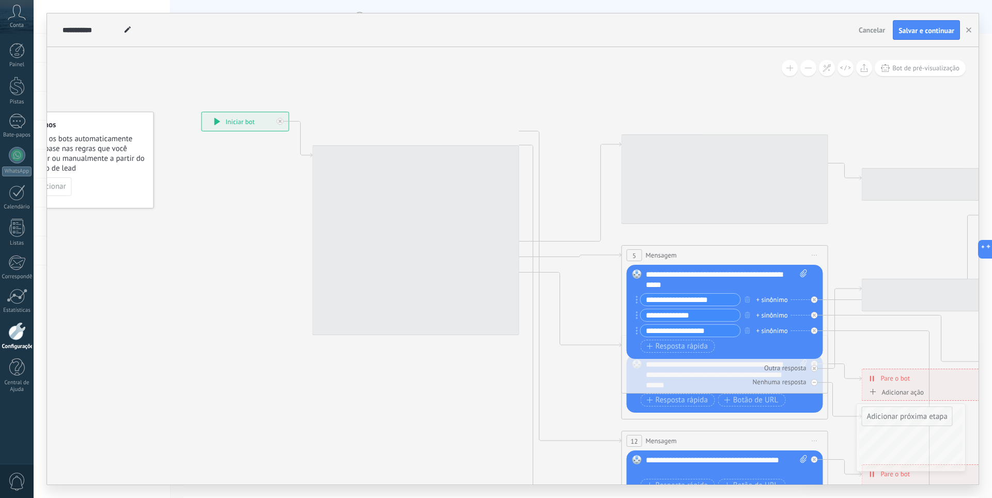
drag, startPoint x: 295, startPoint y: 334, endPoint x: 305, endPoint y: 380, distance: 47.3
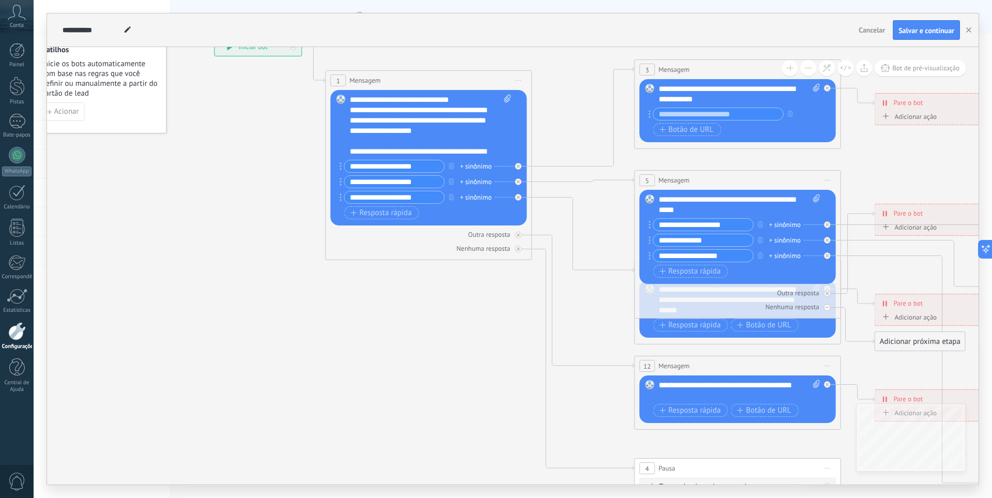
drag, startPoint x: 237, startPoint y: 368, endPoint x: 249, endPoint y: 291, distance: 77.8
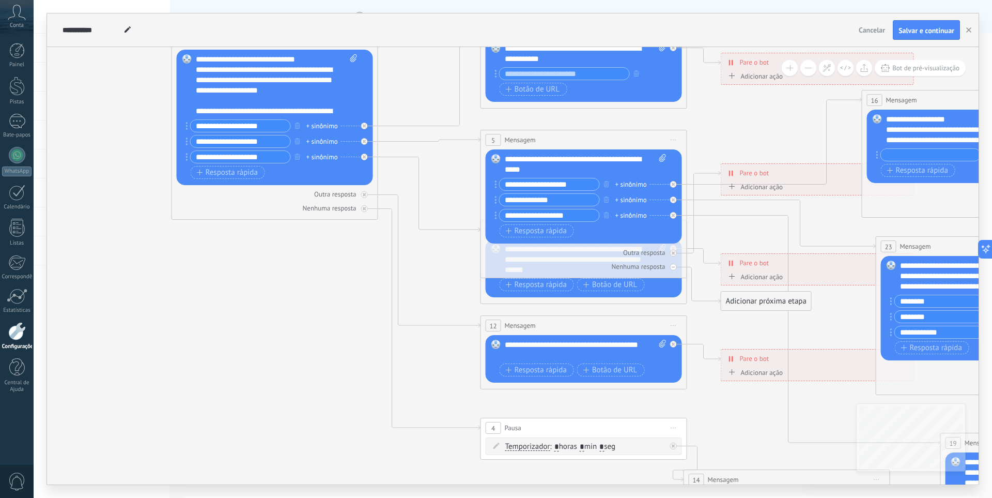
drag, startPoint x: 356, startPoint y: 357, endPoint x: 204, endPoint y: 316, distance: 157.7
click at [204, 316] on icon at bounding box center [878, 327] width 2152 height 1179
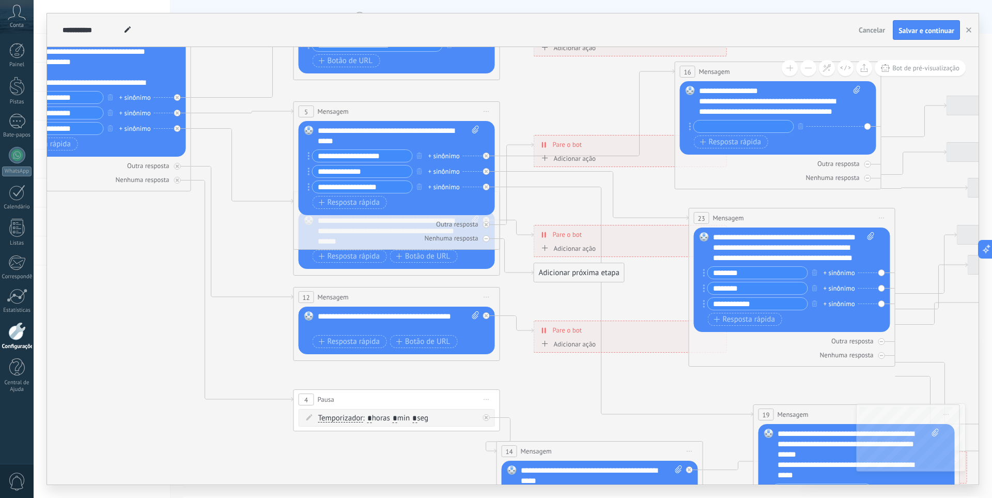
drag, startPoint x: 268, startPoint y: 322, endPoint x: 573, endPoint y: 71, distance: 395.0
click at [82, 292] on icon at bounding box center [691, 299] width 2152 height 1179
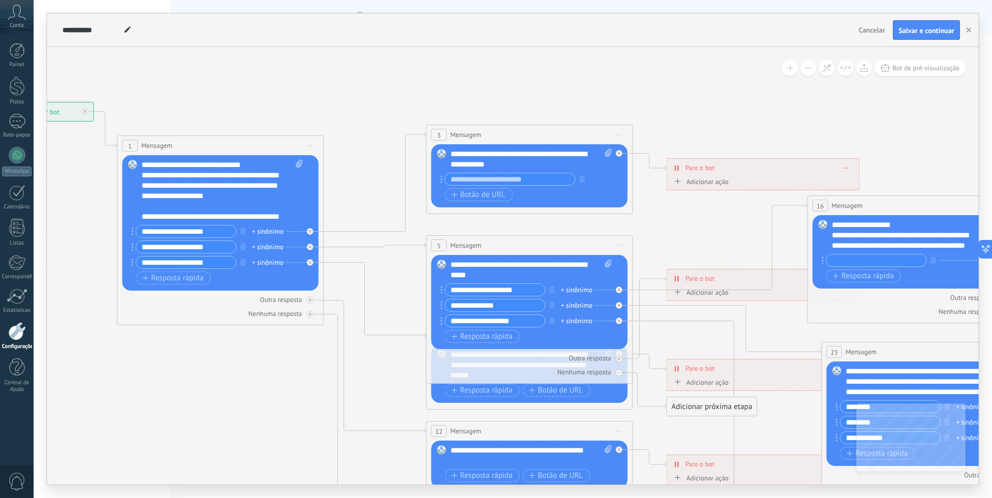
drag, startPoint x: 156, startPoint y: 314, endPoint x: 223, endPoint y: 399, distance: 108.2
click at [249, 400] on icon at bounding box center [824, 432] width 2152 height 1179
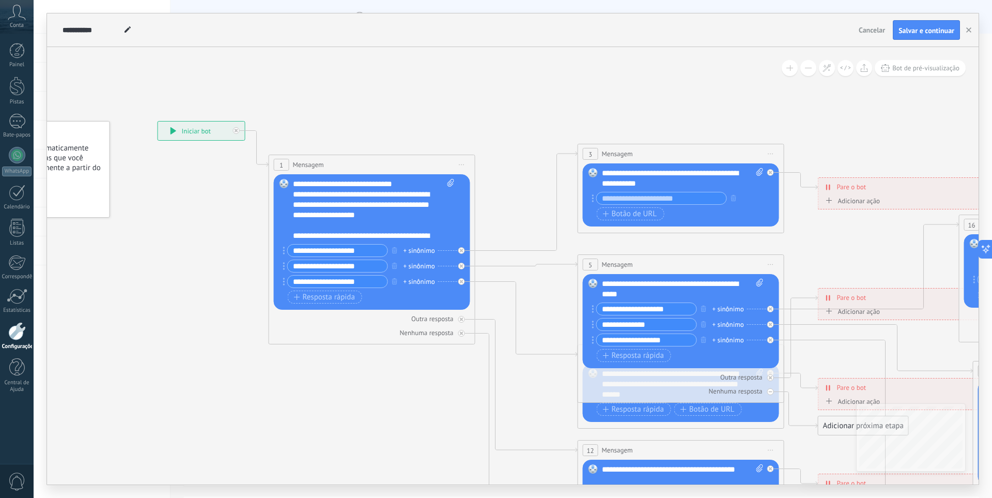
drag, startPoint x: 215, startPoint y: 390, endPoint x: 236, endPoint y: 382, distance: 21.6
click at [236, 382] on icon at bounding box center [975, 452] width 2152 height 1179
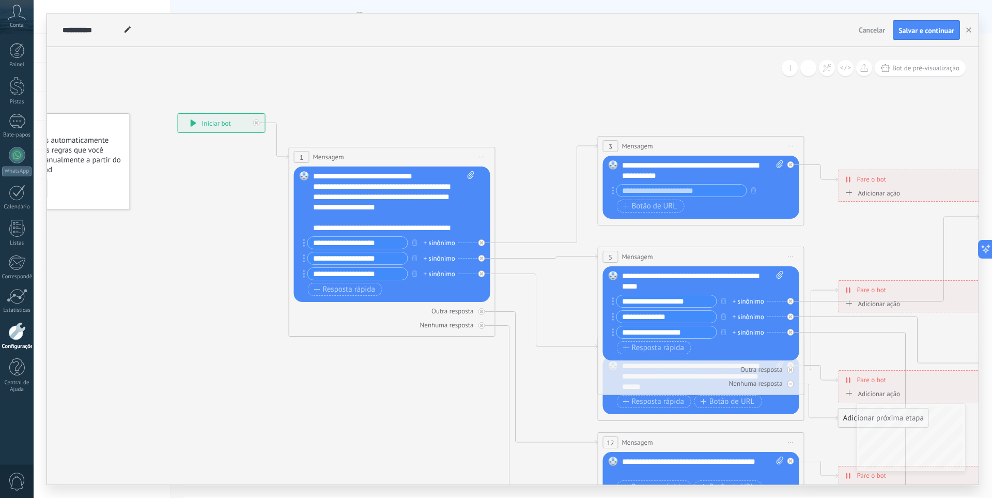
click at [228, 123] on font "Iniciar bot" at bounding box center [216, 123] width 29 height 9
click at [195, 119] on div "**********" at bounding box center [221, 123] width 87 height 19
click at [192, 127] on div "**********" at bounding box center [221, 123] width 87 height 19
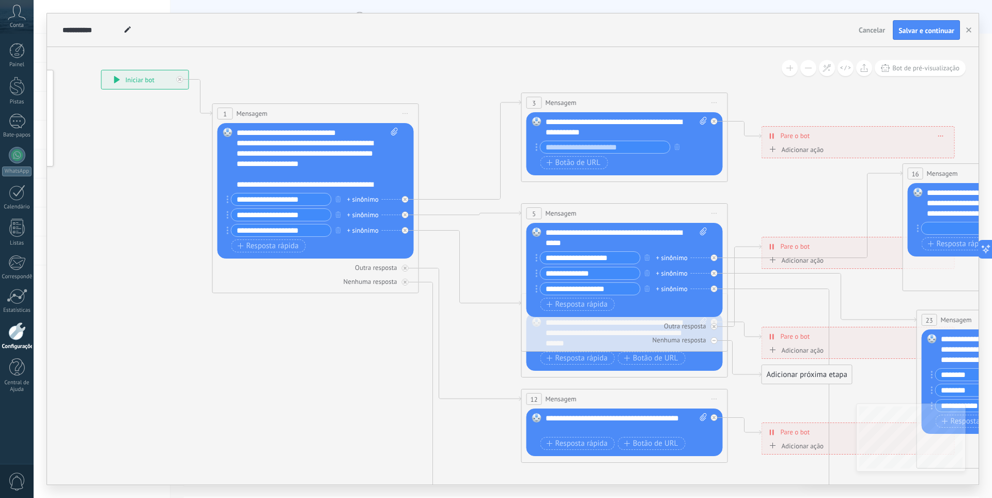
drag, startPoint x: 243, startPoint y: 238, endPoint x: 166, endPoint y: 198, distance: 87.1
click at [166, 194] on icon at bounding box center [919, 400] width 2152 height 1179
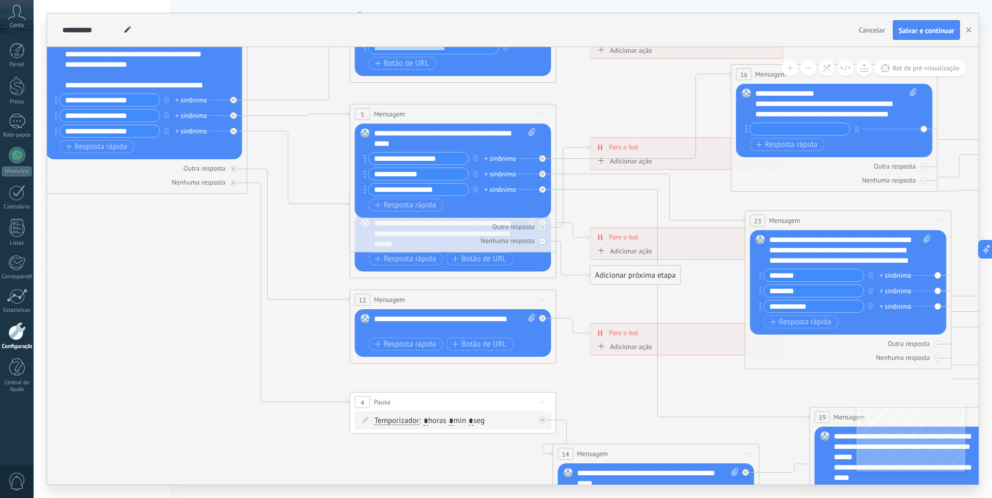
drag, startPoint x: 332, startPoint y: 372, endPoint x: 169, endPoint y: 277, distance: 188.7
click at [162, 272] on icon at bounding box center [747, 301] width 2152 height 1179
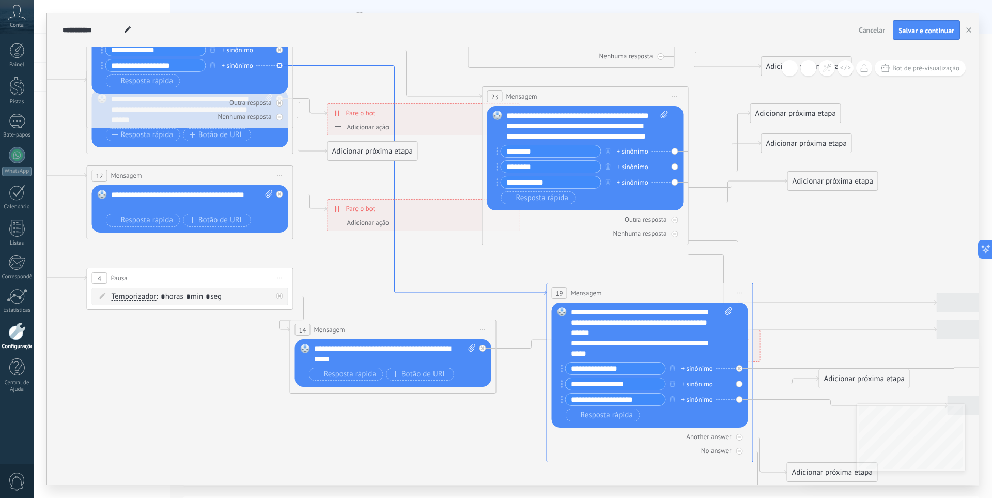
drag, startPoint x: 655, startPoint y: 397, endPoint x: 380, endPoint y: 274, distance: 301.2
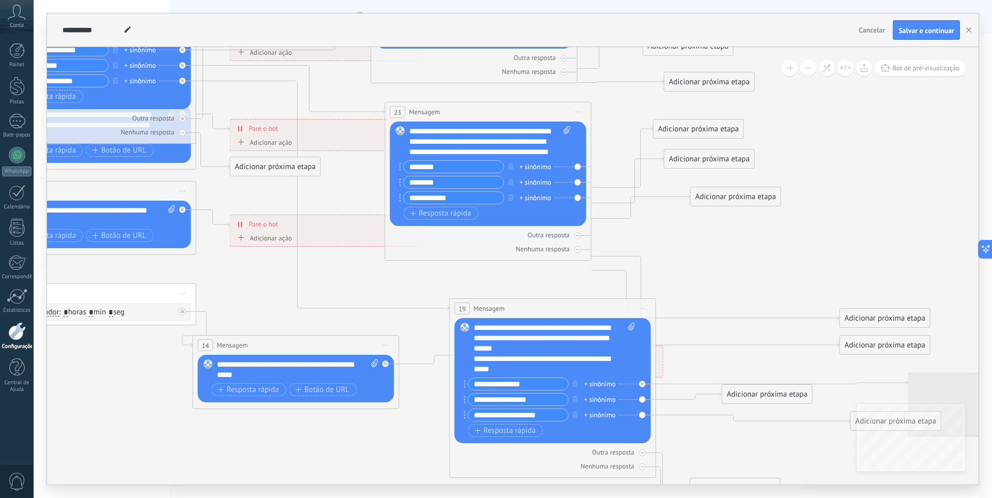
drag, startPoint x: 787, startPoint y: 250, endPoint x: 718, endPoint y: 228, distance: 72.1
click at [719, 267] on icon at bounding box center [387, 193] width 2152 height 1179
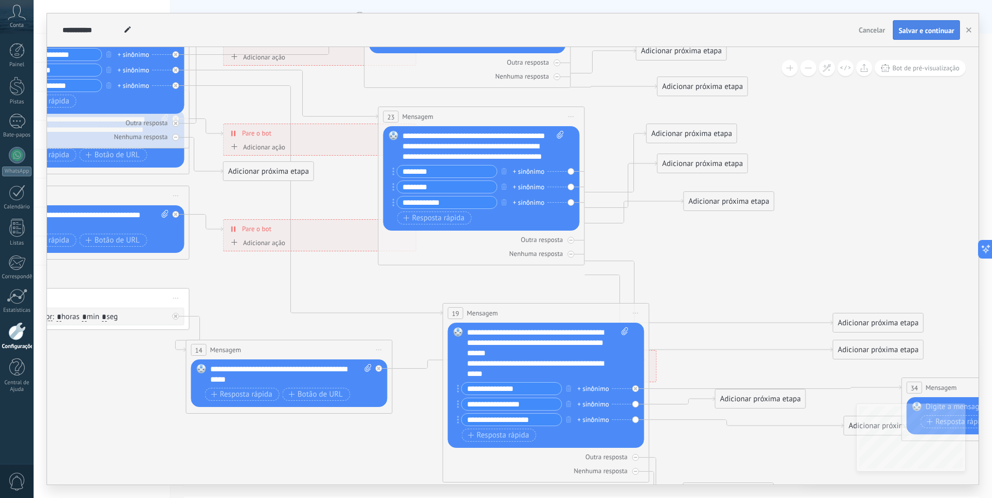
click at [921, 29] on font "Salvar e continuar" at bounding box center [927, 30] width 56 height 9
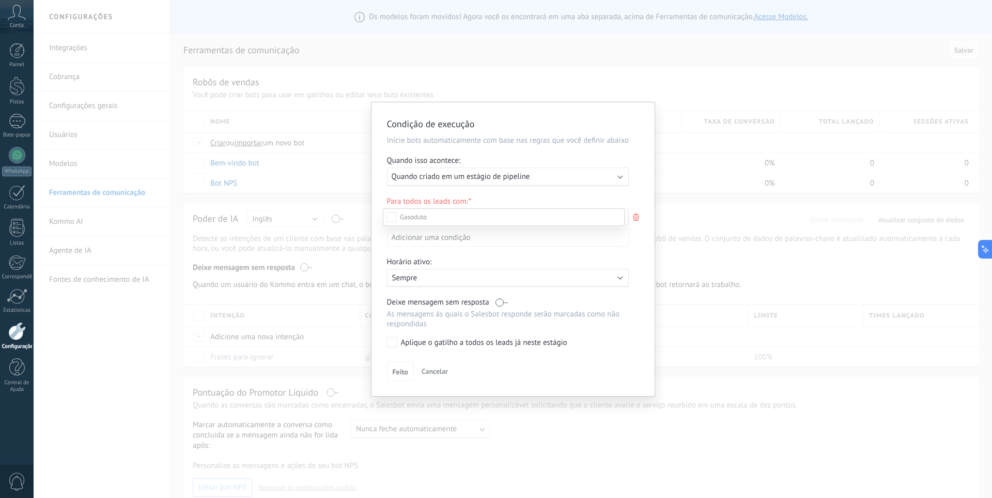
click at [616, 173] on div at bounding box center [513, 249] width 959 height 498
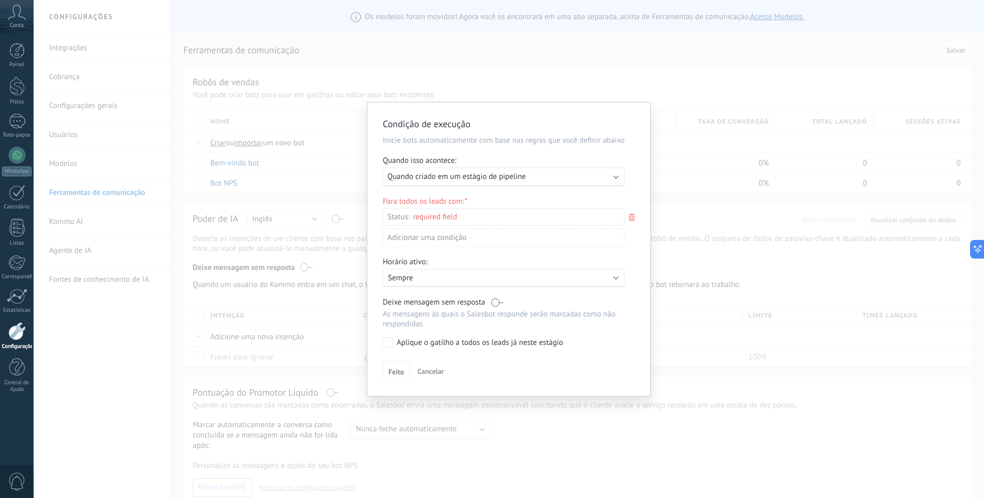
click at [616, 173] on div "Executar: Quando criado em um estágio de pipeline" at bounding box center [504, 176] width 242 height 19
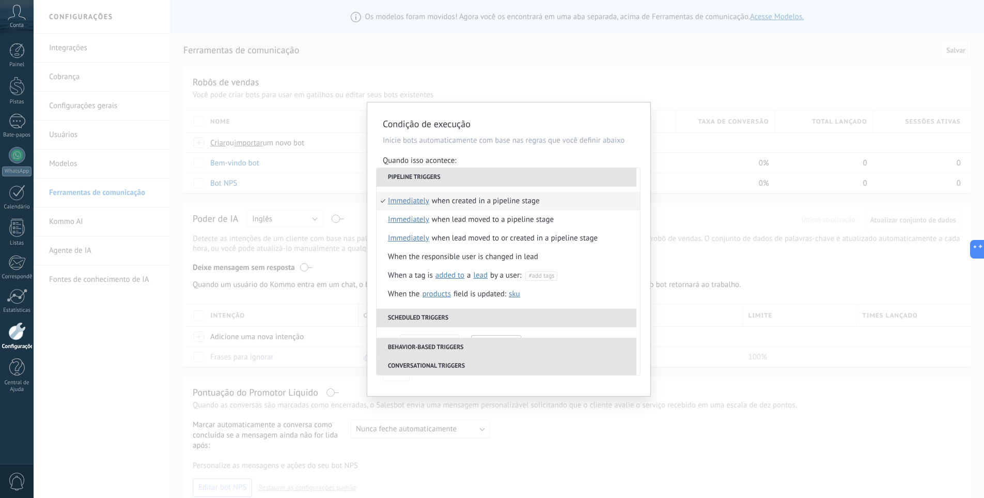
click at [613, 177] on li "Pipeline triggers" at bounding box center [507, 177] width 260 height 19
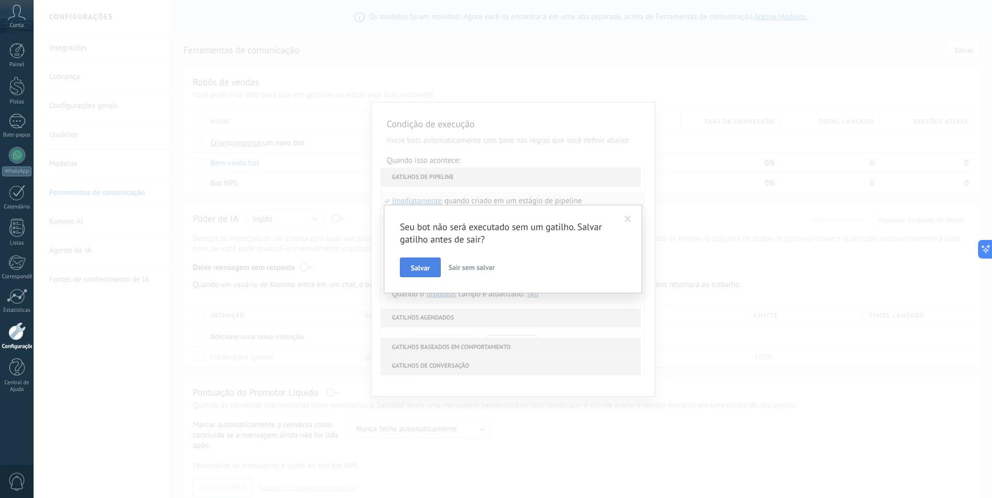
click at [415, 268] on font "Salvar" at bounding box center [420, 267] width 19 height 9
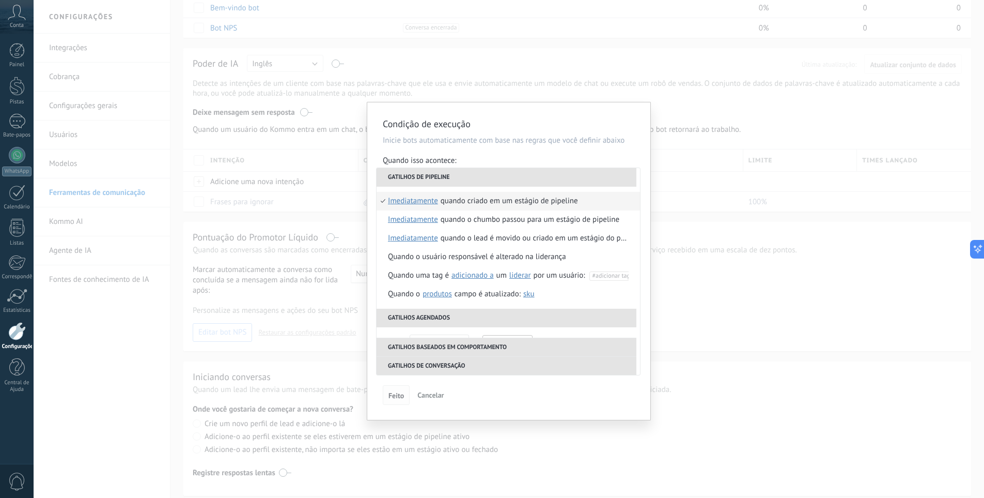
click at [397, 399] on font "Feito" at bounding box center [397, 395] width 16 height 9
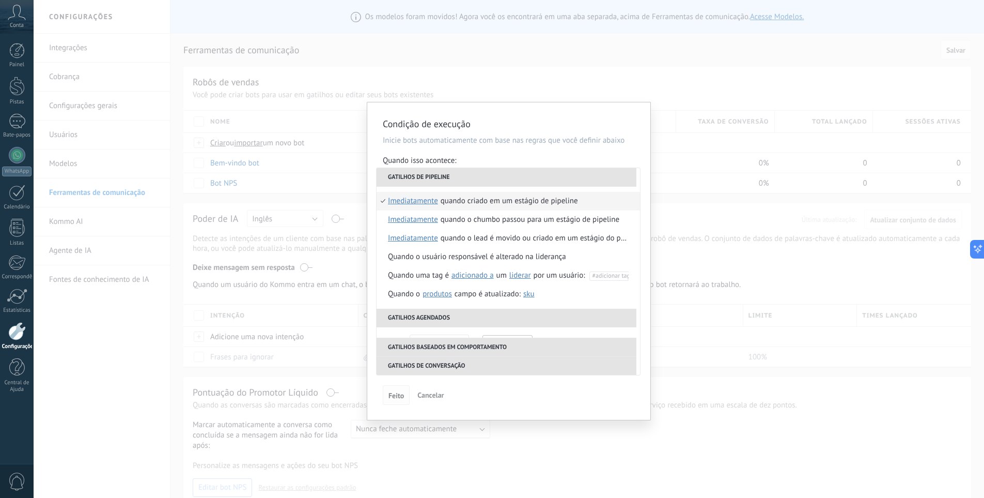
click at [393, 391] on font "Feito" at bounding box center [397, 395] width 16 height 9
click at [393, 396] on font "Feito" at bounding box center [397, 395] width 16 height 9
click at [423, 395] on font "Cancelar" at bounding box center [431, 394] width 26 height 9
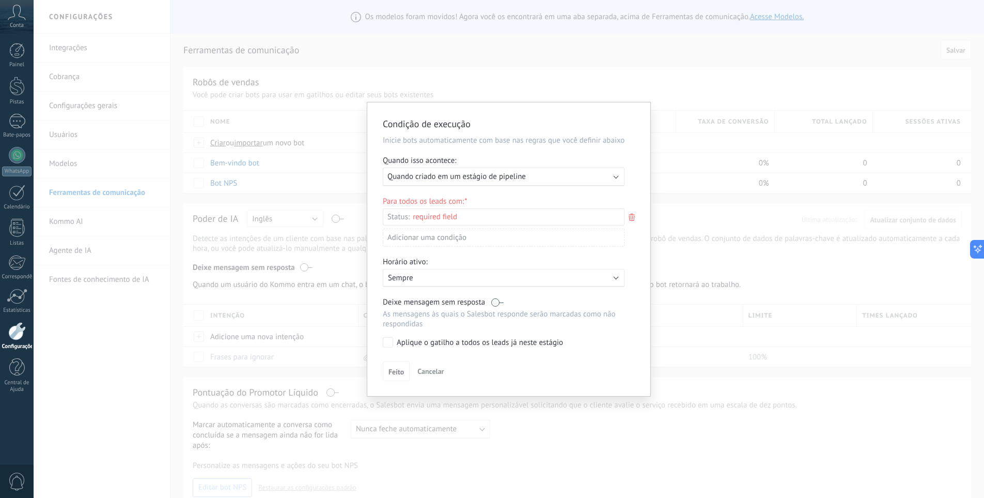
click at [576, 177] on div "Executar: Quando criado em um estágio de pipeline" at bounding box center [500, 177] width 224 height 10
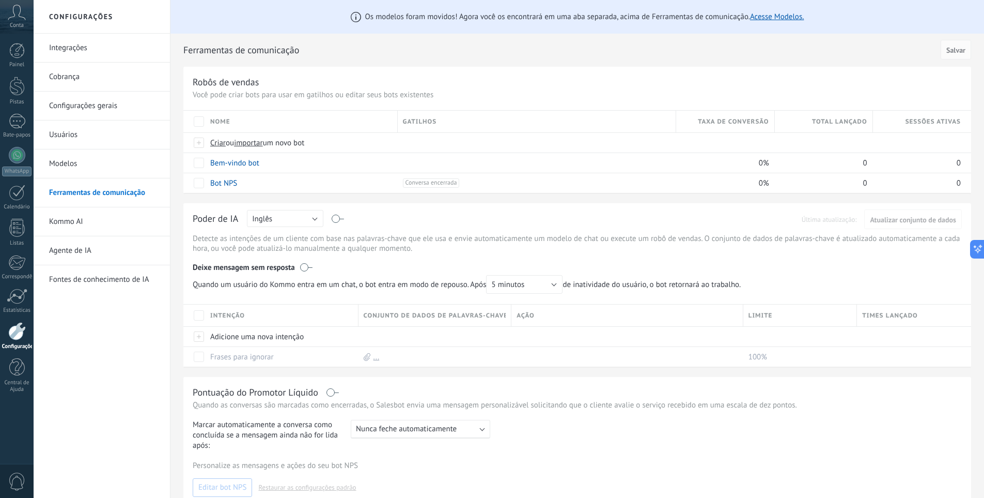
click at [107, 45] on link "Integrações" at bounding box center [104, 48] width 111 height 29
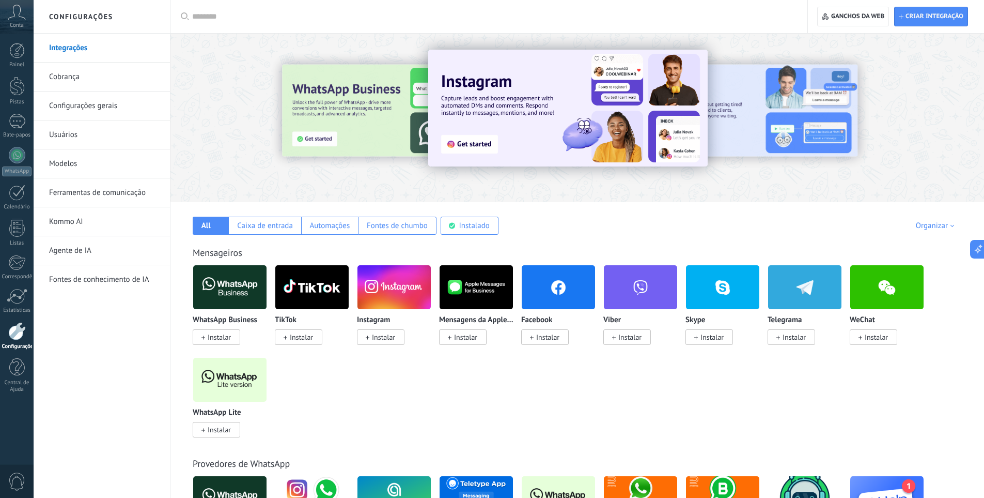
click at [20, 24] on font "Conta" at bounding box center [17, 25] width 14 height 7
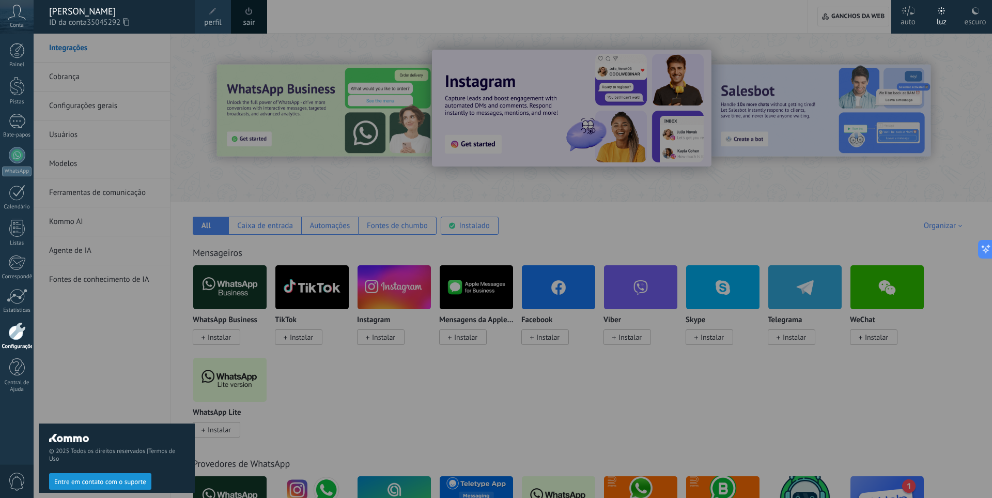
click at [965, 20] on font "escuro" at bounding box center [976, 22] width 22 height 10
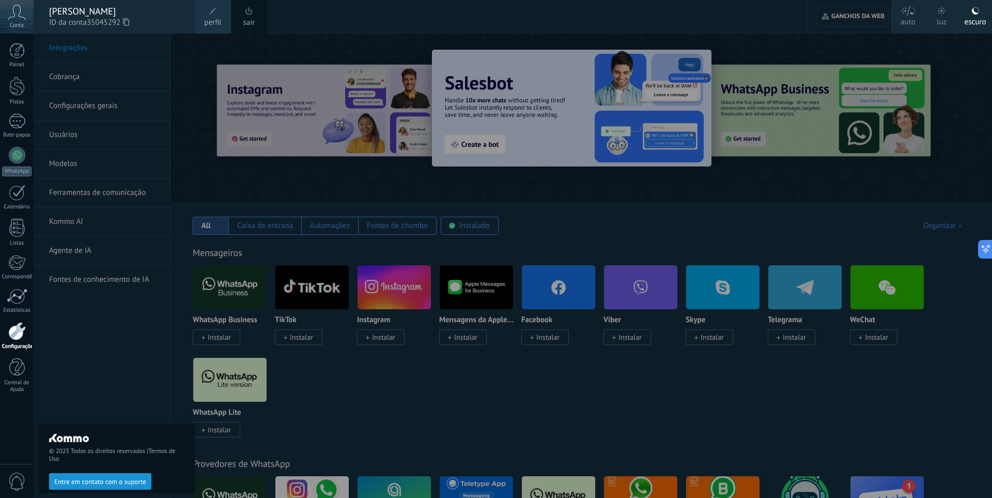
click at [9, 323] on div at bounding box center [17, 331] width 18 height 18
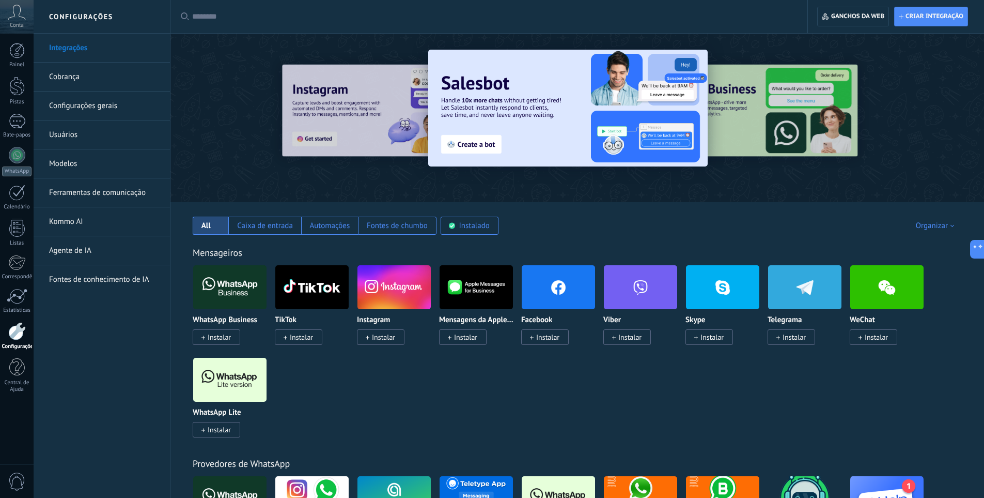
click at [18, 341] on link "Configurações" at bounding box center [17, 336] width 34 height 28
click at [96, 80] on link "Cobrança" at bounding box center [104, 77] width 111 height 29
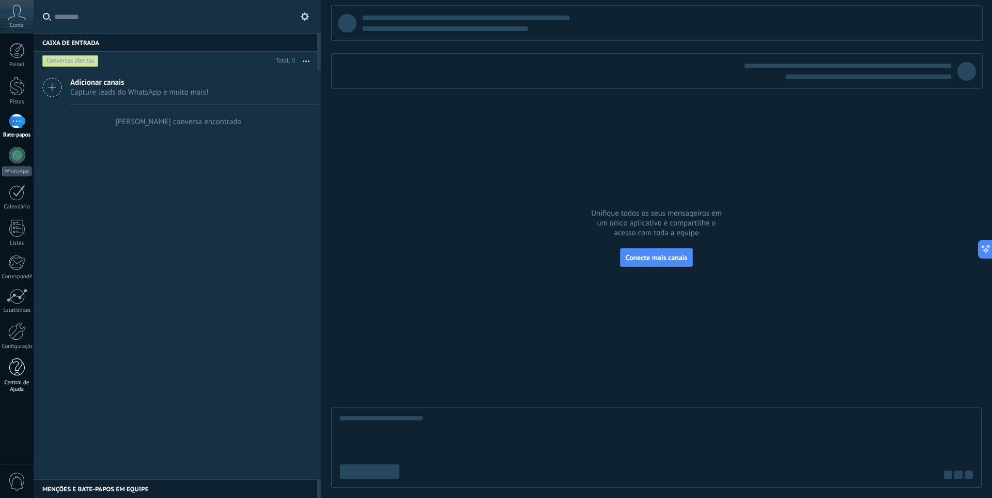
click at [16, 383] on font "Central de Ajuda" at bounding box center [16, 386] width 25 height 14
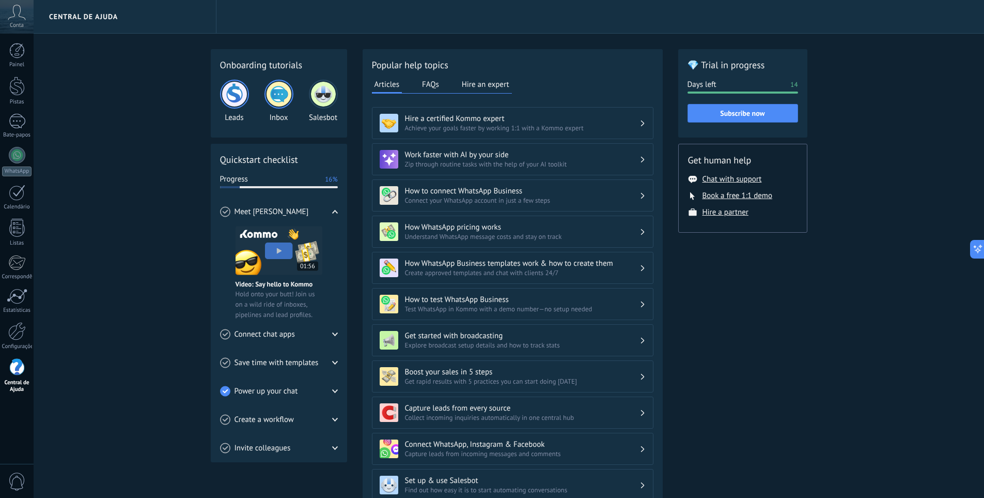
click at [16, 355] on div "Painel Pistas Bate-papos WhatsApp Clientes" at bounding box center [17, 223] width 34 height 360
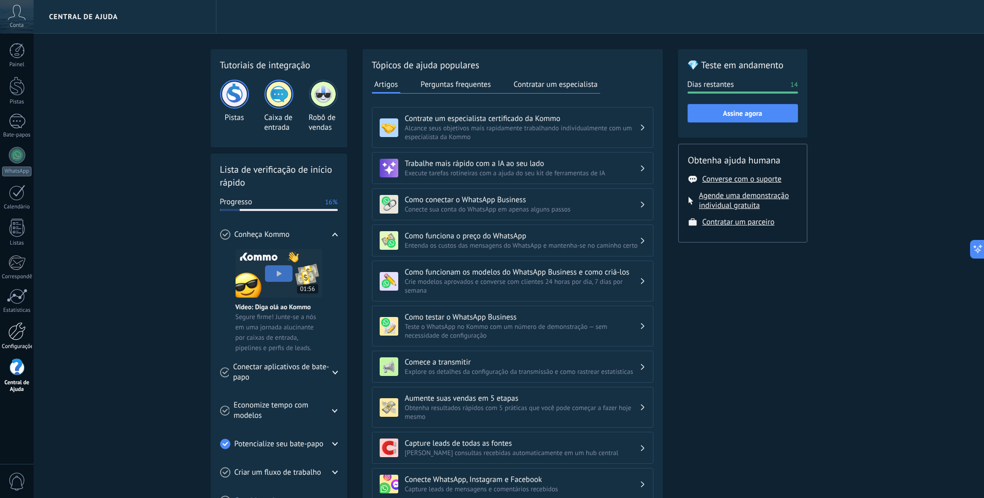
drag, startPoint x: 17, startPoint y: 349, endPoint x: 20, endPoint y: 338, distance: 10.8
click at [18, 349] on font "Configurações" at bounding box center [19, 346] width 34 height 7
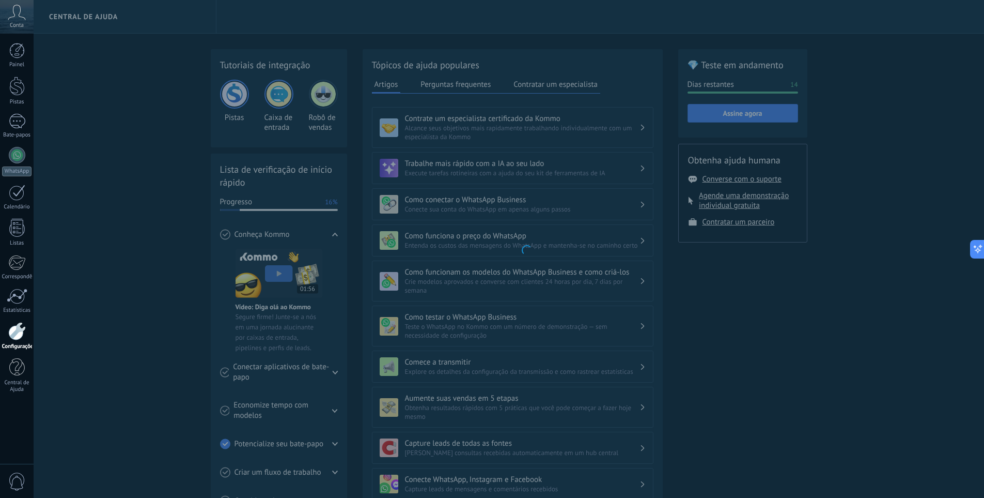
click at [20, 338] on div at bounding box center [17, 331] width 18 height 18
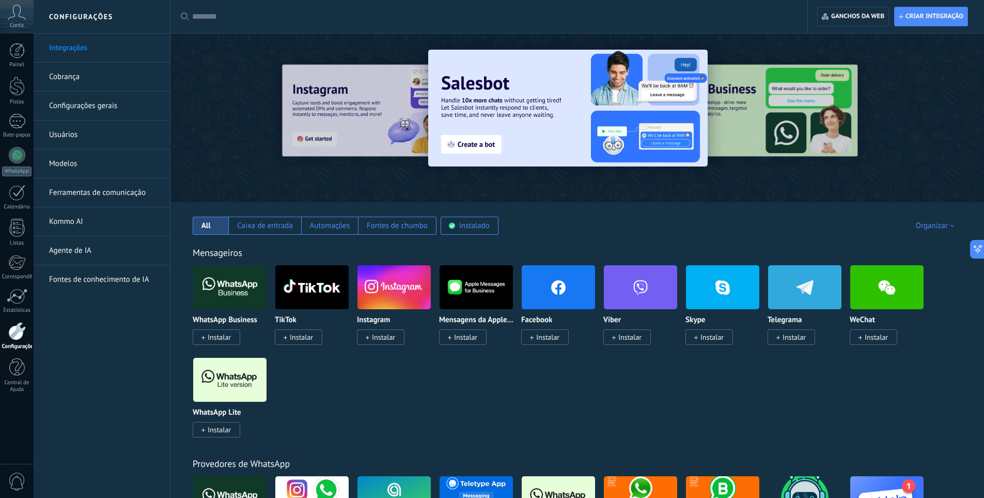
click at [826, 165] on div at bounding box center [578, 115] width 814 height 148
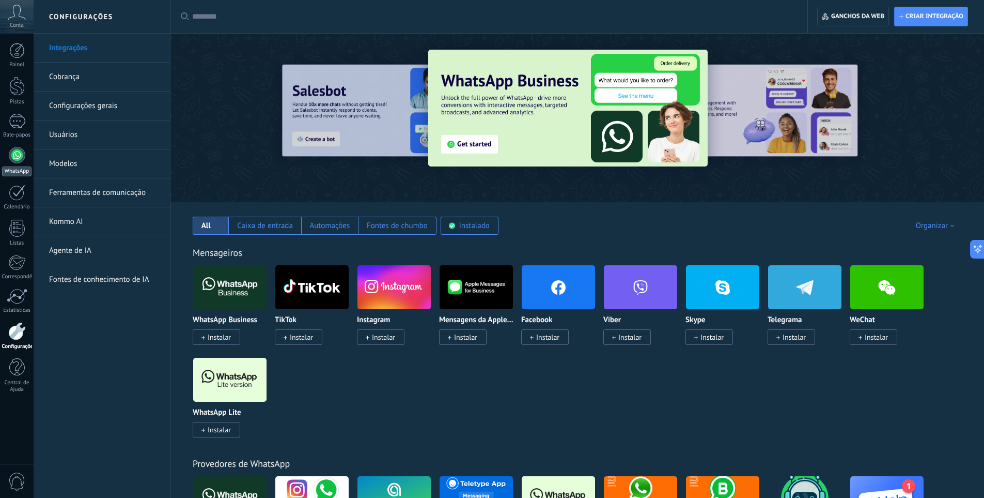
click at [16, 166] on link "WhatsApp" at bounding box center [17, 161] width 34 height 29
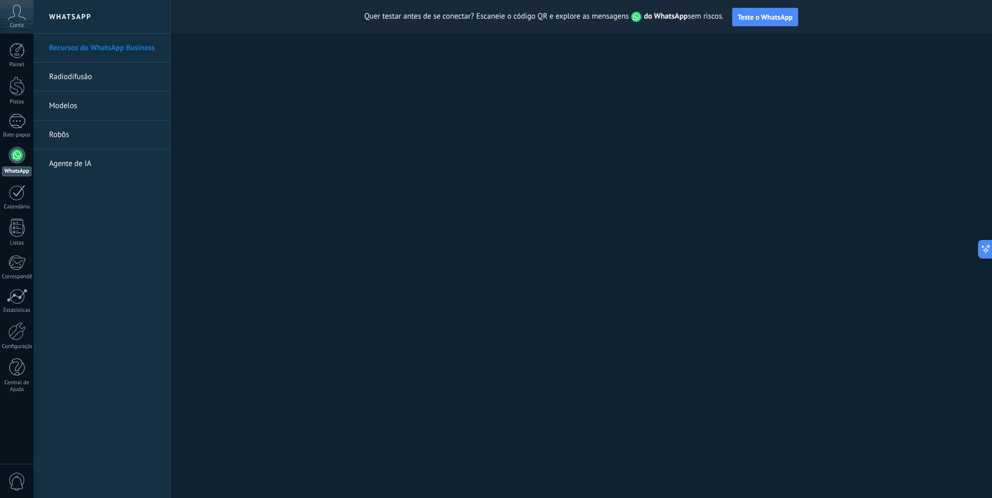
click at [8, 19] on icon at bounding box center [17, 13] width 18 height 16
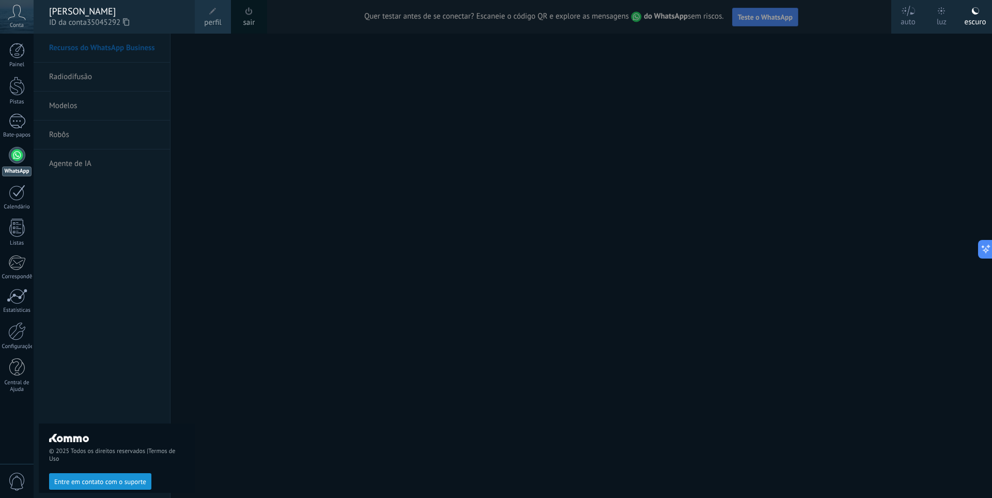
click at [778, 20] on div at bounding box center [530, 249] width 992 height 498
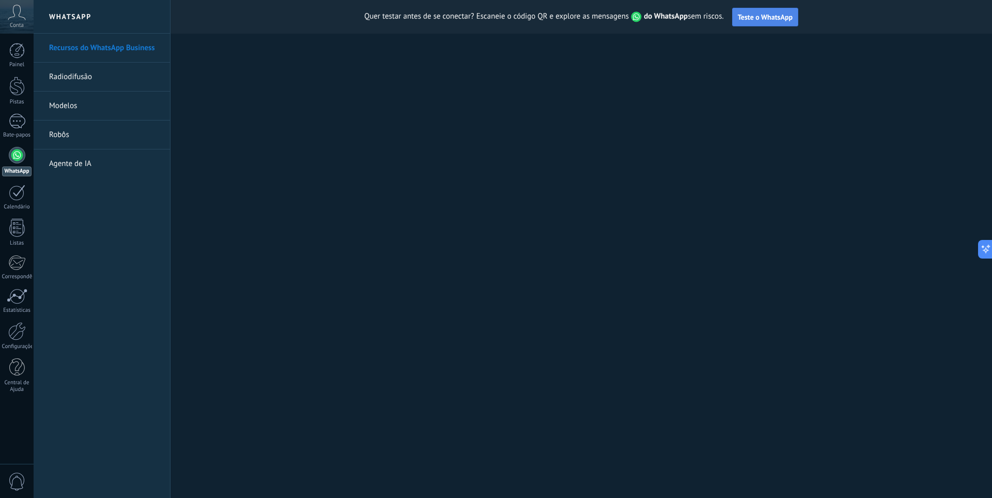
click at [776, 22] on button "Teste o WhatsApp" at bounding box center [765, 17] width 66 height 19
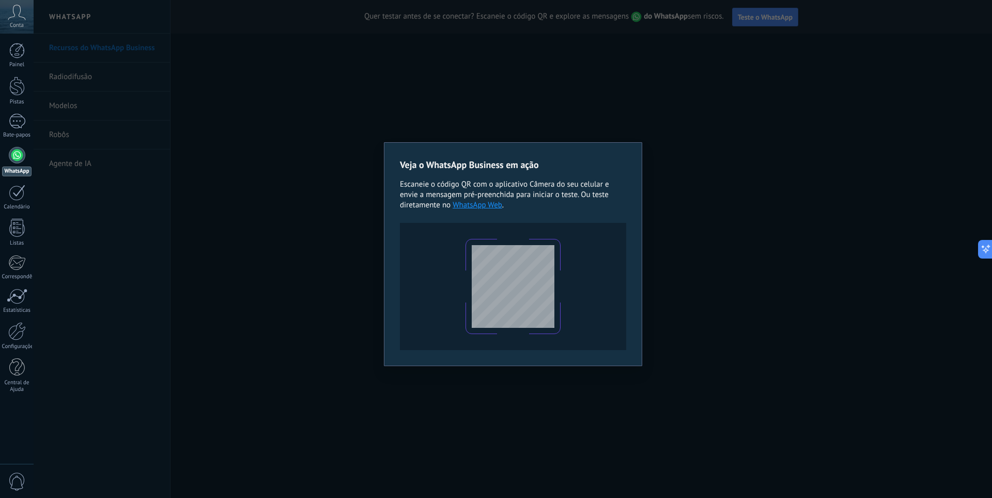
click at [254, 250] on div "Veja o WhatsApp Business em ação Escaneie o código QR com o aplicativo Câmera d…" at bounding box center [513, 249] width 959 height 498
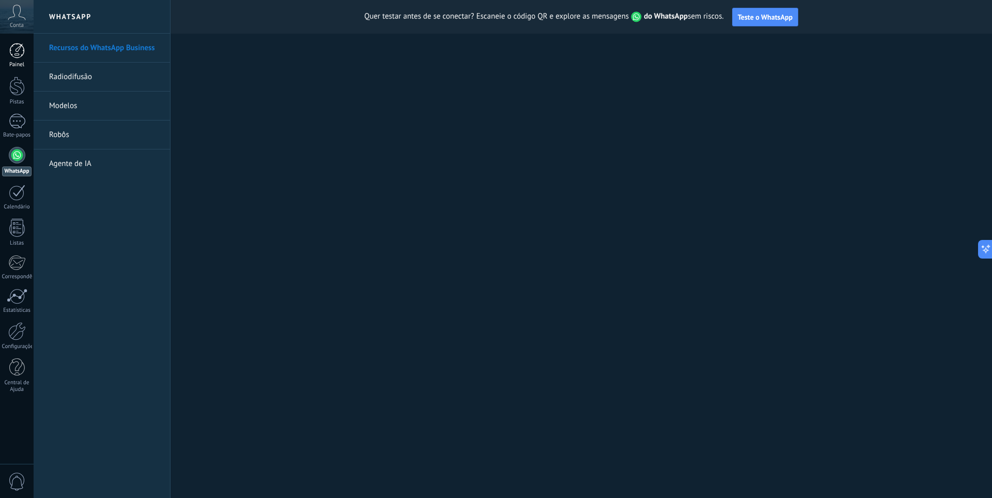
click at [18, 57] on div at bounding box center [17, 51] width 16 height 16
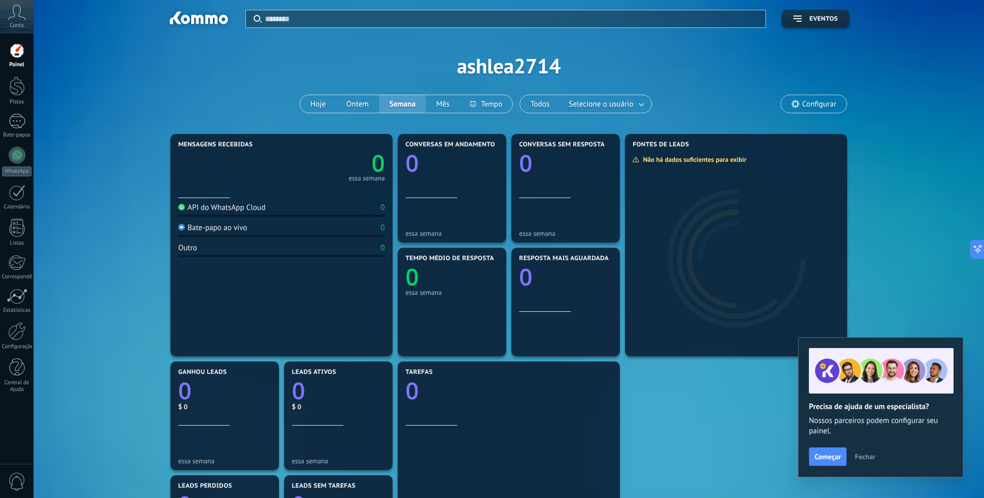
click at [688, 413] on div "Mensagens recebidas 0 essa semana API do WhatsApp Cloud 0 Bate-papo ao vivo 0 O…" at bounding box center [509, 415] width 682 height 568
click at [816, 100] on font "Configurar" at bounding box center [820, 104] width 34 height 10
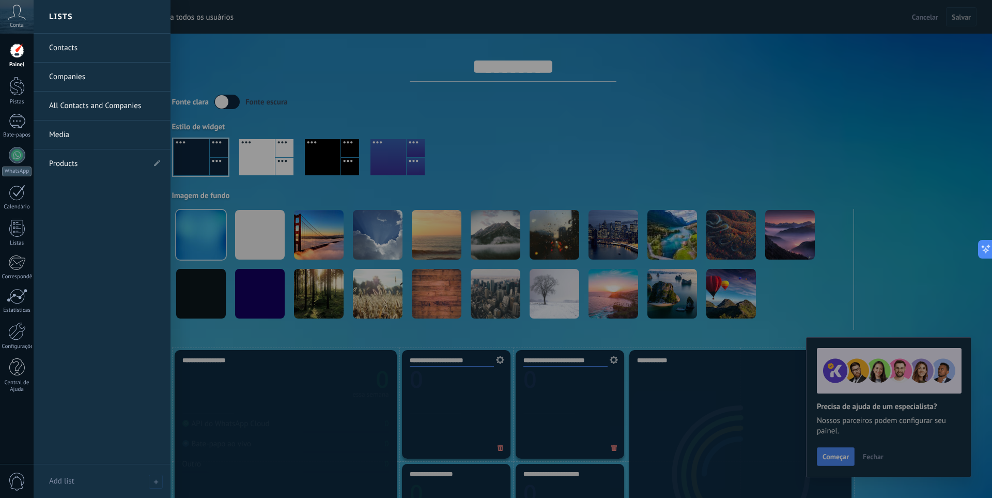
click at [56, 237] on div "Contacts Companies All Contacts and Companies Media Products" at bounding box center [102, 249] width 137 height 430
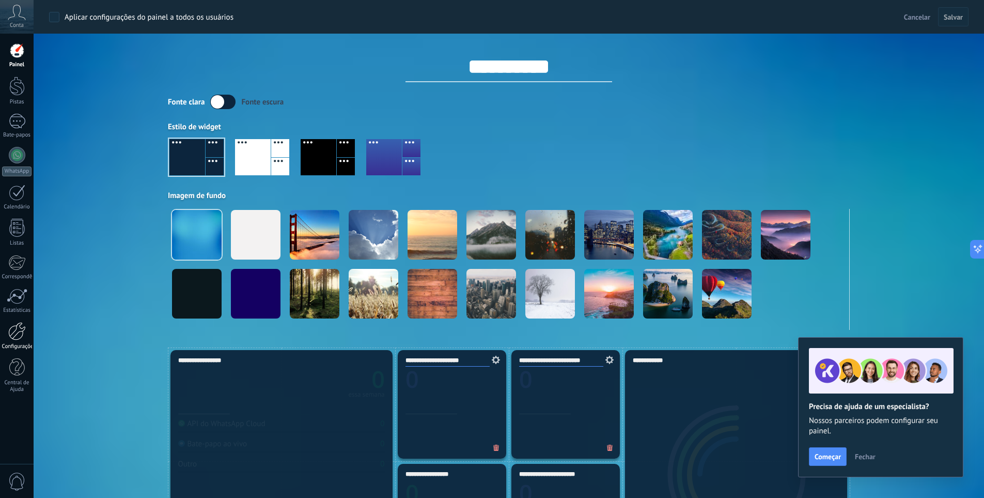
click at [25, 330] on div at bounding box center [17, 331] width 18 height 18
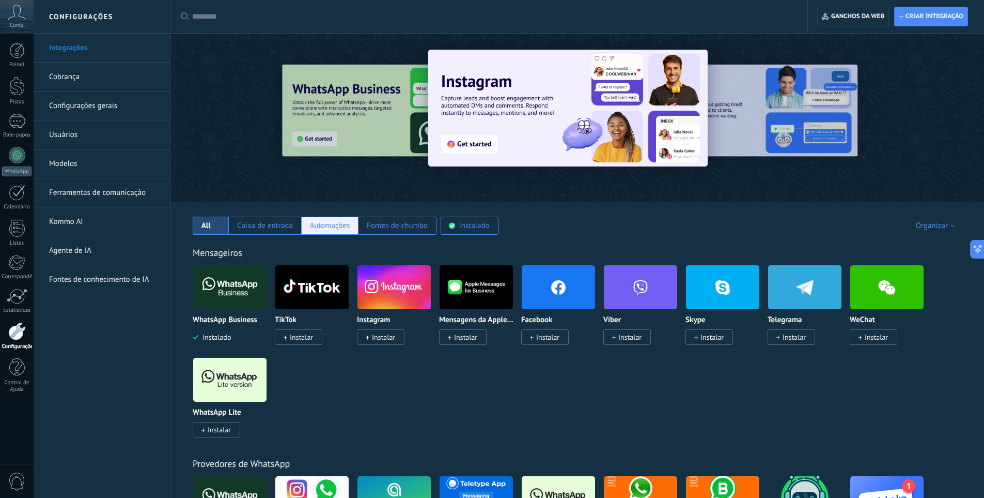
click at [341, 229] on font "Automações" at bounding box center [330, 226] width 40 height 10
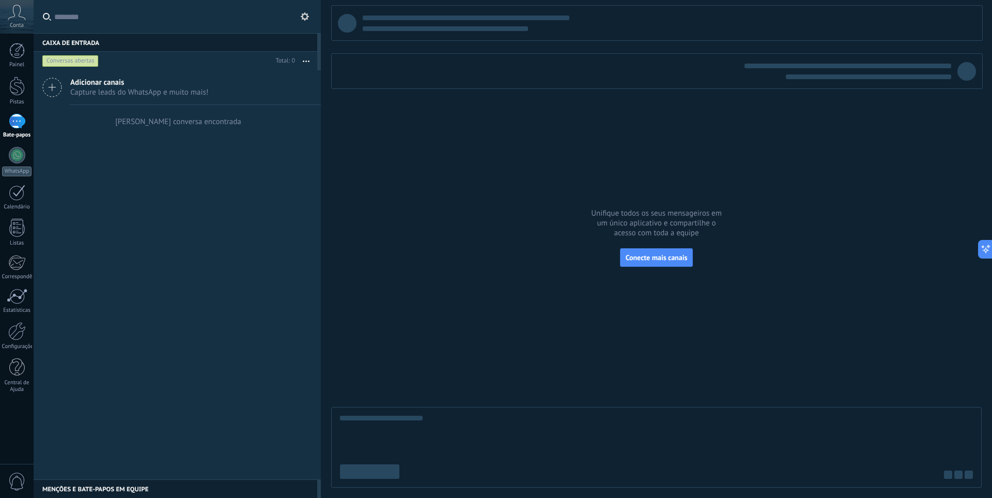
click at [205, 94] on font "Capture leads do WhatsApp e muito mais!" at bounding box center [139, 92] width 138 height 10
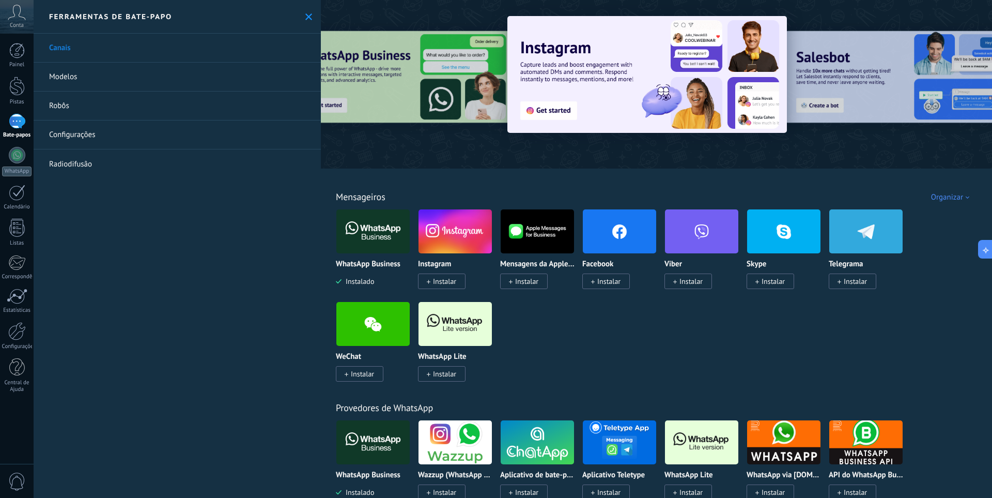
click at [79, 77] on link "Modelos" at bounding box center [177, 77] width 287 height 29
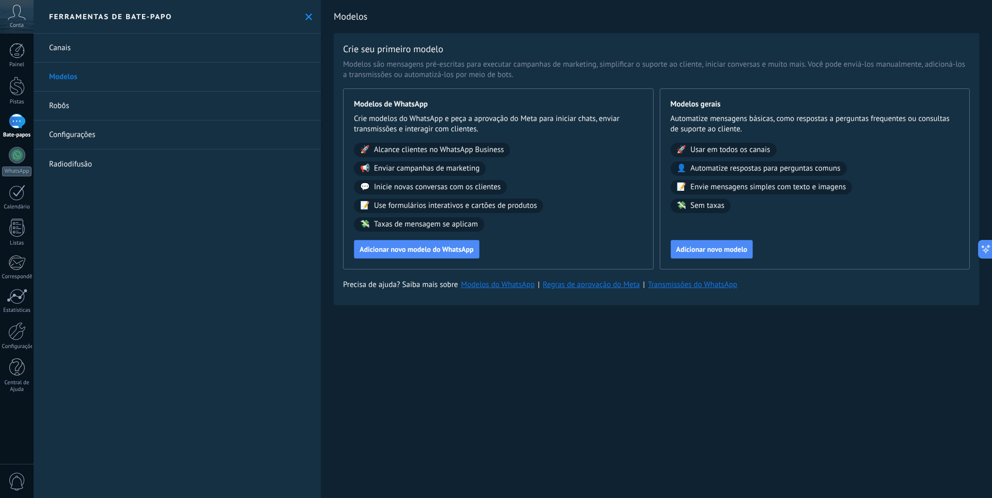
click at [473, 187] on font "Inicie novas conversas com os clientes" at bounding box center [437, 187] width 127 height 10
click at [363, 189] on font "💬" at bounding box center [365, 187] width 10 height 10
click at [414, 251] on font "Adicionar novo modelo do WhatsApp" at bounding box center [417, 248] width 114 height 9
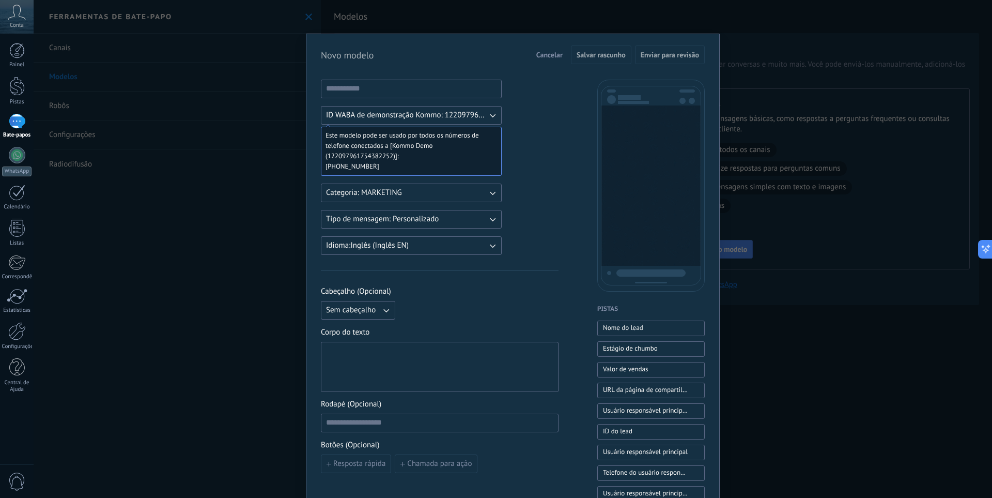
click at [215, 217] on div "Novo modelo Cancelar Salvar rascunho Enviar para revisão ID WABA de demonstraçã…" at bounding box center [513, 249] width 959 height 498
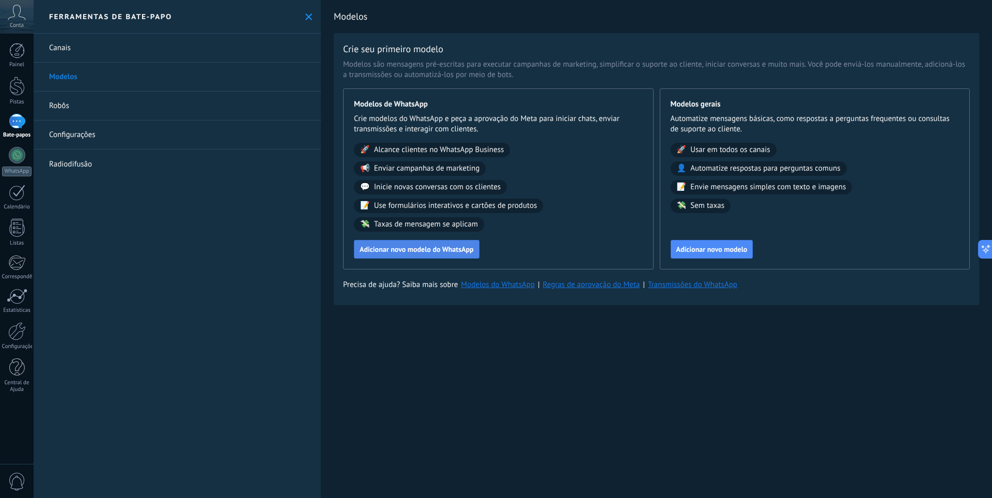
click at [422, 250] on font "Adicionar novo modelo do WhatsApp" at bounding box center [417, 248] width 114 height 9
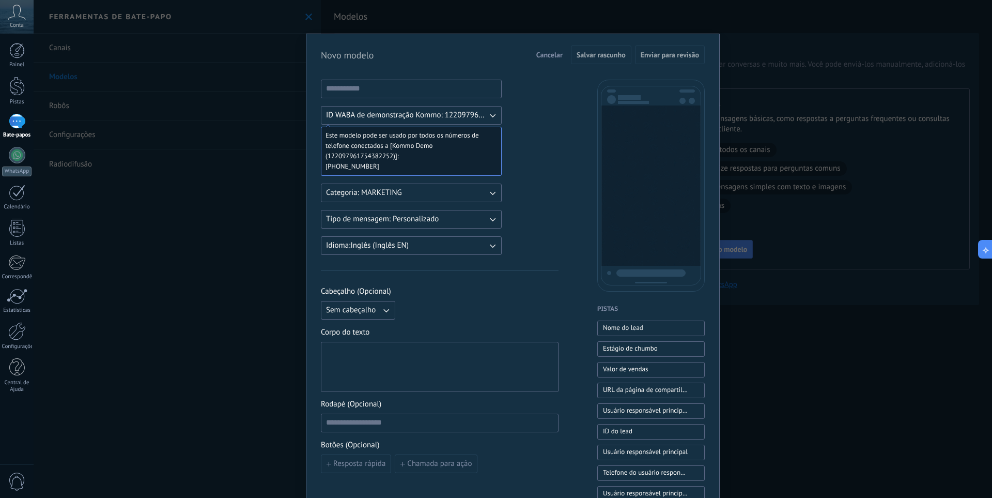
click at [460, 244] on button "Idioma: Inglês (Inglês EN)" at bounding box center [411, 245] width 181 height 19
click at [424, 316] on li "Português (Português BR)" at bounding box center [408, 314] width 187 height 18
click at [457, 245] on button "Idioma: Inglês (Inglês EN)" at bounding box center [411, 245] width 181 height 19
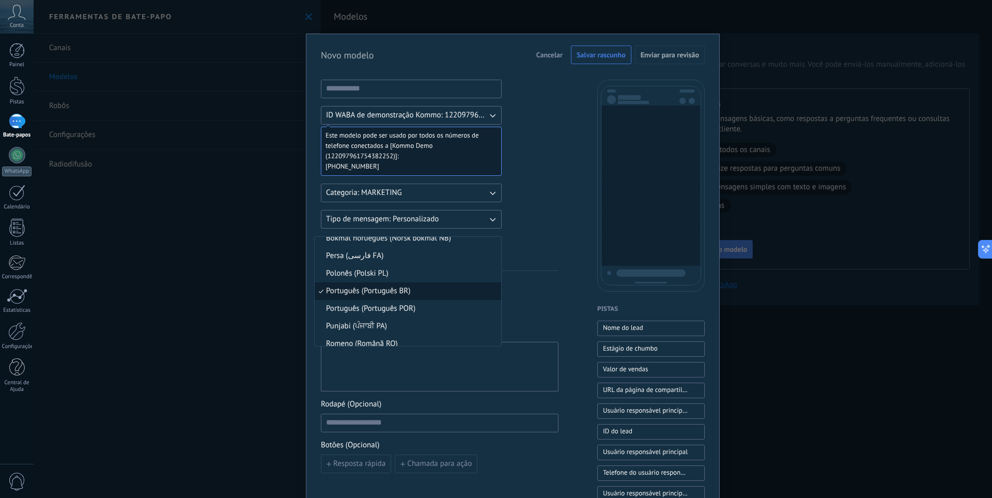
click at [433, 292] on li "Português (Português BR)" at bounding box center [408, 291] width 187 height 18
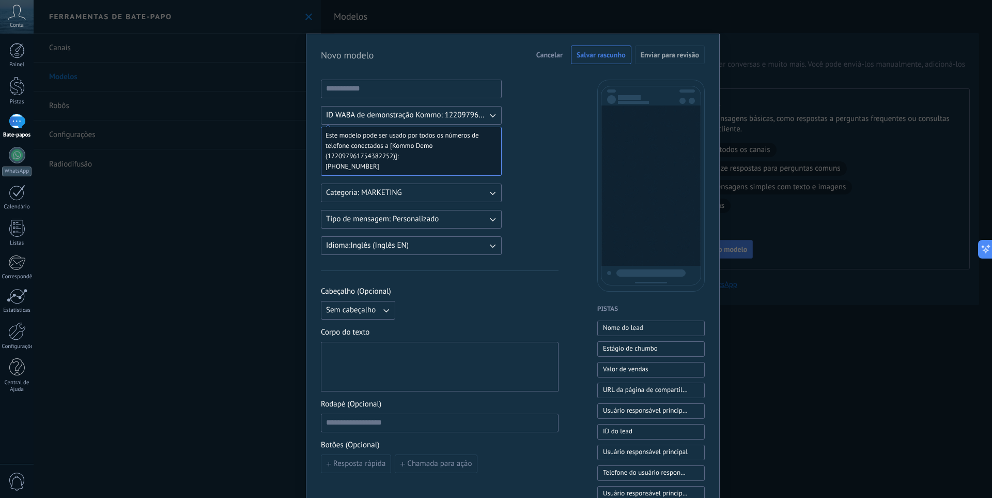
click at [470, 221] on button "Tipo de mensagem: Personalizado" at bounding box center [411, 219] width 181 height 19
click at [445, 292] on span "Cabeçalho (Opcional)" at bounding box center [440, 291] width 238 height 10
click at [480, 194] on button "Categoria: MARKETING" at bounding box center [411, 192] width 181 height 19
click at [470, 303] on div "Sem cabeçalho" at bounding box center [440, 310] width 238 height 19
click at [482, 240] on button "Idioma: Inglês (Inglês EN)" at bounding box center [411, 245] width 181 height 19
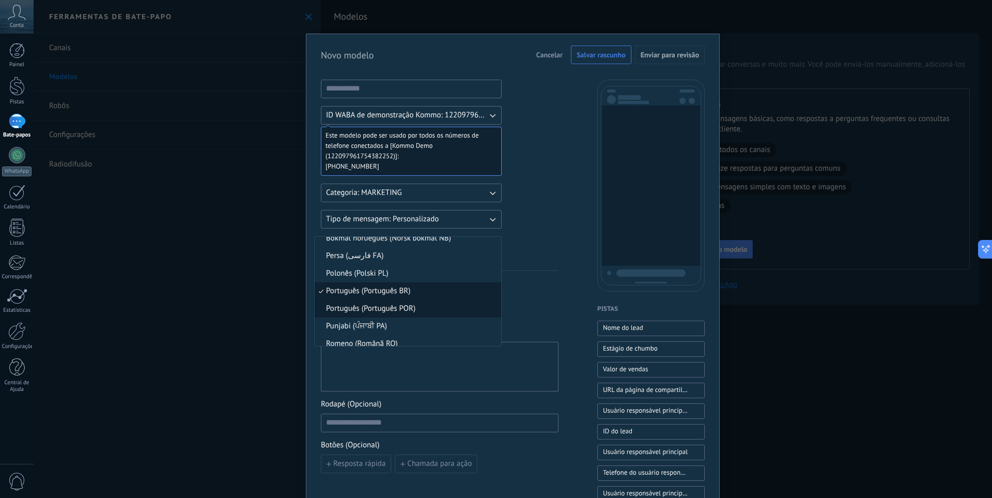
click at [415, 303] on li "Português (Português POR)" at bounding box center [408, 309] width 187 height 18
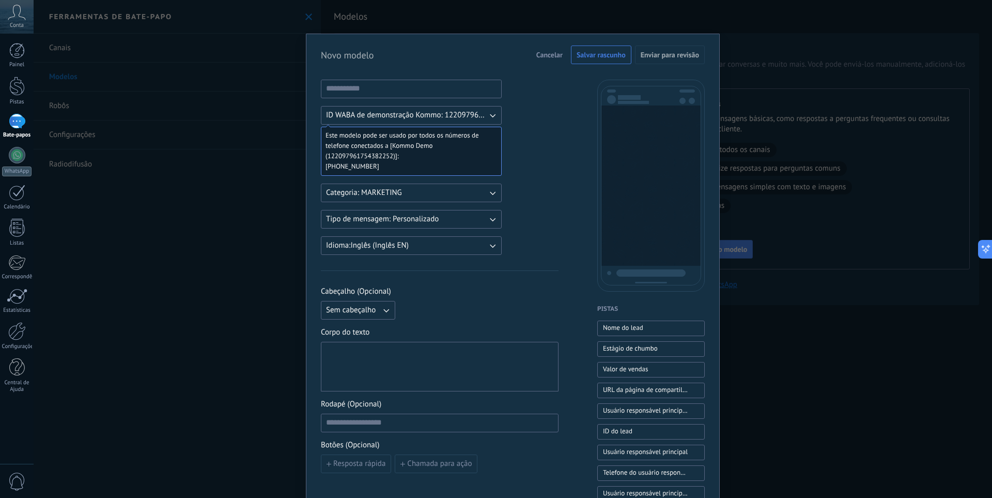
click at [451, 244] on button "Idioma: Inglês (Inglês EN)" at bounding box center [411, 245] width 181 height 19
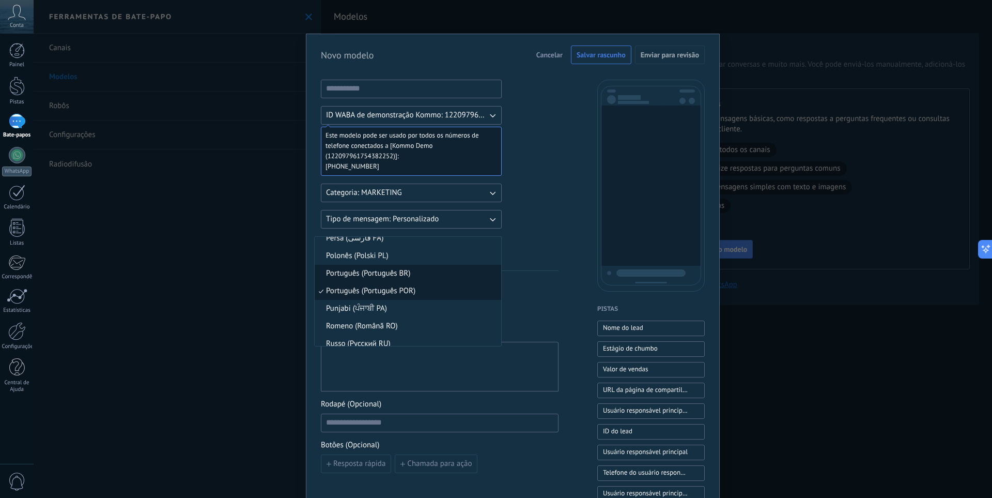
click at [425, 278] on li "Português (Português BR)" at bounding box center [408, 274] width 187 height 18
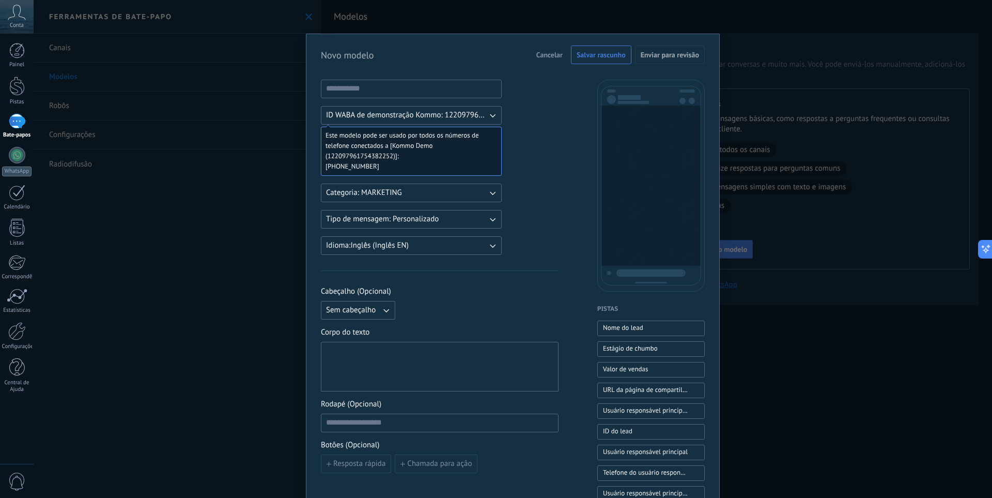
click at [479, 119] on font "ID WABA de demonstração Kommo: 122097961754382252" at bounding box center [423, 115] width 195 height 10
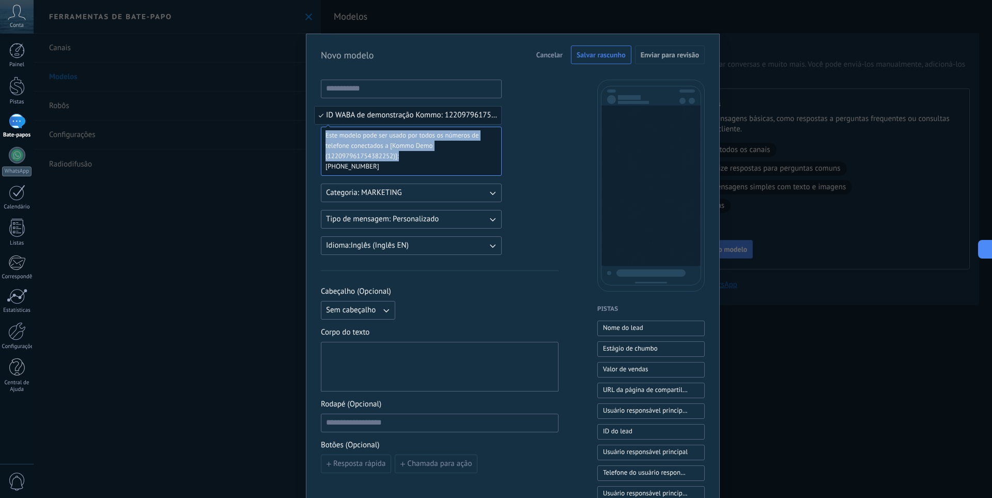
drag, startPoint x: 438, startPoint y: 160, endPoint x: 314, endPoint y: 131, distance: 126.9
click at [314, 131] on div "Novo modelo Cancelar Salvar rascunho Enviar para revisão ID WABA de demonstraçã…" at bounding box center [513, 416] width 414 height 765
click at [423, 156] on span "Este modelo pode ser usado por todos os números de telefone conectados a [Kommo…" at bounding box center [407, 145] width 163 height 31
drag, startPoint x: 404, startPoint y: 171, endPoint x: 298, endPoint y: 139, distance: 110.5
click at [298, 139] on div "Novo modelo Cancelar Salvar rascunho Enviar para revisão ID WABA de demonstraçã…" at bounding box center [513, 249] width 959 height 498
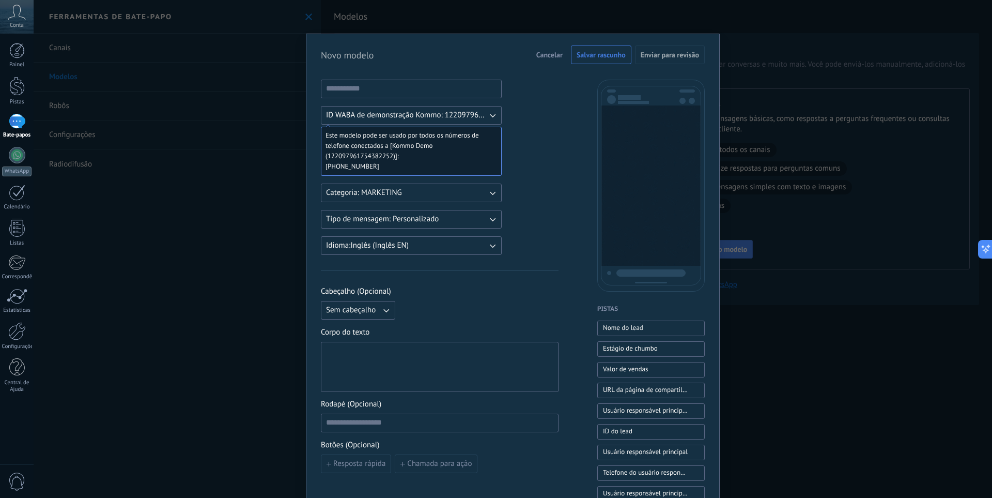
click at [414, 99] on div "ID WABA de demonstração Kommo: 122097961754382252 Este modelo pode ser usado po…" at bounding box center [411, 167] width 181 height 175
click at [418, 87] on input at bounding box center [411, 88] width 180 height 17
type input "*"
click at [464, 112] on font "ID WABA de demonstração Kommo: 122097961754382252" at bounding box center [423, 115] width 195 height 10
click at [535, 175] on div "ID WABA de demonstração Kommo: 122097961754382252 ID WABA de demonstração Kommo…" at bounding box center [440, 429] width 238 height 698
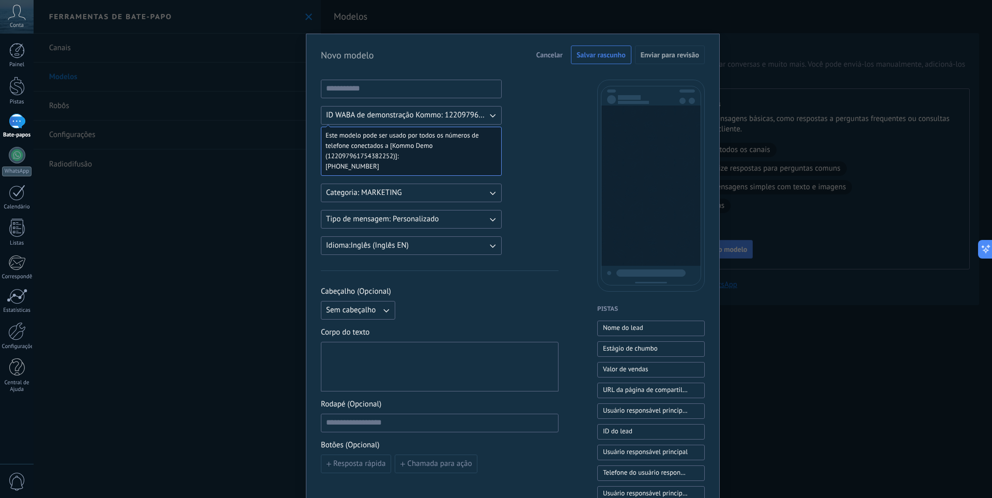
click at [212, 253] on div "Novo modelo Cancelar Salvar rascunho Enviar para revisão ID WABA de demonstraçã…" at bounding box center [513, 249] width 959 height 498
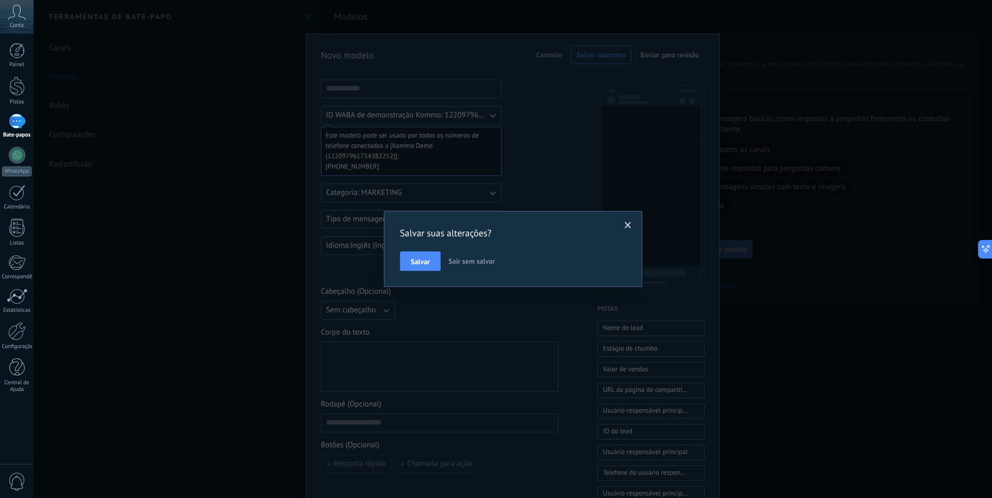
click at [469, 264] on font "Sair sem salvar" at bounding box center [472, 260] width 47 height 9
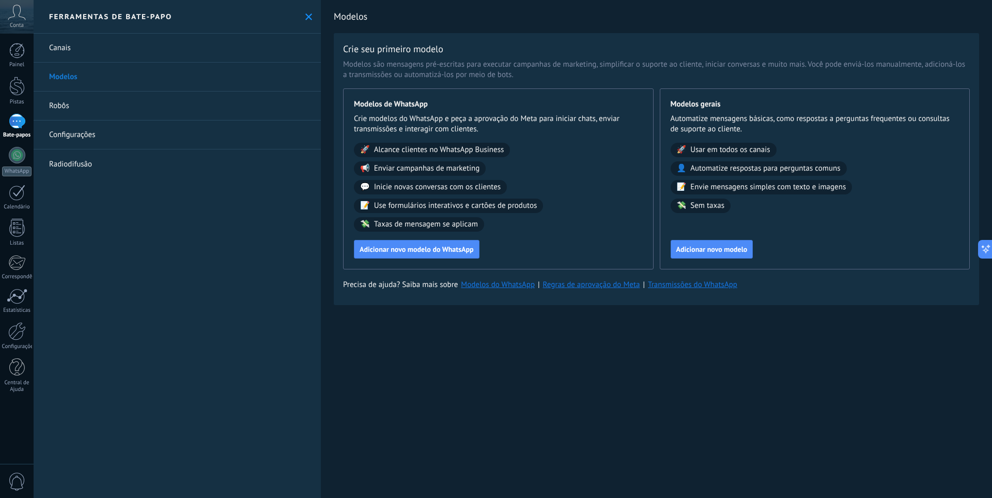
click at [87, 108] on link "Robôs" at bounding box center [177, 105] width 287 height 29
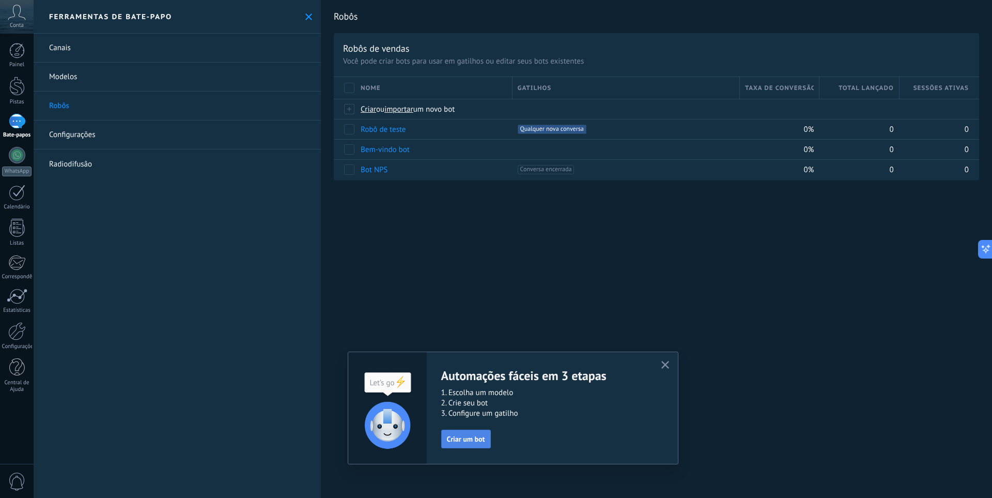
click at [470, 441] on font "Criar um bot" at bounding box center [466, 438] width 38 height 9
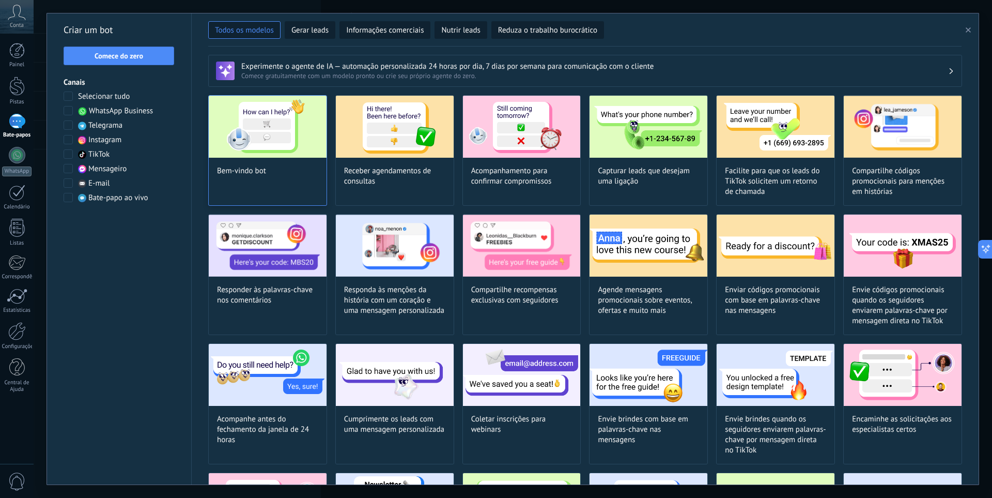
click at [268, 150] on img at bounding box center [268, 127] width 118 height 62
type input "**********"
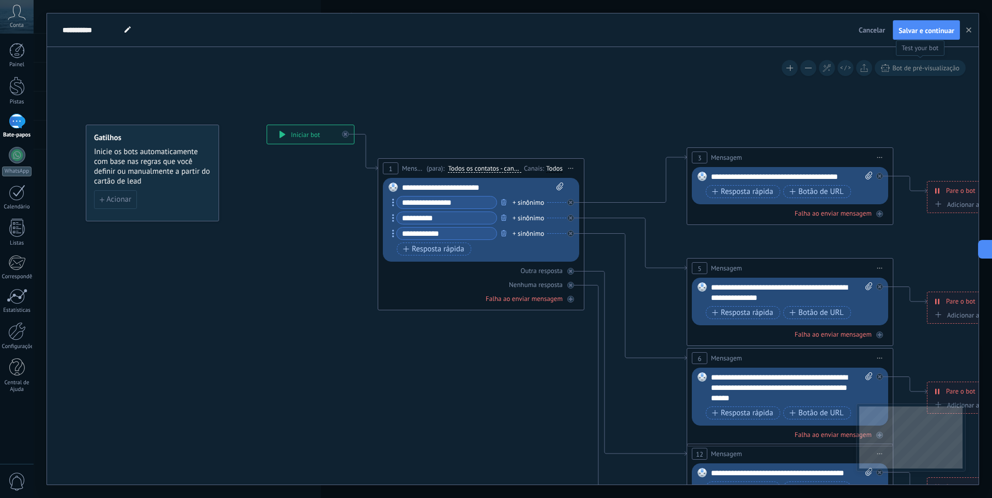
click at [948, 66] on font "Bot de pré-visualização" at bounding box center [925, 68] width 67 height 9
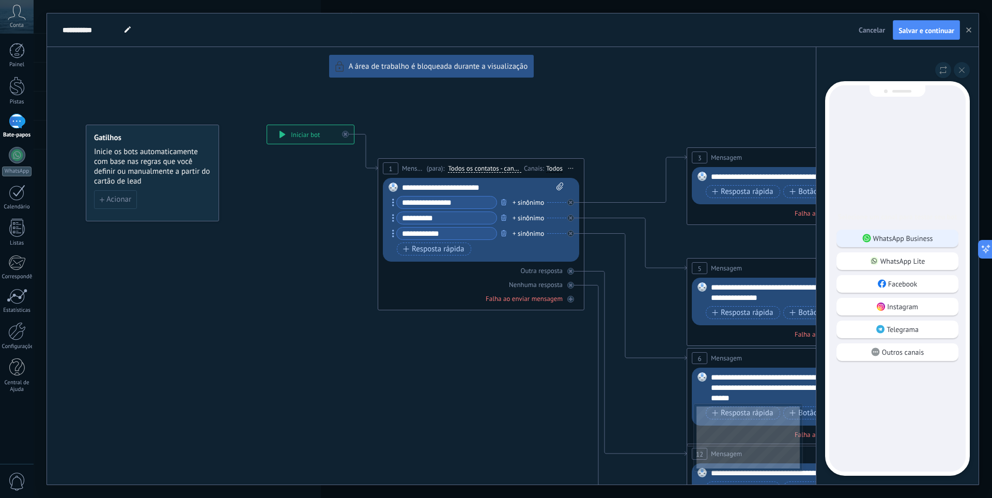
click at [920, 239] on font "WhatsApp Business" at bounding box center [903, 238] width 60 height 9
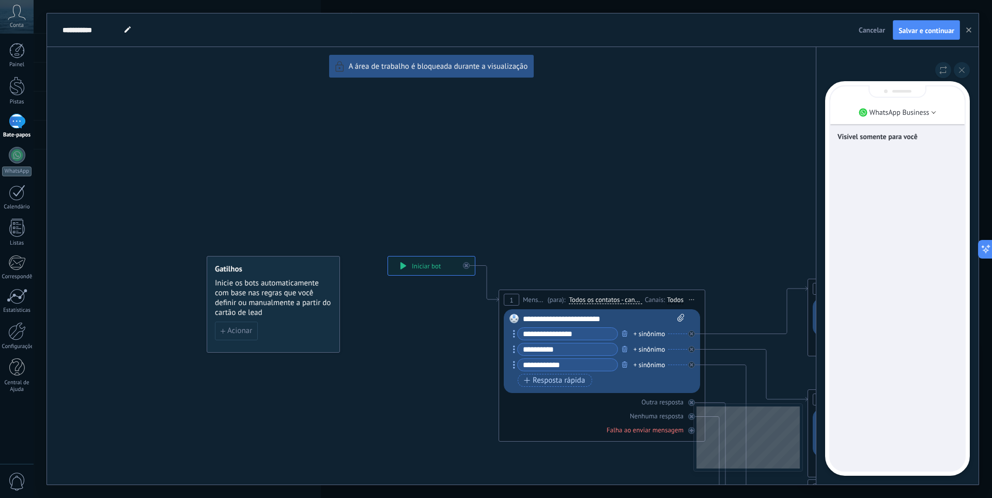
drag, startPoint x: 387, startPoint y: 264, endPoint x: 400, endPoint y: 264, distance: 12.9
click at [388, 264] on div "**********" at bounding box center [513, 248] width 932 height 471
click at [411, 269] on div "**********" at bounding box center [513, 248] width 932 height 471
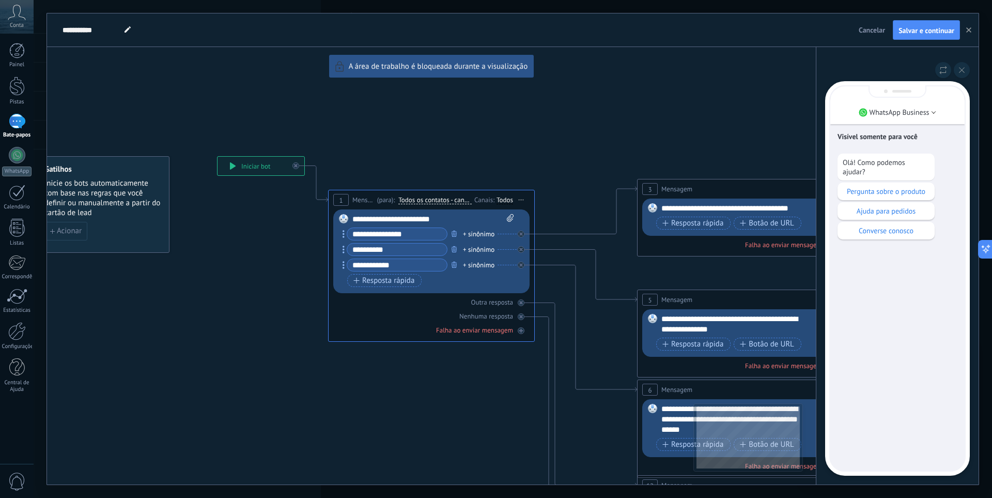
click at [229, 162] on div "**********" at bounding box center [513, 248] width 932 height 471
click at [25, 58] on link "Painel" at bounding box center [17, 55] width 34 height 25
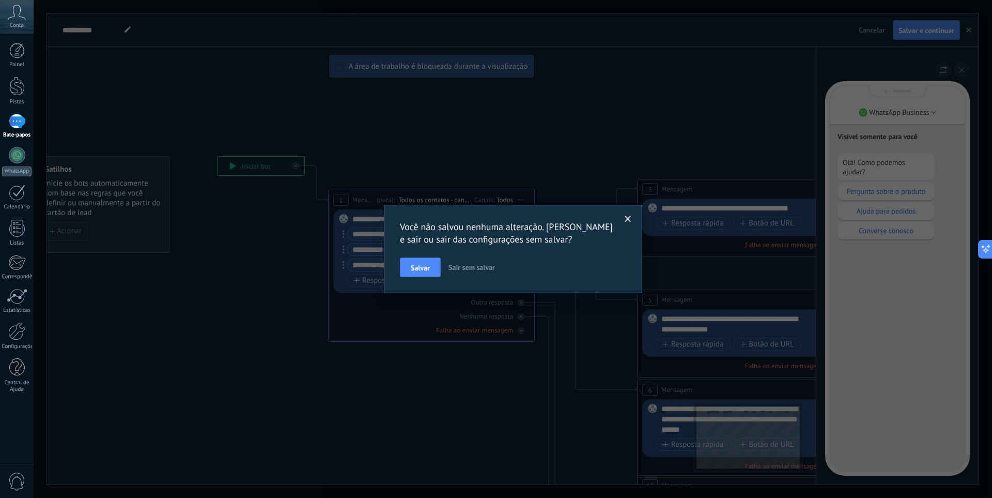
click at [440, 271] on button "Salvar" at bounding box center [420, 267] width 41 height 20
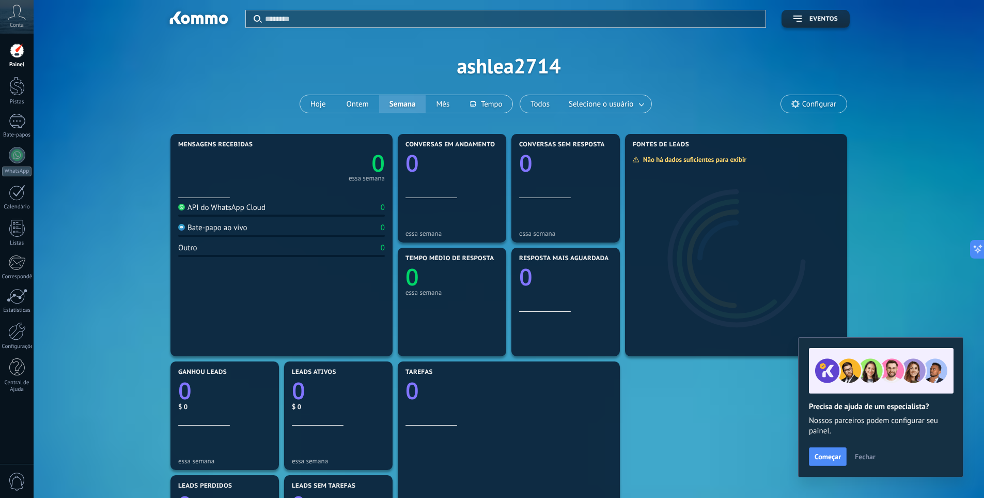
click at [23, 59] on link "Painel" at bounding box center [17, 55] width 34 height 25
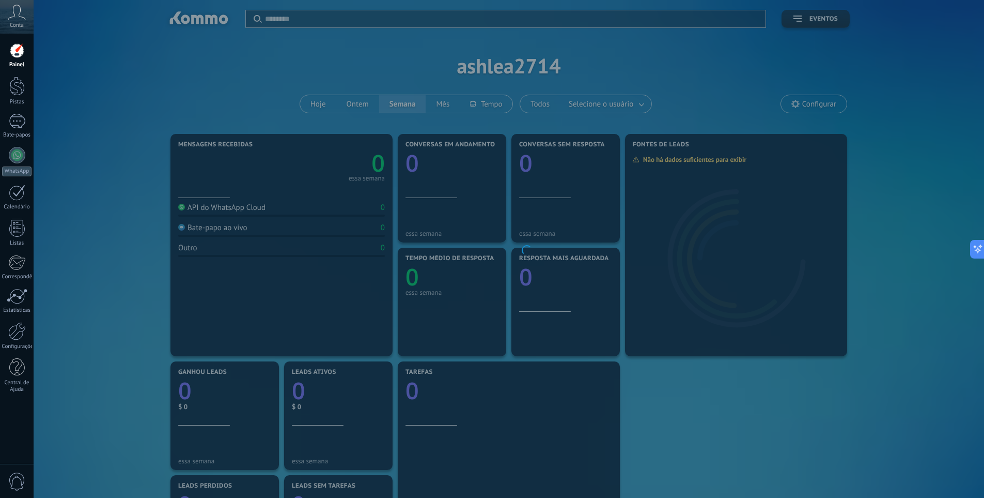
click at [13, 21] on div "Conta" at bounding box center [17, 17] width 34 height 34
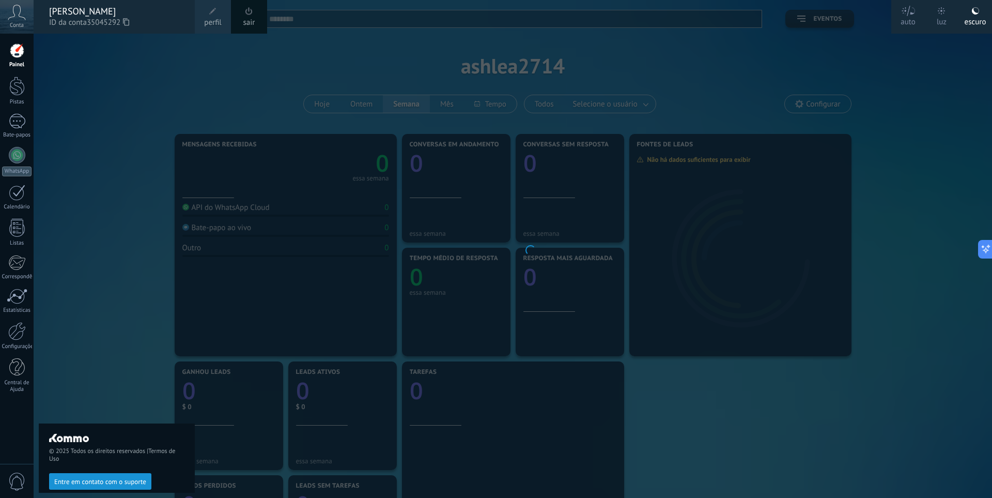
click at [140, 70] on div "© 2025 Todos os direitos reservados | Termos de Uso Entre em contato com o supo…" at bounding box center [117, 266] width 156 height 464
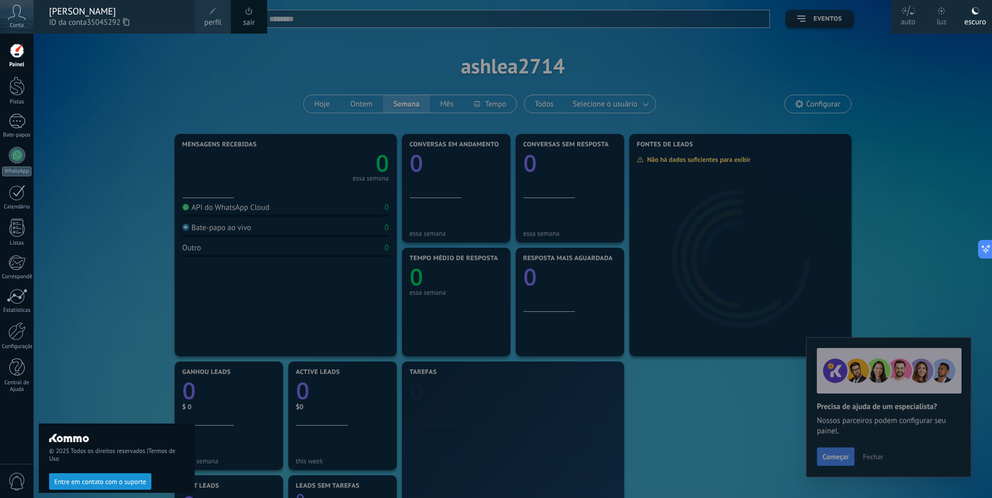
click at [88, 304] on div "© 2025 Todos os direitos reservados | Termos de Uso Entre em contato com o supo…" at bounding box center [117, 266] width 156 height 464
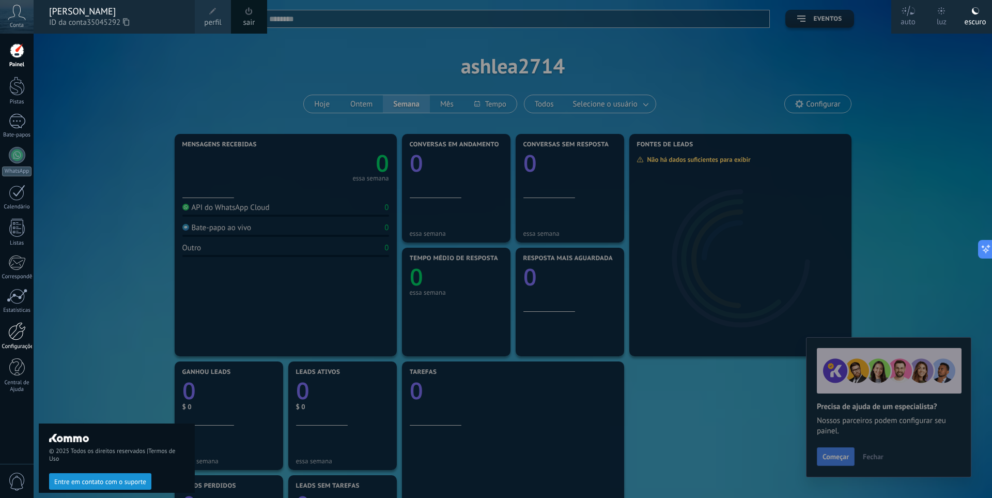
click at [18, 341] on link "Configurações" at bounding box center [17, 336] width 34 height 28
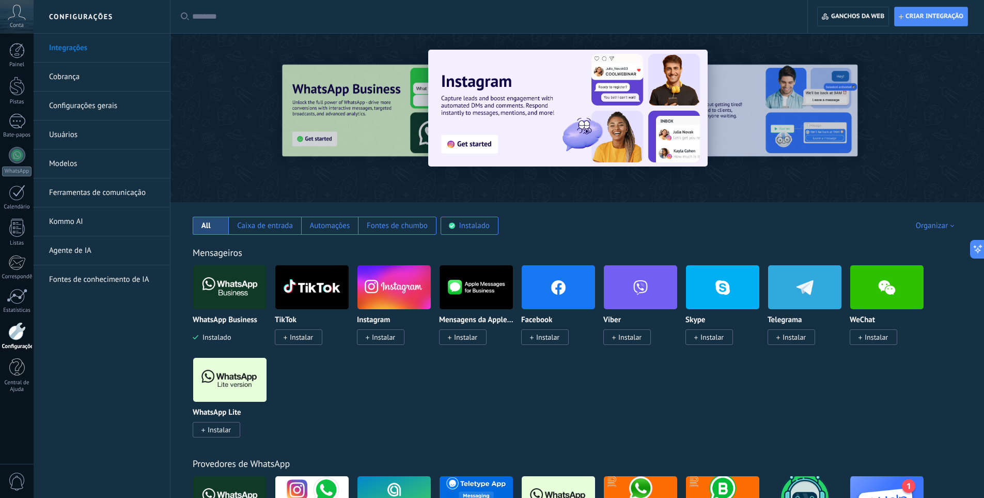
click at [228, 292] on img at bounding box center [229, 287] width 73 height 50
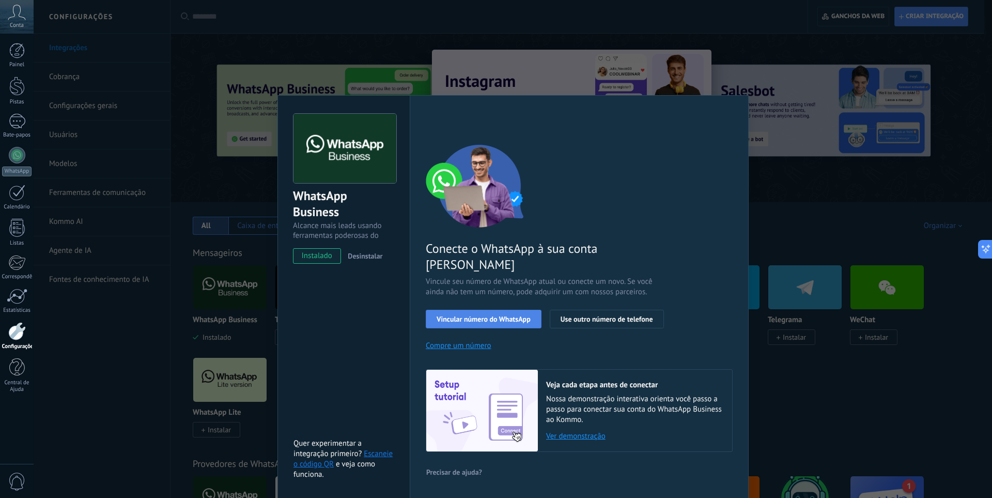
click at [502, 314] on font "Vincular número do WhatsApp" at bounding box center [484, 318] width 94 height 9
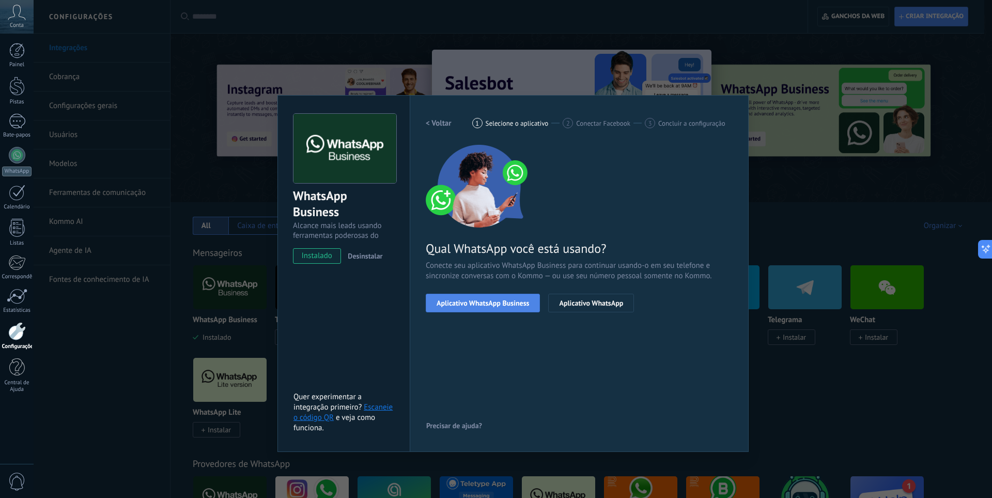
click at [485, 310] on button "Aplicativo WhatsApp Business" at bounding box center [483, 303] width 114 height 19
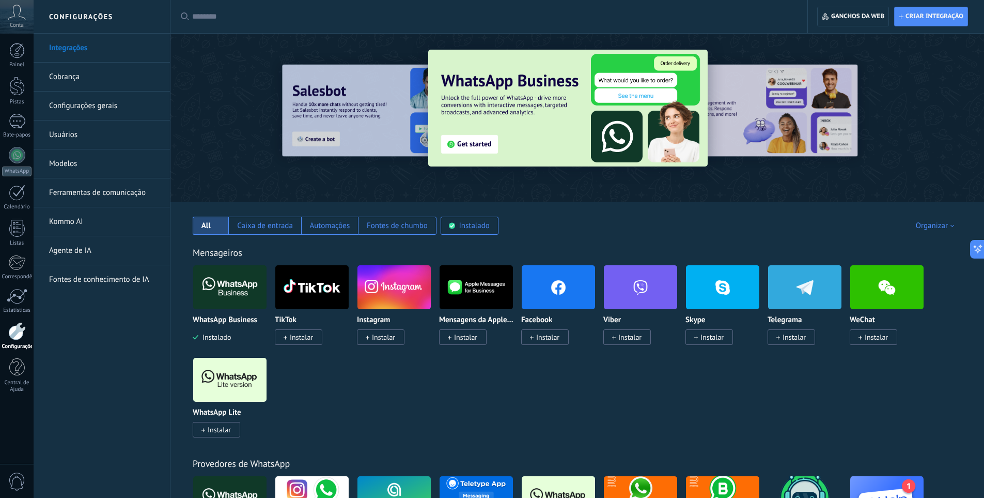
click at [126, 163] on link "Modelos" at bounding box center [104, 163] width 111 height 29
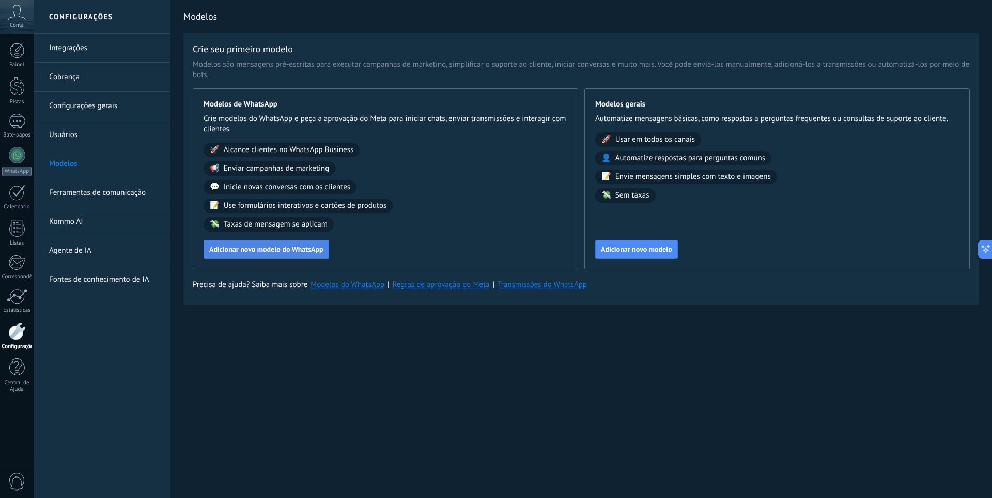
click at [265, 251] on font "Adicionar novo modelo do WhatsApp" at bounding box center [266, 248] width 114 height 9
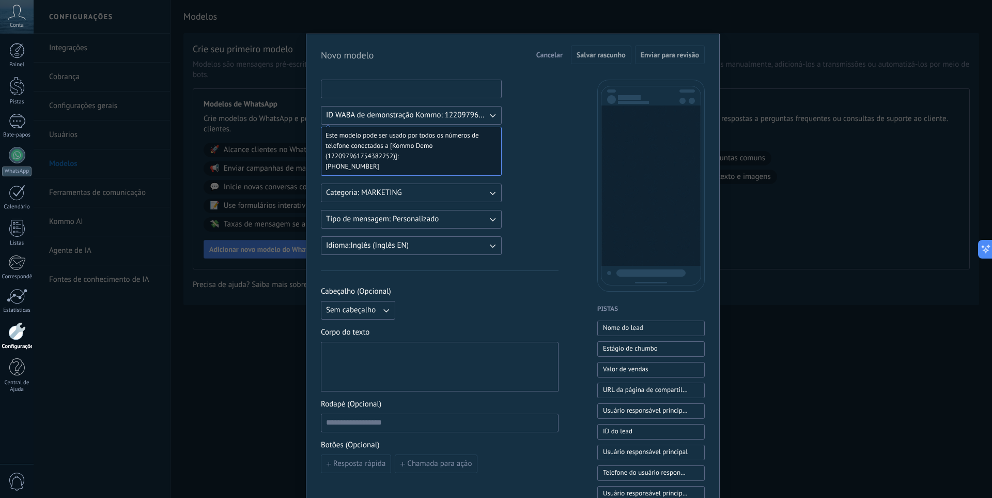
click at [399, 91] on input at bounding box center [411, 88] width 180 height 17
type input "**********"
click at [492, 114] on icon "button" at bounding box center [492, 115] width 10 height 10
drag, startPoint x: 329, startPoint y: 114, endPoint x: 481, endPoint y: 118, distance: 152.5
click at [481, 118] on font "ID WABA de demonstração Kommo: 122097961754382252" at bounding box center [423, 115] width 195 height 10
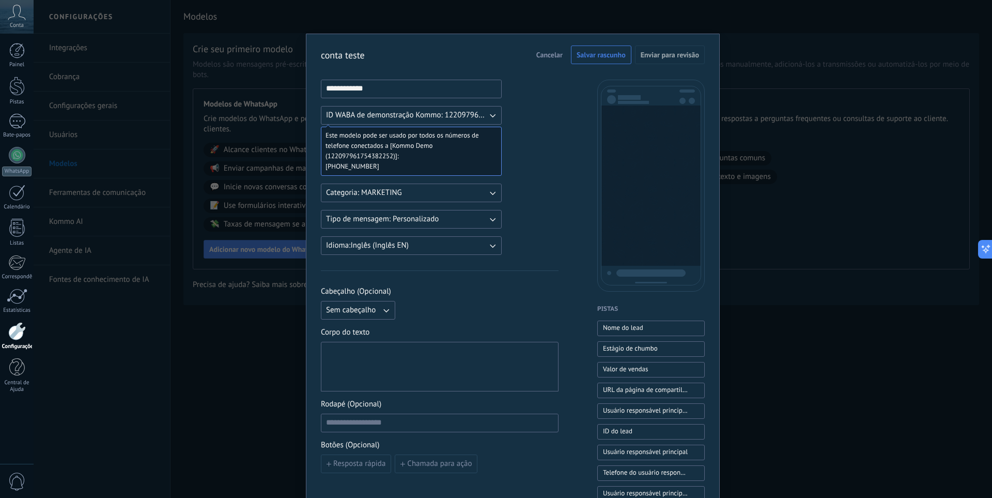
click at [476, 149] on span "Este modelo pode ser usado por todos os números de telefone conectados a [Kommo…" at bounding box center [407, 145] width 163 height 31
drag, startPoint x: 370, startPoint y: 165, endPoint x: 325, endPoint y: 138, distance: 53.1
click at [325, 138] on div "Este modelo pode ser usado por todos os números de telefone conectados a [Kommo…" at bounding box center [411, 151] width 181 height 49
click at [434, 188] on button "Categoria: MARKETING" at bounding box center [411, 192] width 181 height 19
click at [454, 261] on div "**********" at bounding box center [440, 429] width 238 height 698
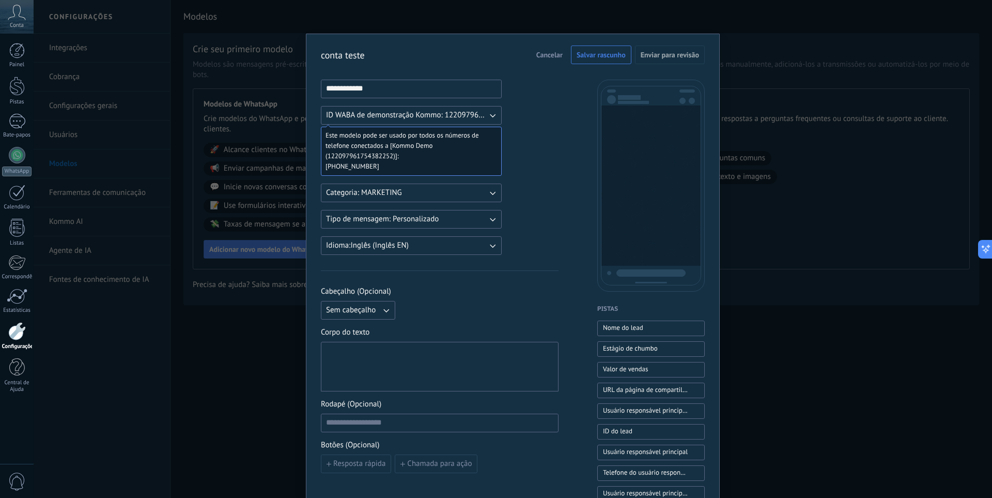
click at [457, 223] on button "Tipo de mensagem: Personalizado" at bounding box center [411, 219] width 181 height 19
click at [441, 264] on div "**********" at bounding box center [440, 429] width 238 height 698
click at [458, 218] on button "Tipo de mensagem: Personalizado" at bounding box center [411, 219] width 181 height 19
click at [418, 276] on div "**********" at bounding box center [440, 429] width 238 height 698
click at [441, 242] on button "Idioma: Inglês (Inglês EN)" at bounding box center [411, 245] width 181 height 19
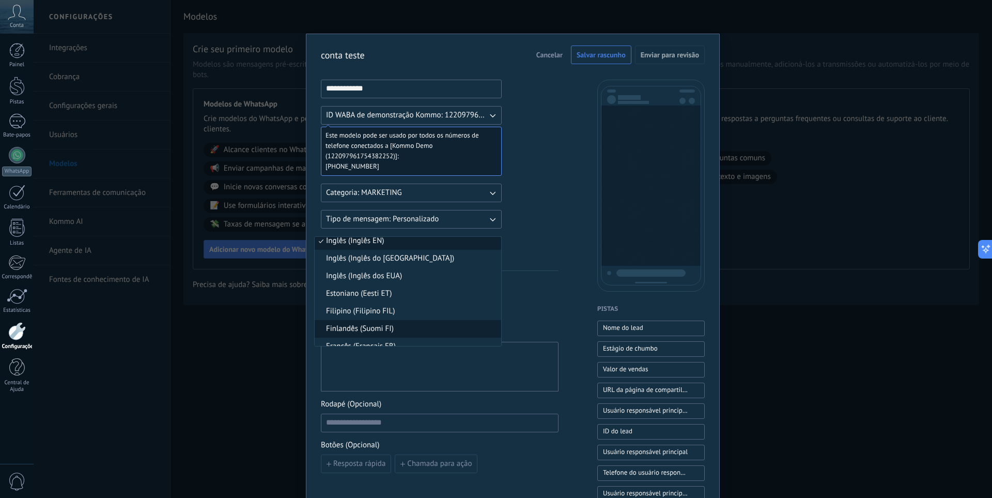
scroll to position [252, 0]
click at [494, 320] on li "Finlandês (Suomi FI)" at bounding box center [408, 327] width 187 height 18
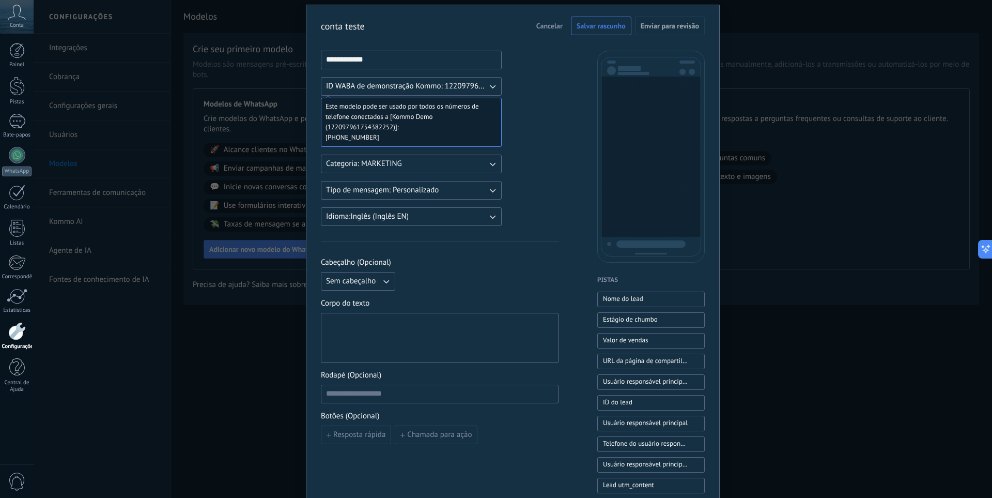
scroll to position [52, 0]
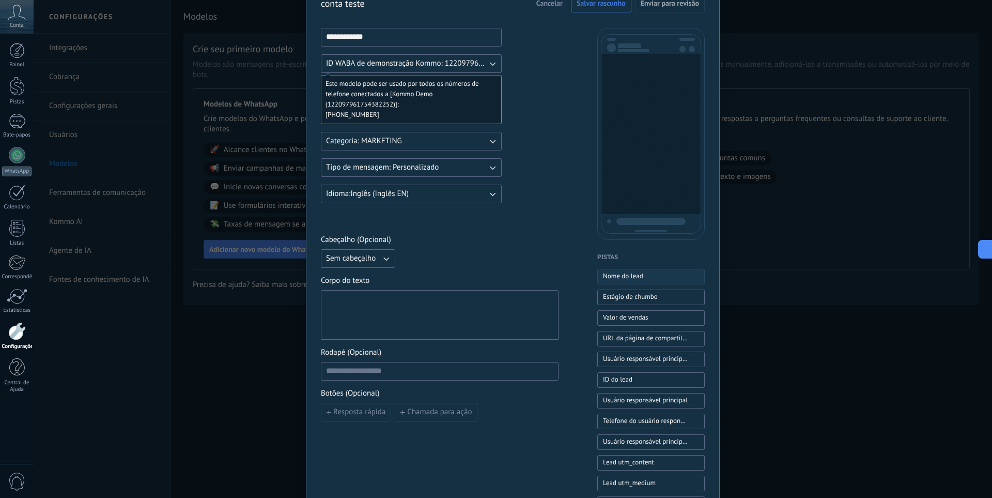
drag, startPoint x: 626, startPoint y: 269, endPoint x: 629, endPoint y: 279, distance: 9.8
click at [626, 271] on button "Nome do lead" at bounding box center [650, 277] width 107 height 16
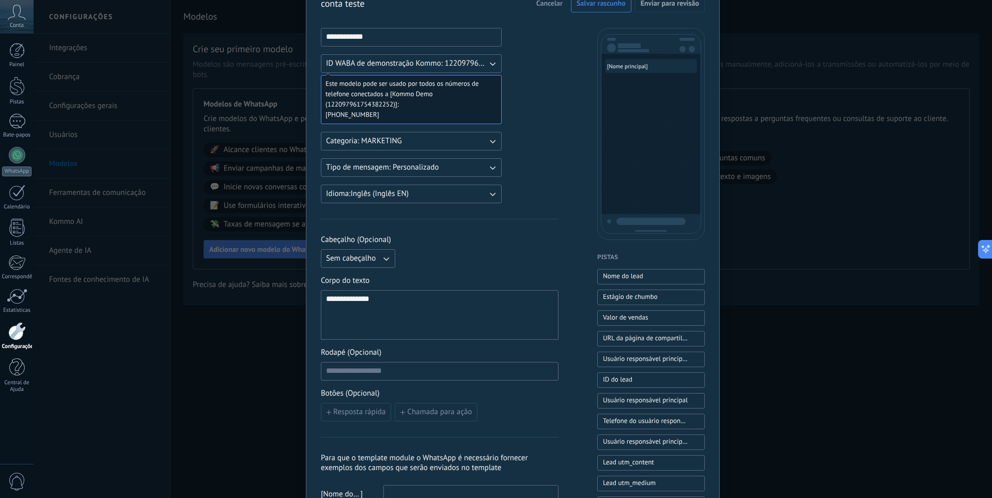
click at [484, 197] on button "Idioma: Inglês (Inglês EN)" at bounding box center [411, 193] width 181 height 19
click at [403, 208] on font "Português (Português BR)" at bounding box center [368, 209] width 84 height 10
click at [383, 257] on icon "button" at bounding box center [386, 258] width 10 height 10
click at [362, 280] on li "Texto" at bounding box center [355, 276] width 80 height 18
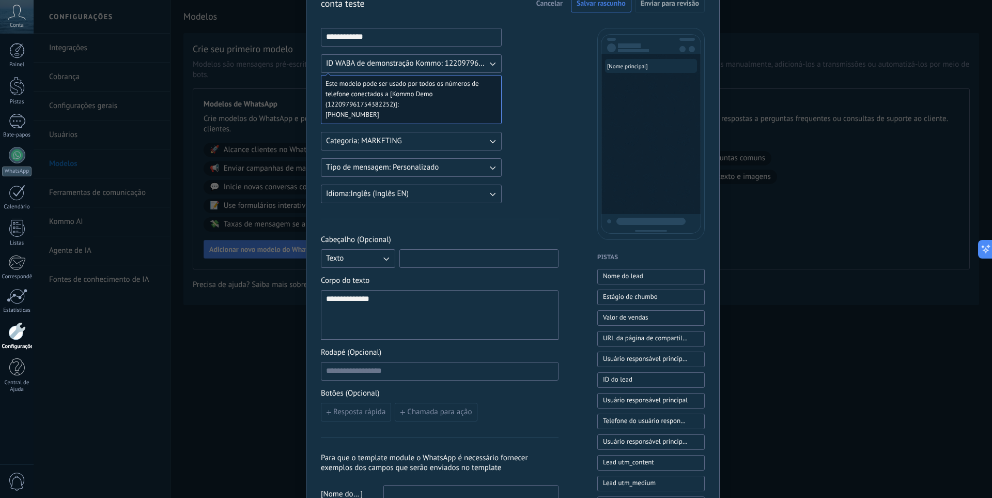
click at [457, 257] on input at bounding box center [479, 258] width 158 height 17
drag, startPoint x: 539, startPoint y: 56, endPoint x: 533, endPoint y: 60, distance: 7.0
click at [539, 56] on div "**********" at bounding box center [440, 377] width 238 height 698
click at [423, 318] on div "**********" at bounding box center [439, 315] width 227 height 41
drag, startPoint x: 389, startPoint y: 300, endPoint x: 289, endPoint y: 292, distance: 100.0
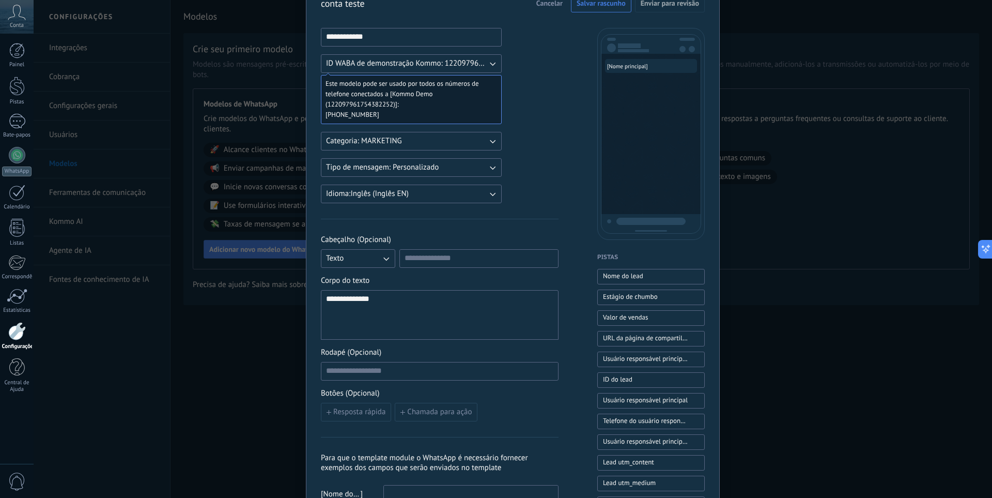
click at [289, 292] on div "**********" at bounding box center [513, 249] width 959 height 498
paste div
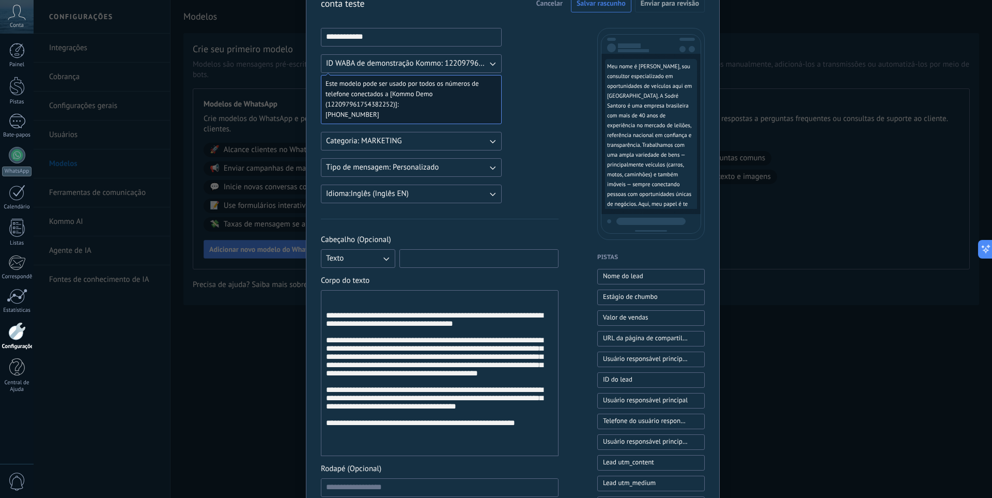
click at [453, 262] on input at bounding box center [479, 258] width 158 height 17
type input "*"
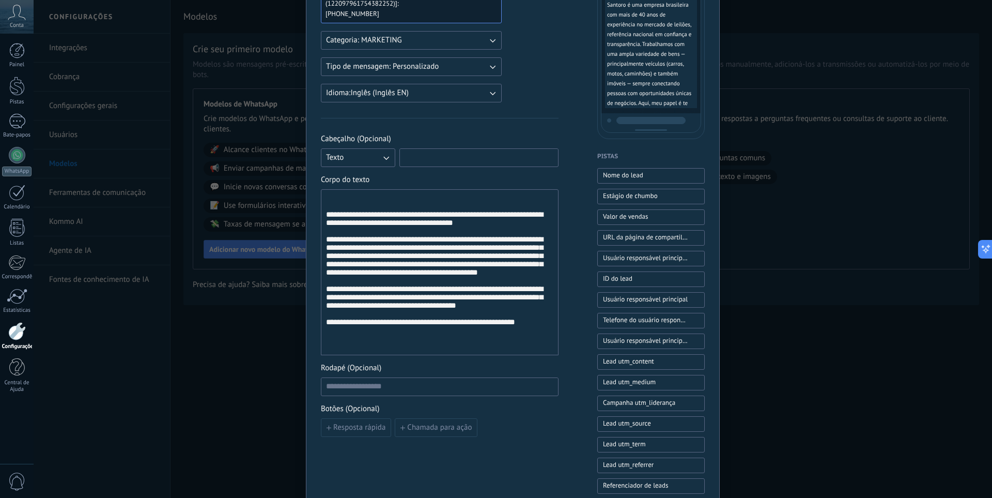
scroll to position [155, 0]
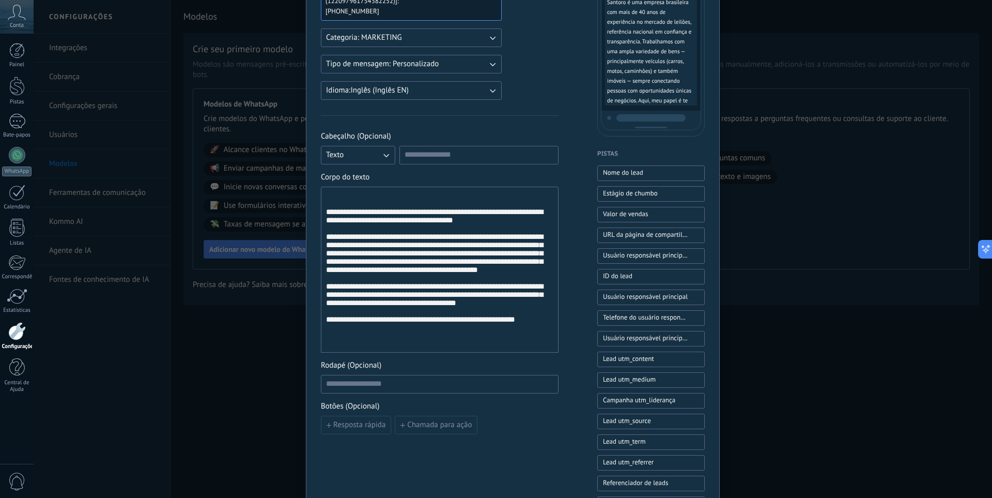
click at [431, 394] on div "**********" at bounding box center [440, 282] width 238 height 303
click at [442, 148] on input at bounding box center [479, 154] width 158 height 17
paste input "**********"
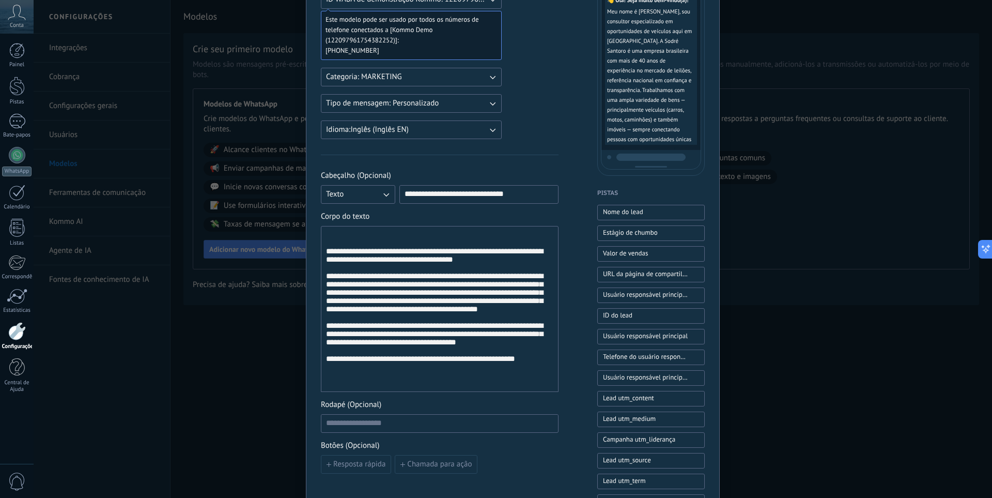
scroll to position [52, 0]
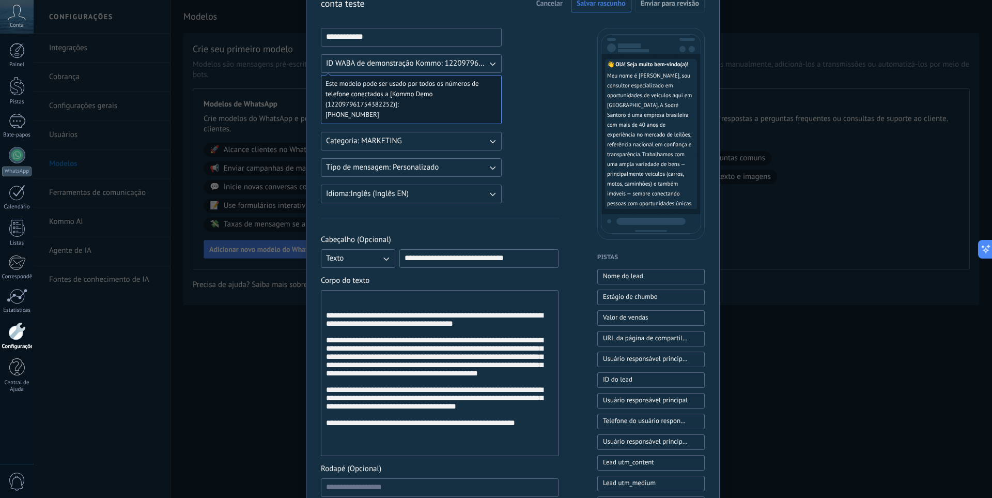
type input "**********"
click at [326, 315] on font "**********" at bounding box center [434, 319] width 217 height 16
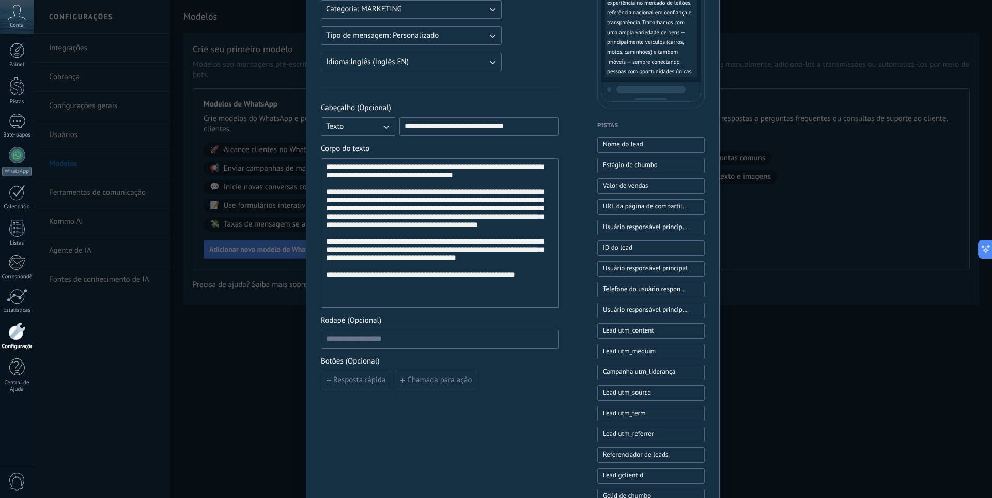
scroll to position [207, 0]
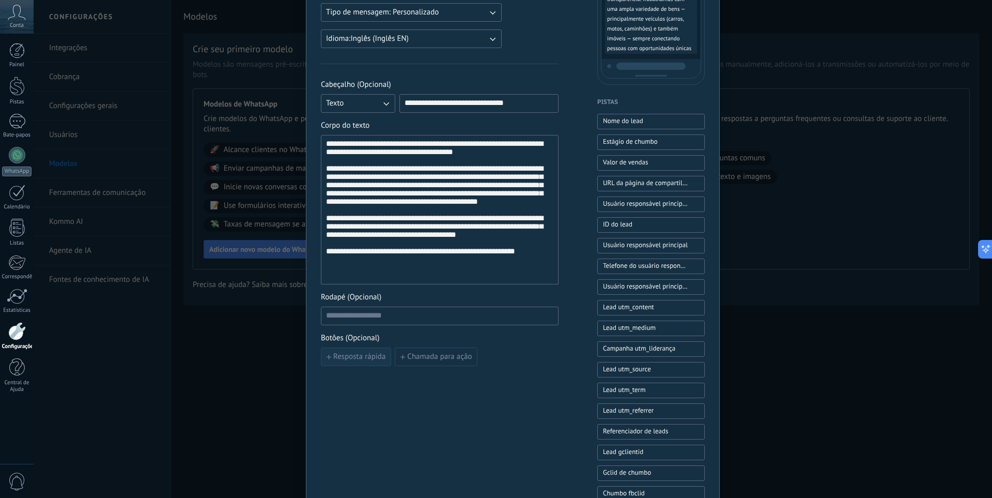
click at [372, 361] on font "Resposta rápida" at bounding box center [359, 356] width 52 height 10
click at [402, 364] on input at bounding box center [378, 356] width 115 height 17
type input "******"
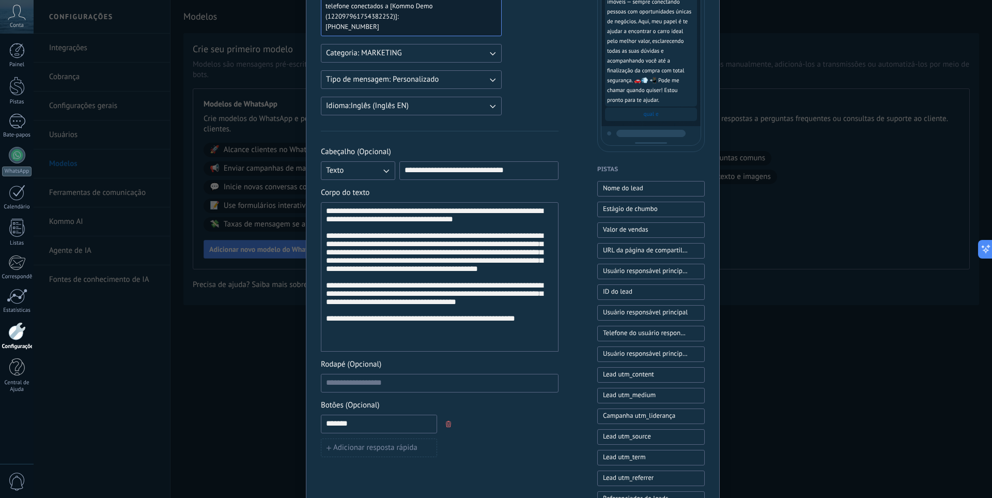
scroll to position [155, 0]
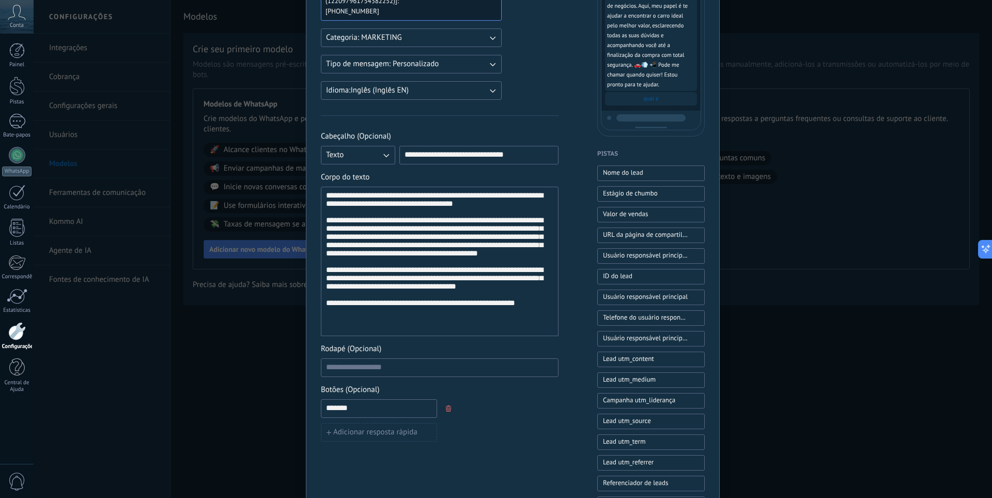
drag, startPoint x: 364, startPoint y: 447, endPoint x: 245, endPoint y: 440, distance: 119.0
click at [245, 440] on div "**********" at bounding box center [513, 249] width 959 height 498
click at [346, 375] on input at bounding box center [439, 367] width 237 height 17
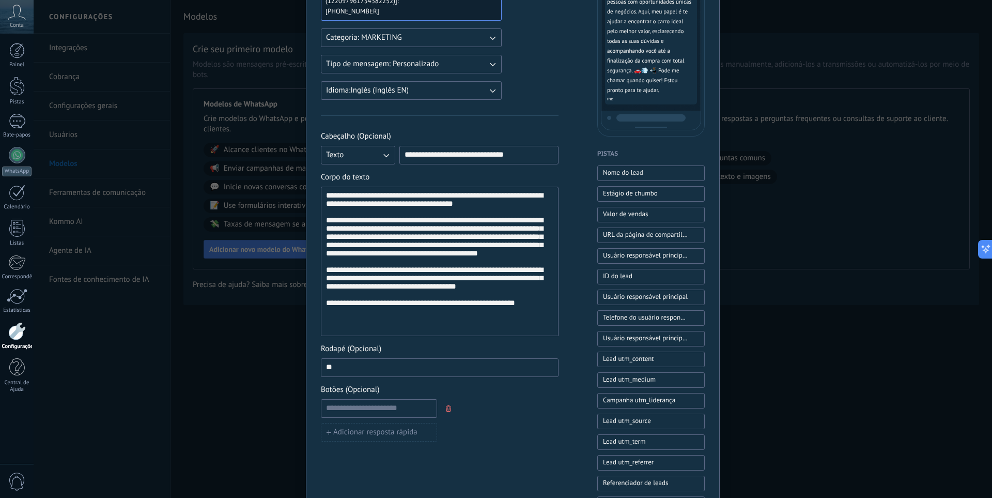
type input "*"
click at [375, 416] on input at bounding box center [378, 407] width 115 height 17
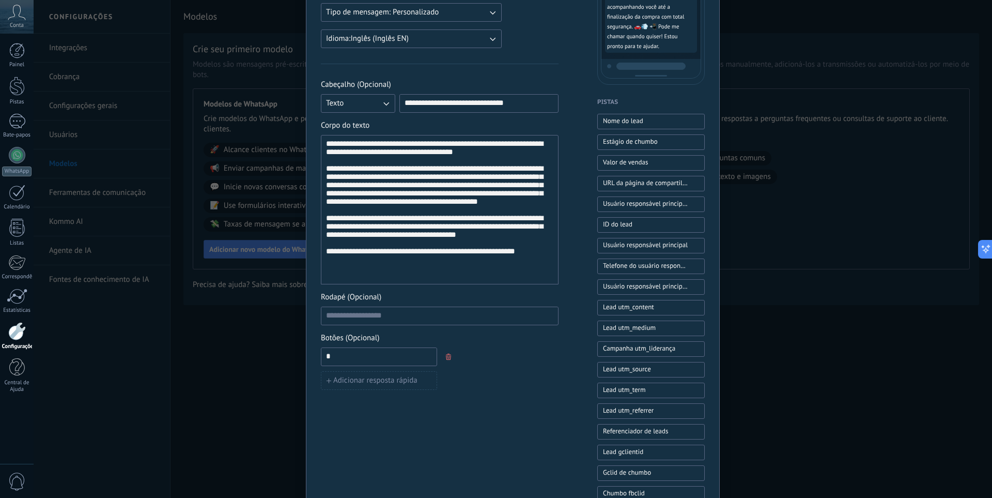
scroll to position [133, 0]
type input "*"
click at [416, 323] on input at bounding box center [439, 315] width 237 height 17
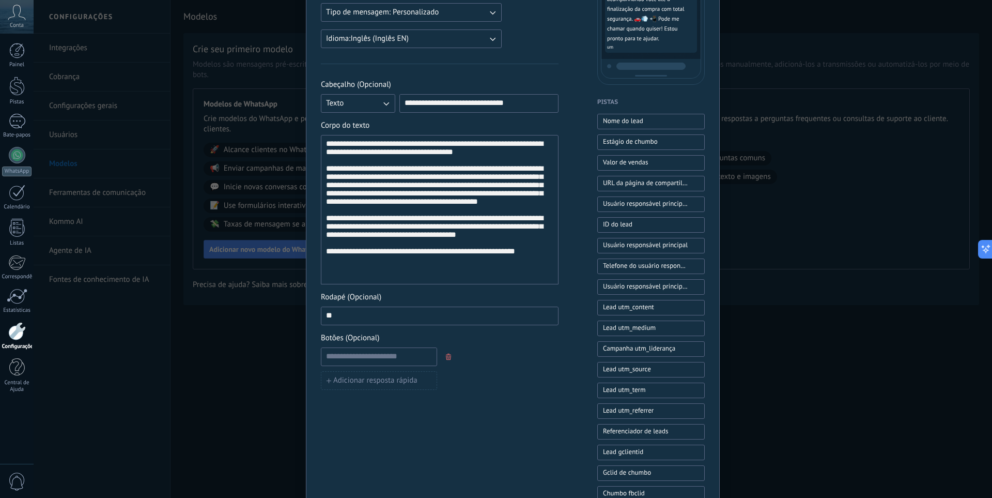
type input "*"
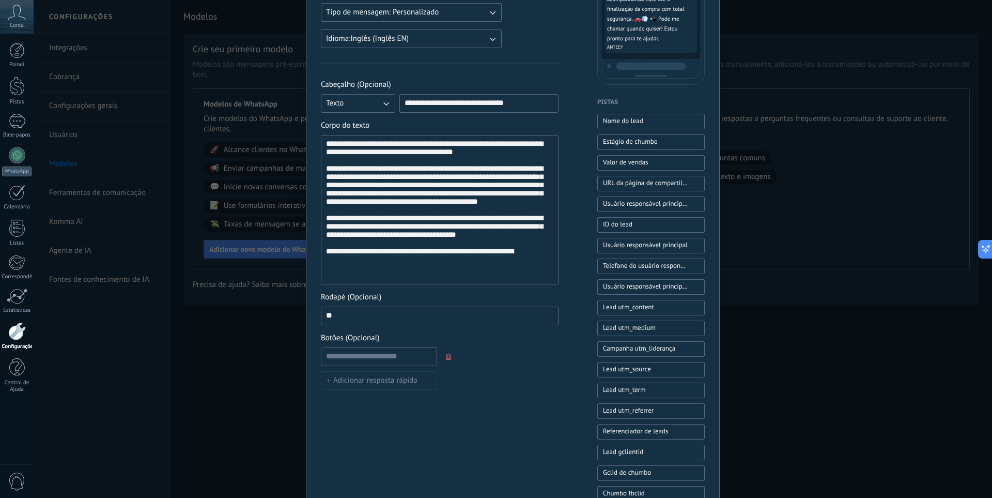
type input "*"
type input "**********"
click at [393, 364] on input at bounding box center [378, 356] width 115 height 17
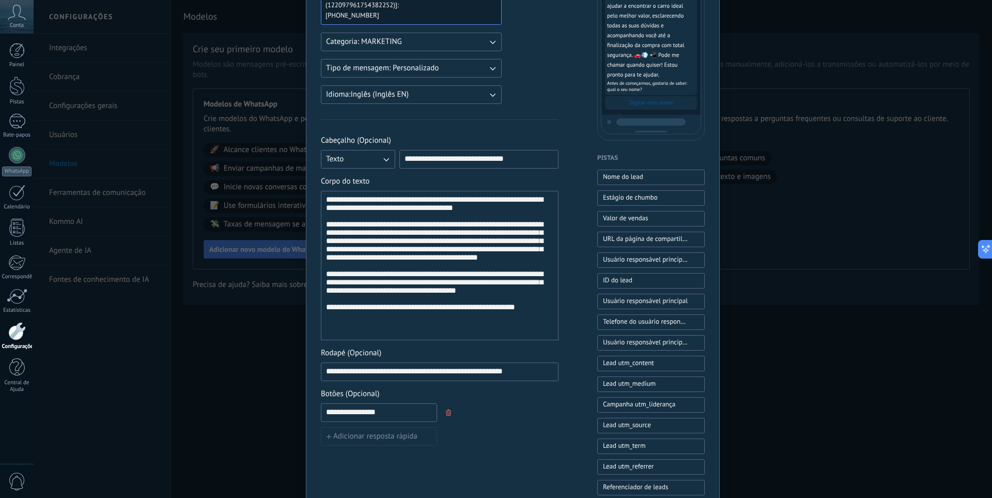
scroll to position [155, 0]
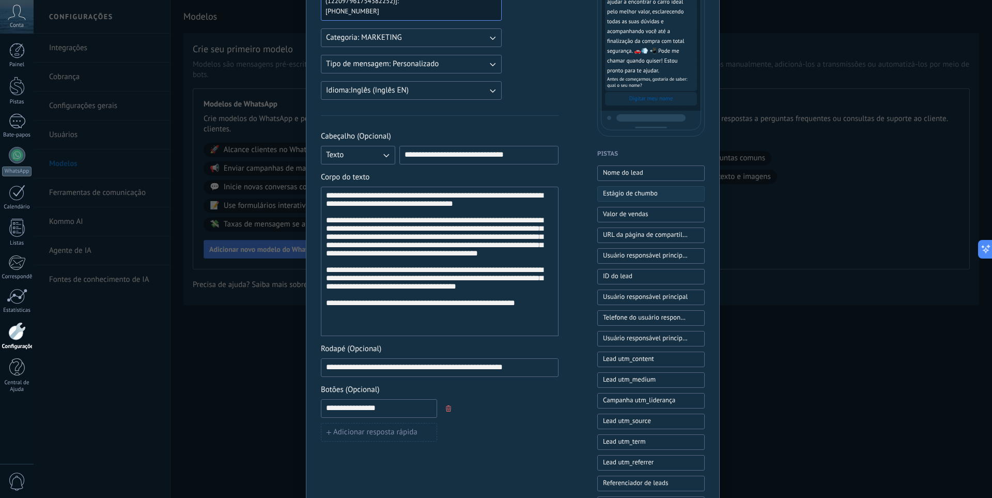
type input "**********"
click at [617, 195] on font "Estágio de chumbo" at bounding box center [630, 193] width 55 height 9
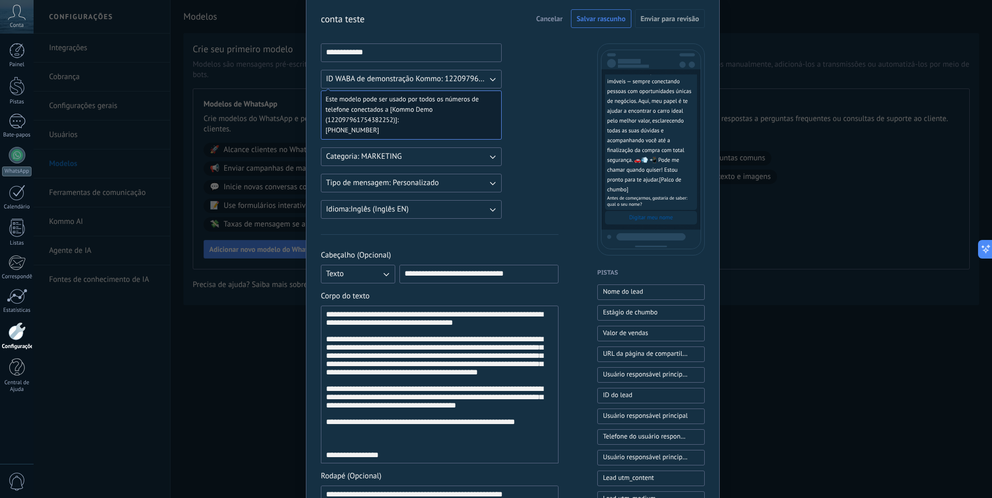
scroll to position [52, 0]
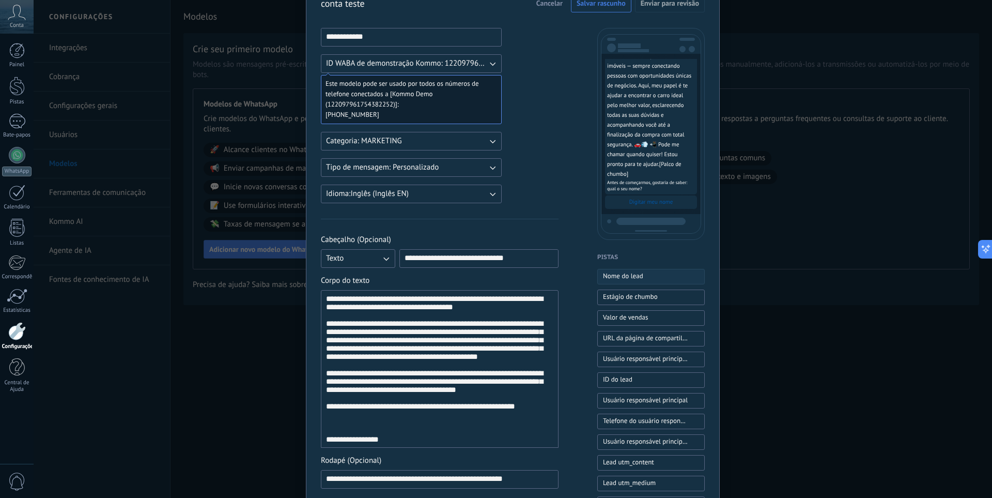
click at [630, 277] on font "Nome do lead" at bounding box center [623, 275] width 40 height 9
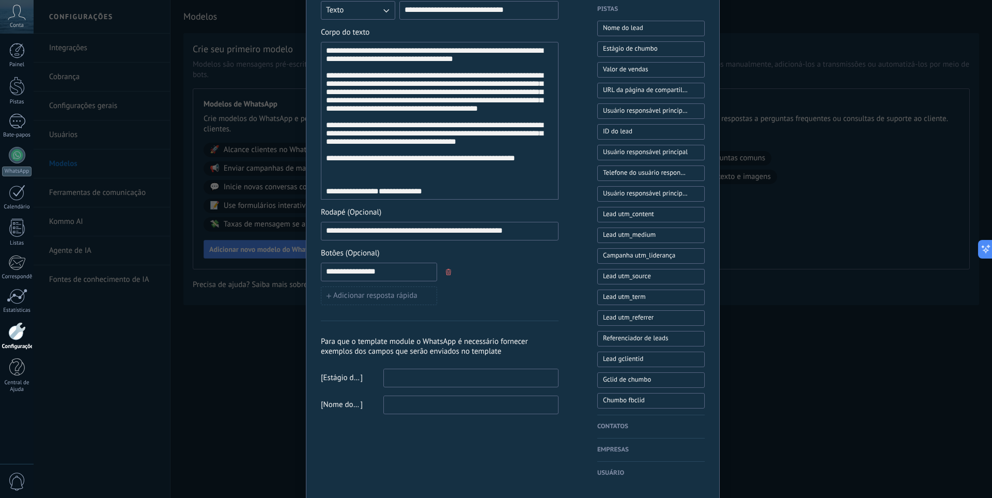
scroll to position [283, 0]
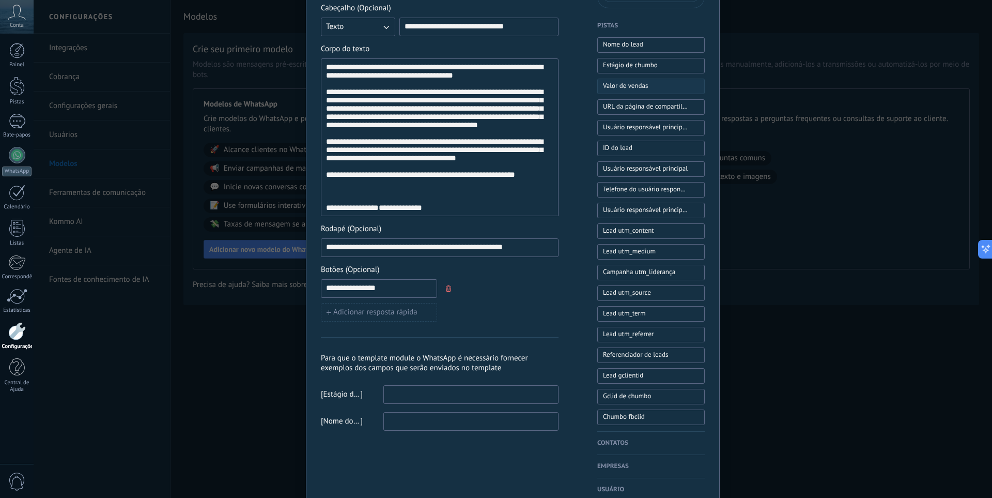
click at [627, 86] on font "Valor de vendas" at bounding box center [625, 85] width 45 height 9
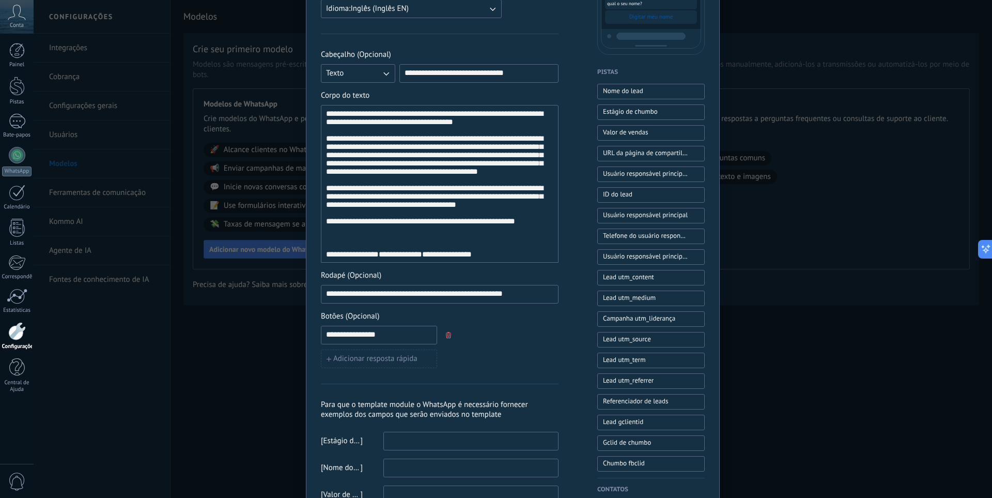
scroll to position [233, 0]
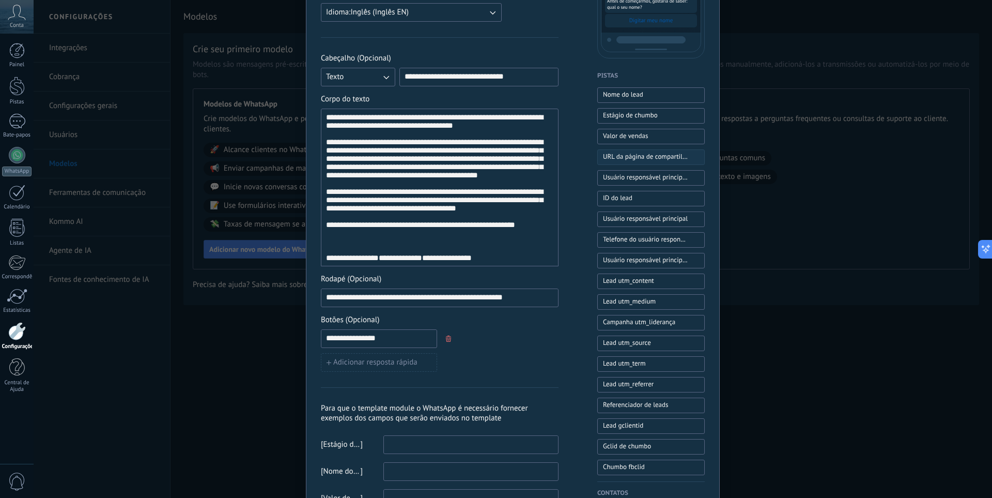
click at [639, 161] on span "URL da página de compartilhamento do cliente principal" at bounding box center [645, 156] width 85 height 10
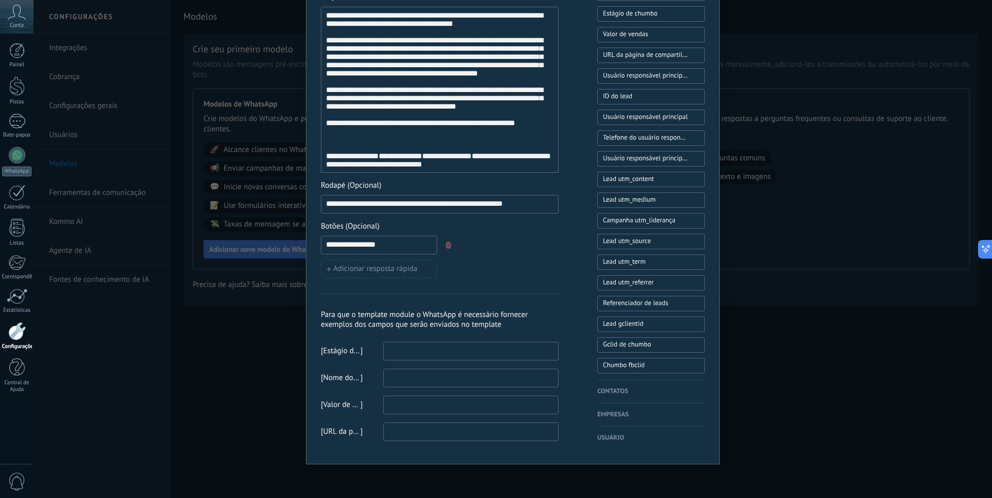
scroll to position [373, 0]
click at [413, 429] on input at bounding box center [471, 431] width 174 height 17
paste input "**********"
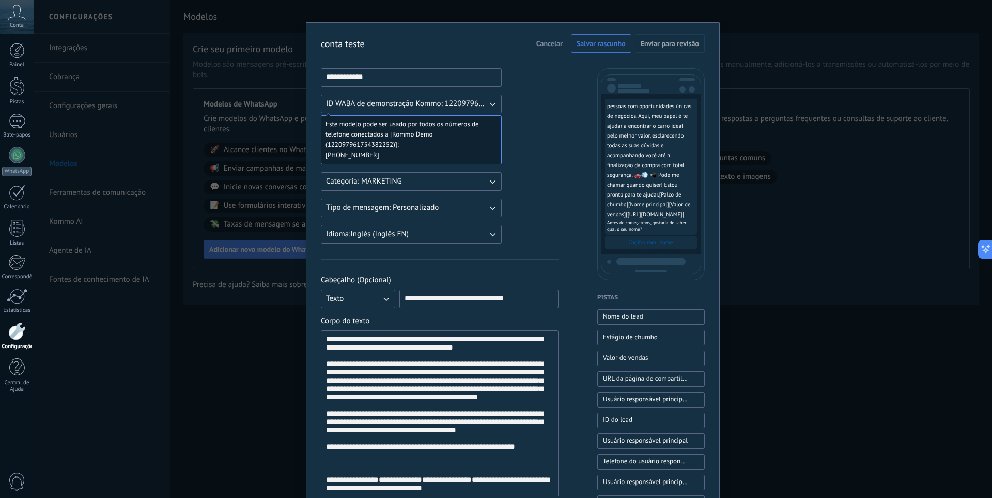
scroll to position [177, 0]
type input "**********"
click at [654, 246] on div "Digitar meu nome" at bounding box center [651, 242] width 92 height 13
click at [655, 242] on font "Digitar meu nome" at bounding box center [651, 242] width 44 height 7
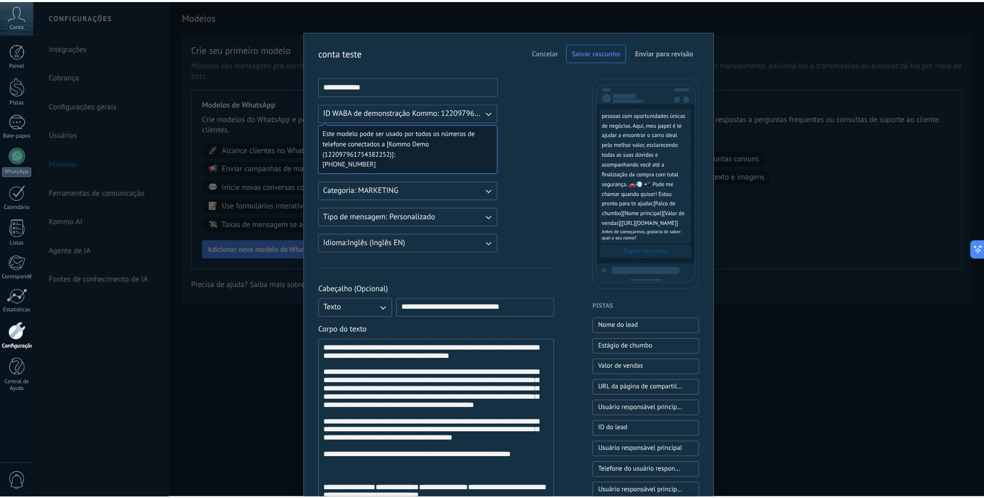
scroll to position [0, 0]
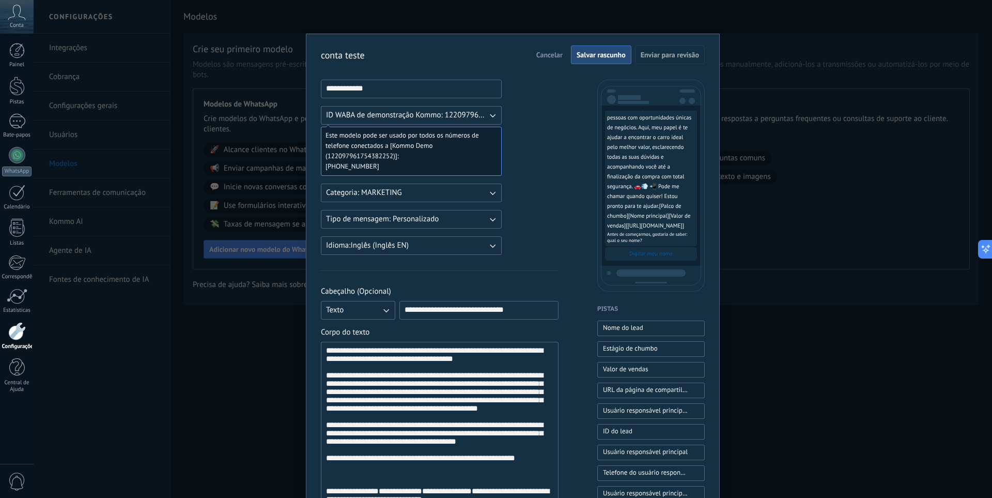
drag, startPoint x: 581, startPoint y: 53, endPoint x: 587, endPoint y: 56, distance: 6.7
click at [582, 54] on font "Salvar rascunho" at bounding box center [601, 54] width 49 height 9
click at [607, 55] on font "Salvar rascunho" at bounding box center [601, 54] width 49 height 9
click at [780, 107] on div "**********" at bounding box center [513, 249] width 959 height 498
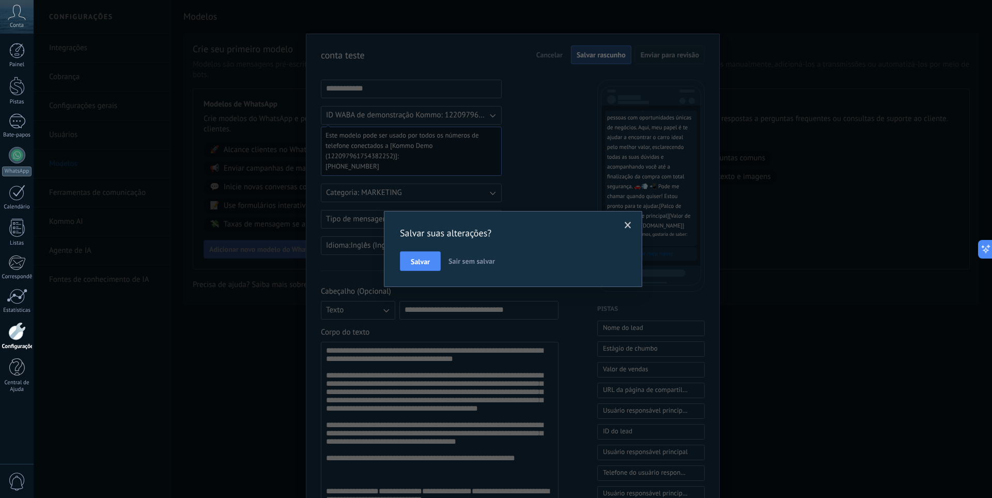
click at [414, 261] on font "Salvar" at bounding box center [420, 261] width 19 height 9
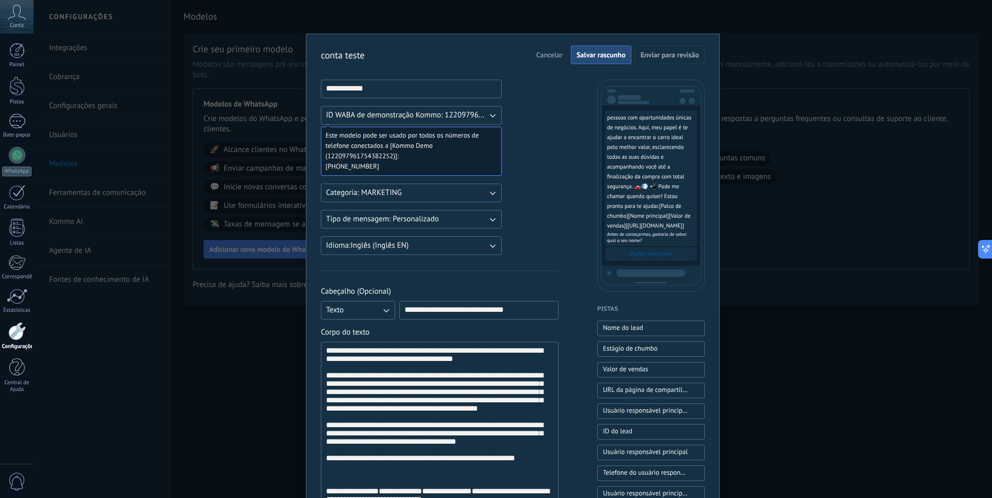
click at [816, 185] on div "**********" at bounding box center [513, 249] width 959 height 498
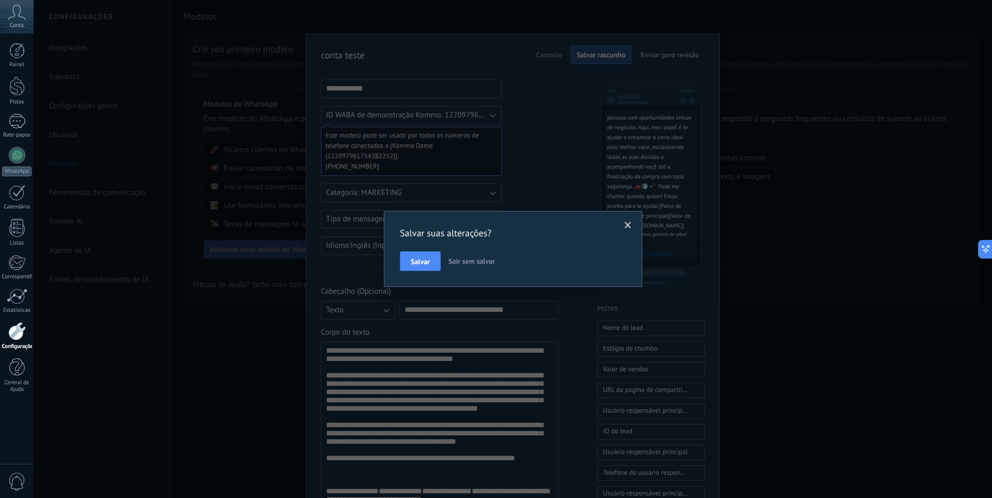
click at [482, 256] on button "Sair sem salvar" at bounding box center [471, 261] width 55 height 20
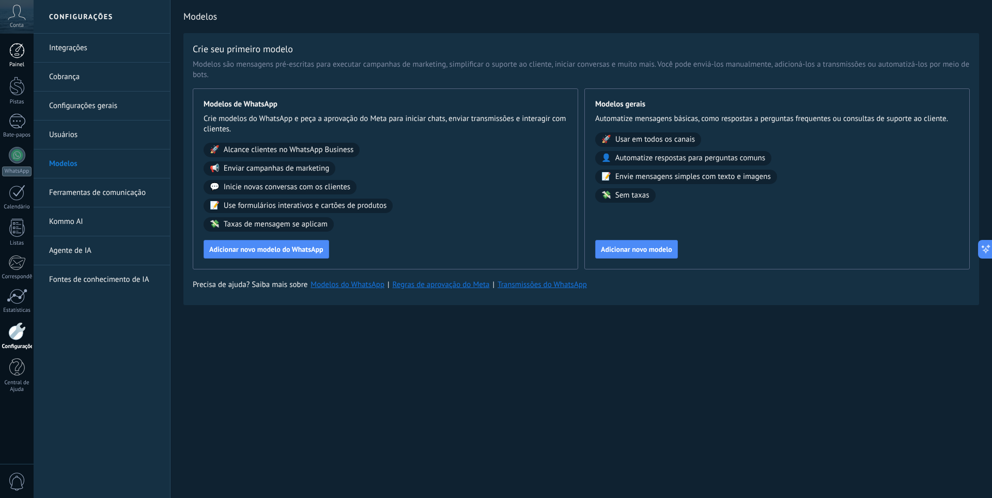
click at [18, 56] on div at bounding box center [17, 51] width 16 height 16
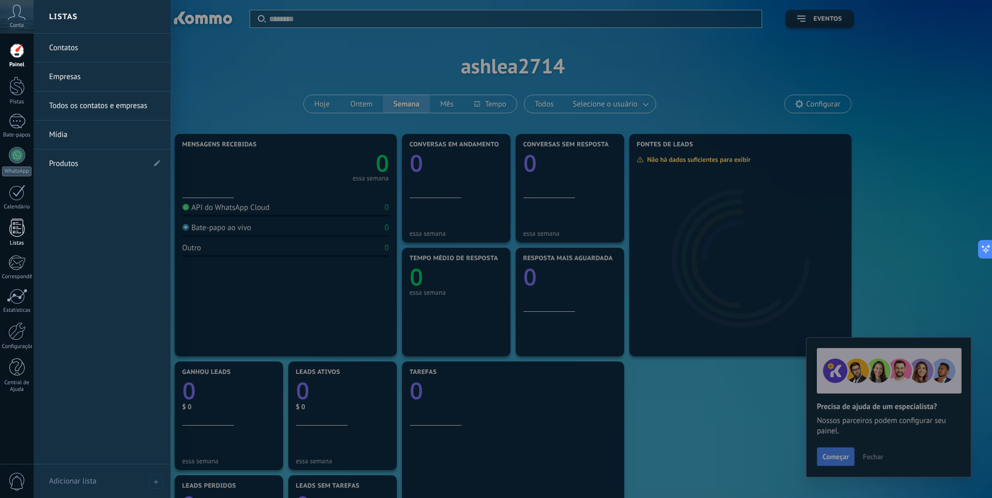
click at [17, 223] on div at bounding box center [17, 228] width 16 height 18
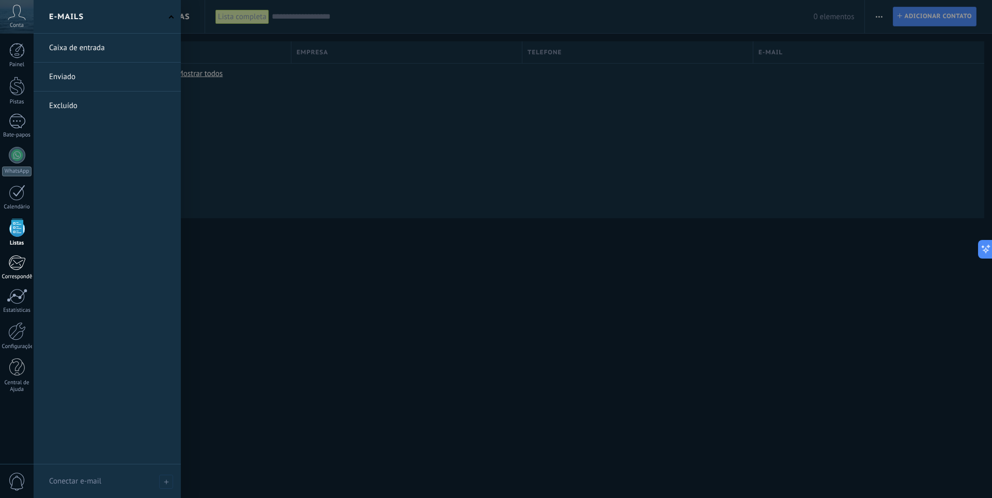
click at [18, 264] on div at bounding box center [16, 263] width 17 height 16
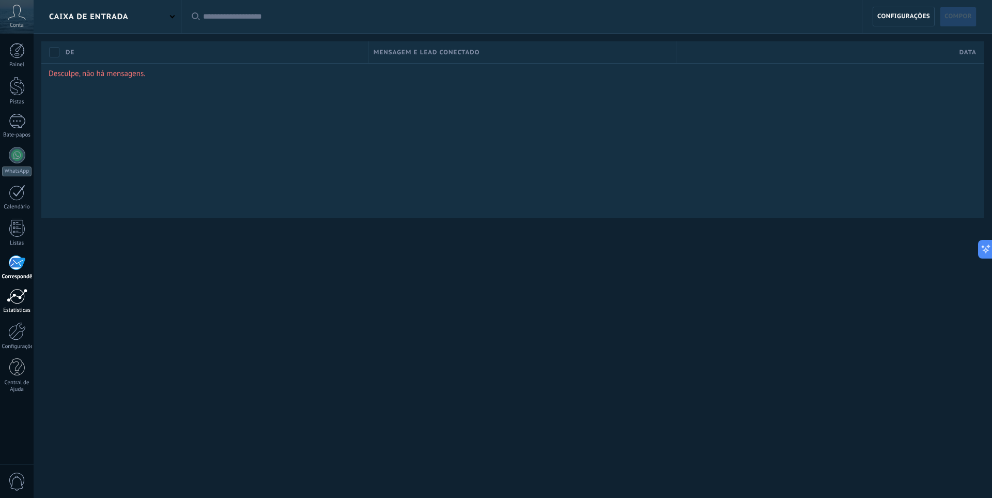
click at [14, 300] on div at bounding box center [17, 296] width 21 height 16
